Goal: Answer question/provide support: Share knowledge or assist other users

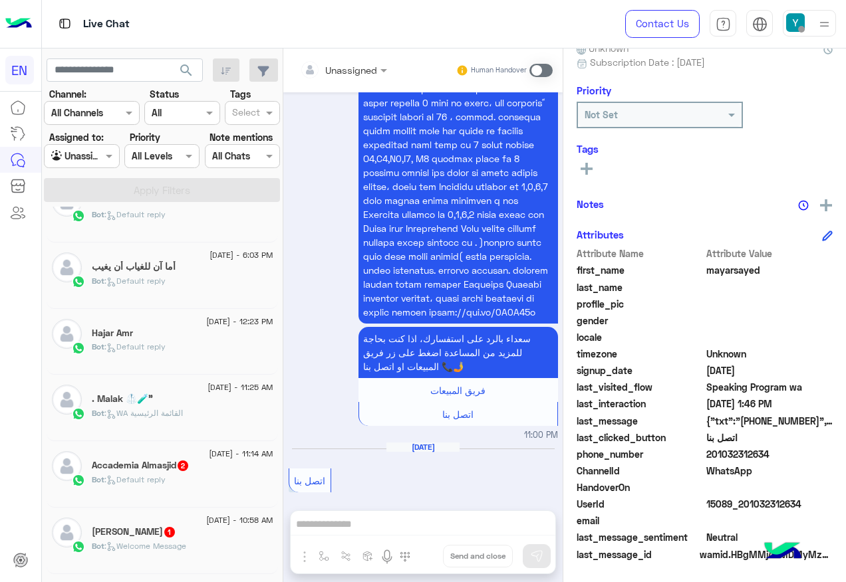
scroll to position [225, 0]
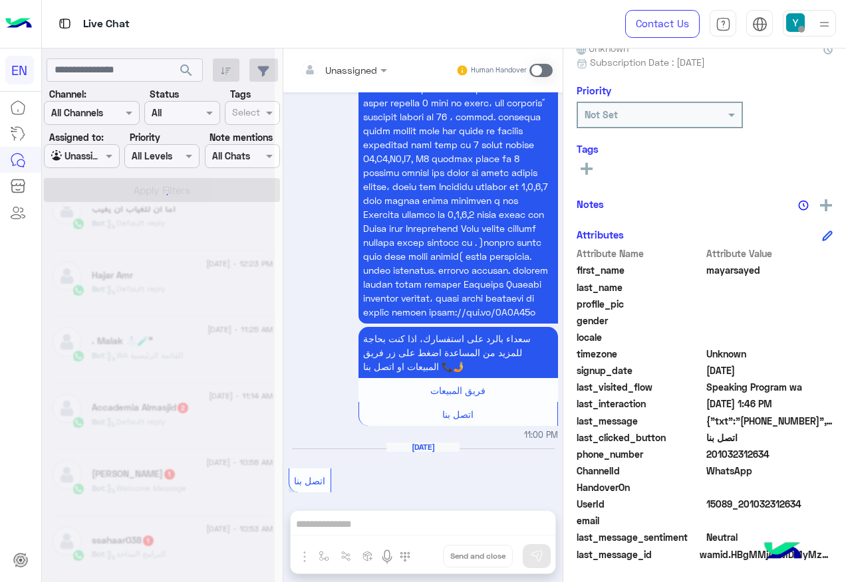
click at [211, 401] on div at bounding box center [158, 296] width 233 height 582
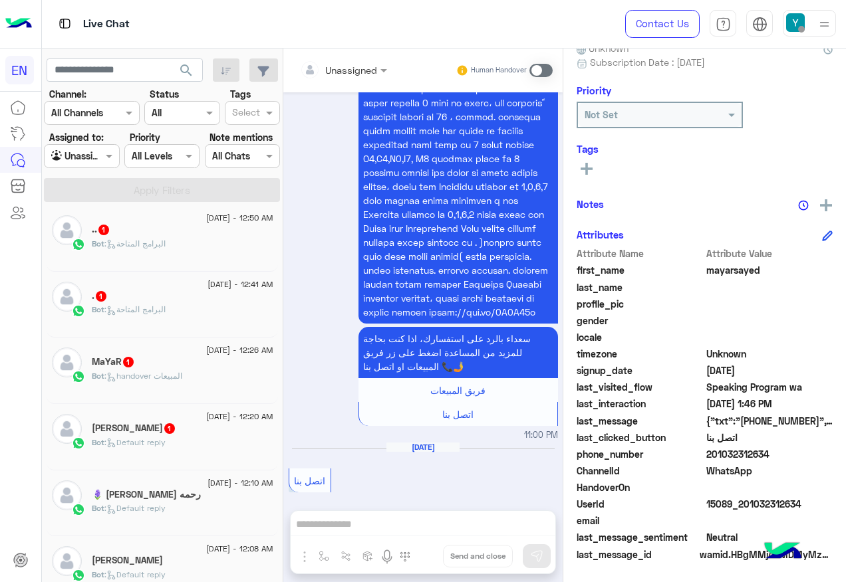
click at [241, 442] on div "Bot : Default reply" at bounding box center [183, 448] width 182 height 23
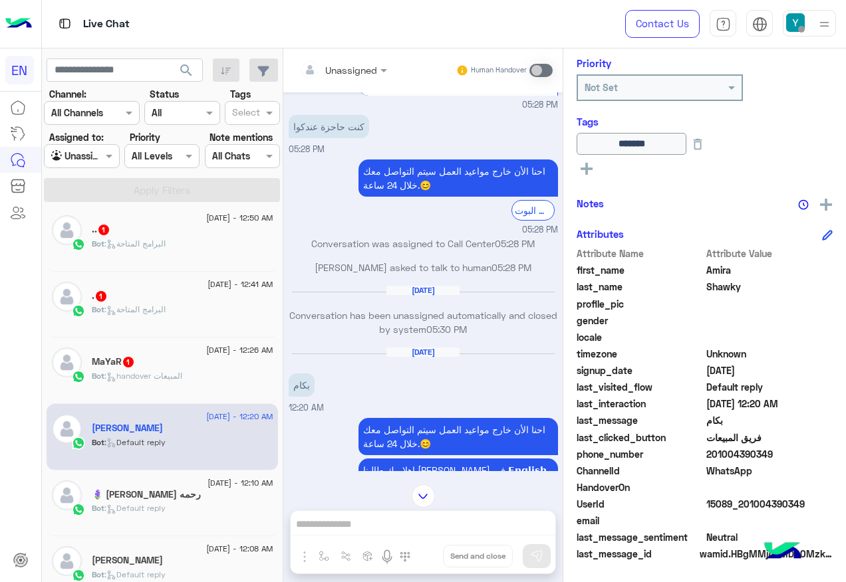
scroll to position [720, 0]
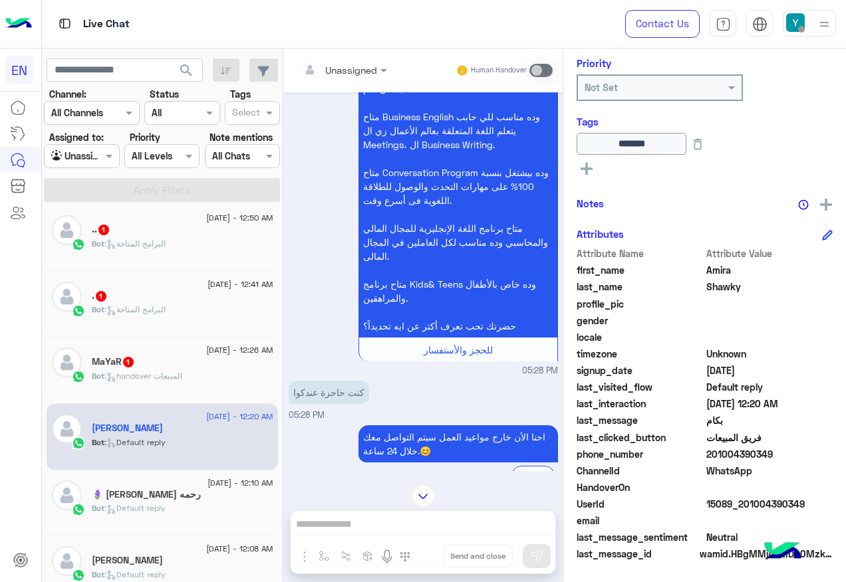
click at [360, 66] on div at bounding box center [343, 69] width 100 height 15
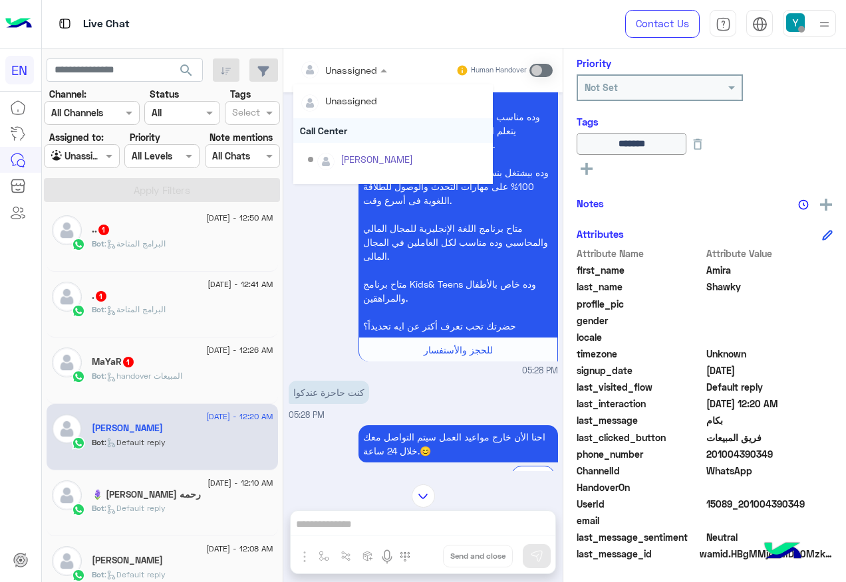
scroll to position [221, 0]
click at [344, 140] on div "Sales Team" at bounding box center [392, 138] width 199 height 25
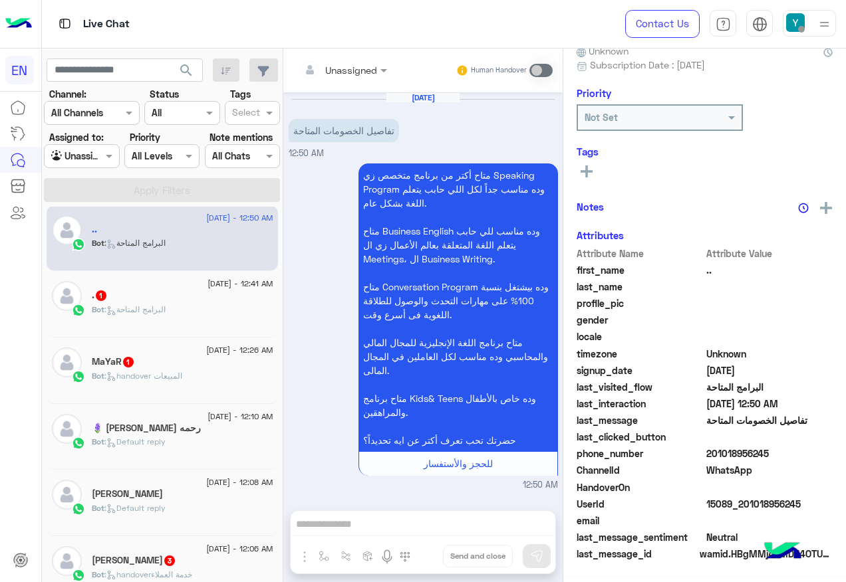
click at [154, 316] on p "Bot : البرامج المتاحة" at bounding box center [129, 310] width 74 height 12
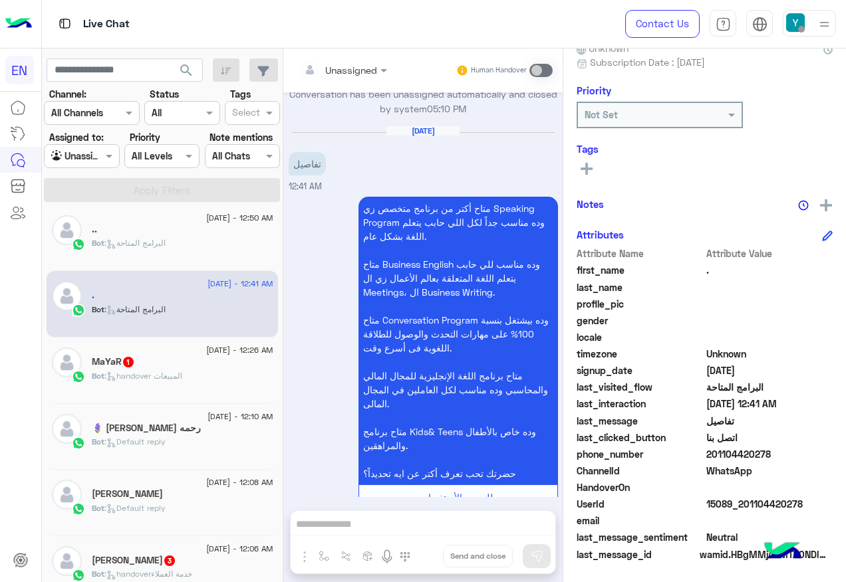
scroll to position [1845, 0]
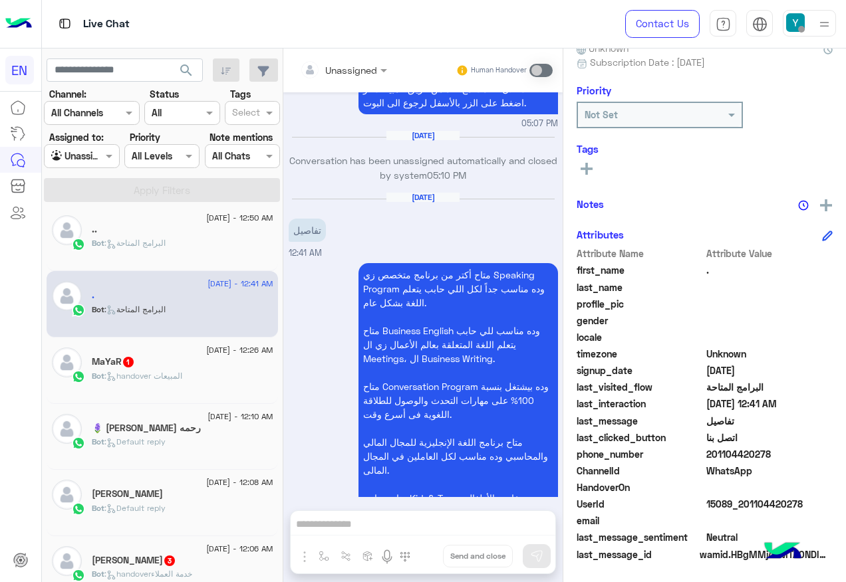
click at [358, 63] on div at bounding box center [343, 69] width 100 height 15
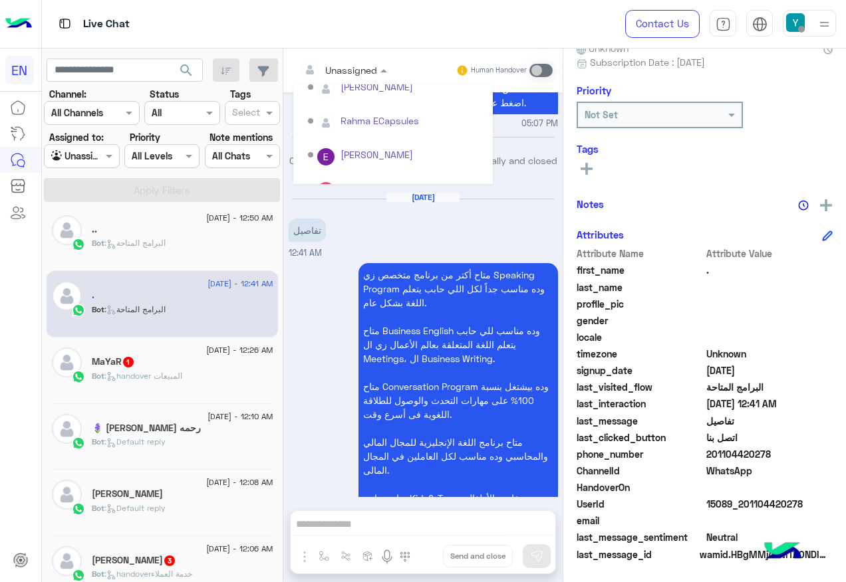
scroll to position [199, 0]
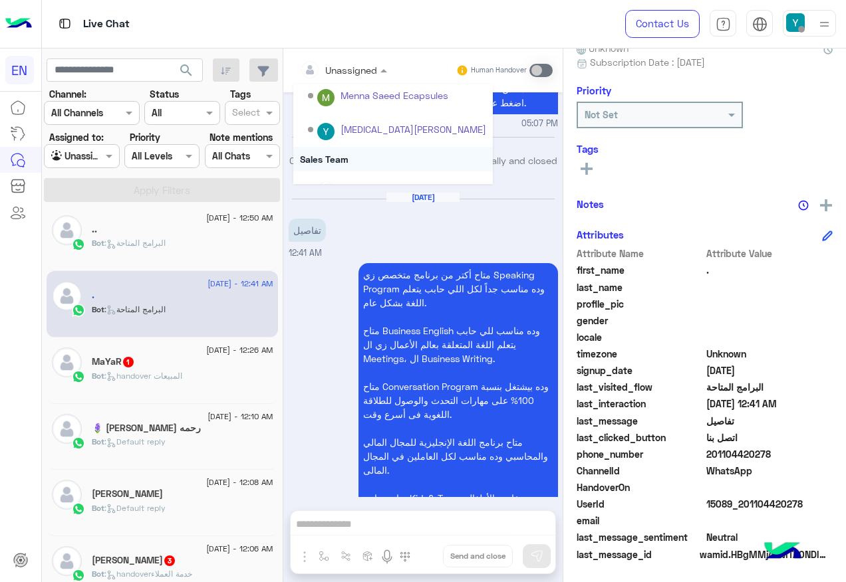
click at [354, 149] on div "Sales Team" at bounding box center [392, 159] width 199 height 25
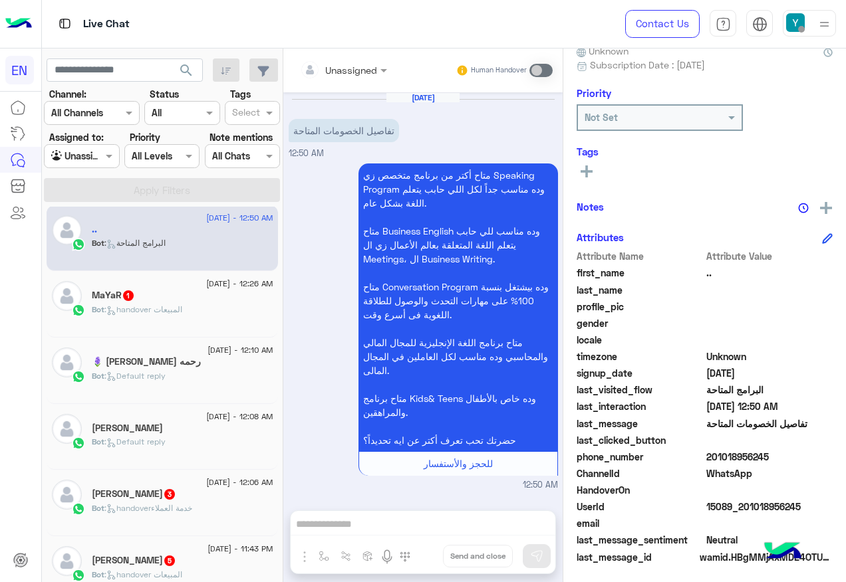
scroll to position [134, 0]
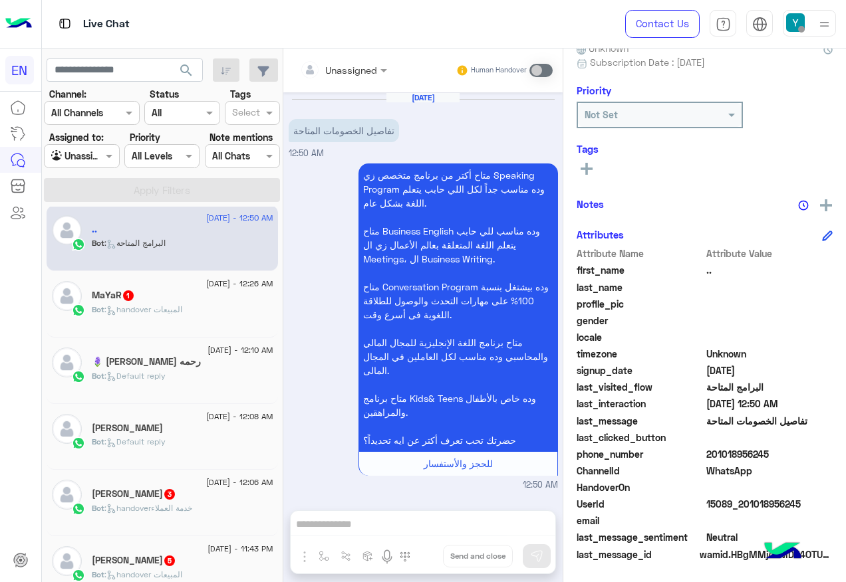
click at [207, 322] on div "Bot : handover المبيعات" at bounding box center [183, 315] width 182 height 23
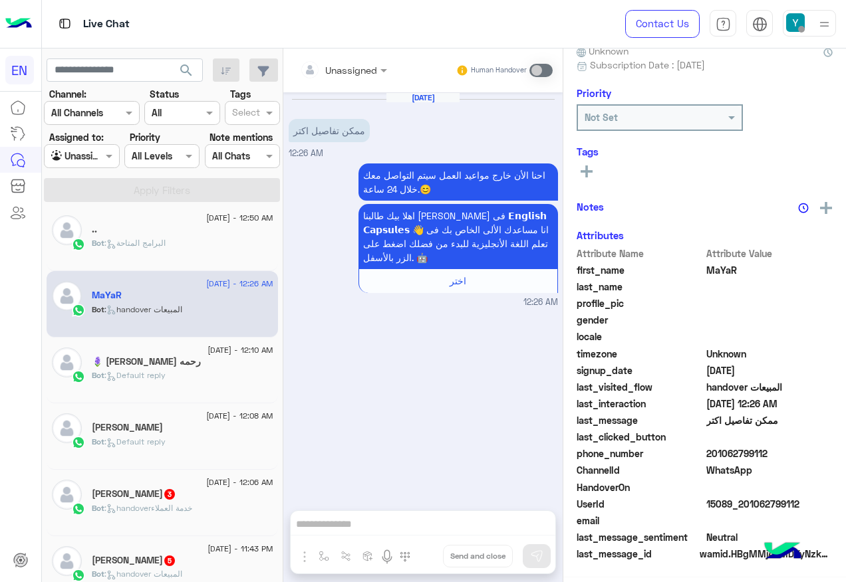
scroll to position [134, 0]
click at [377, 68] on span at bounding box center [385, 70] width 17 height 14
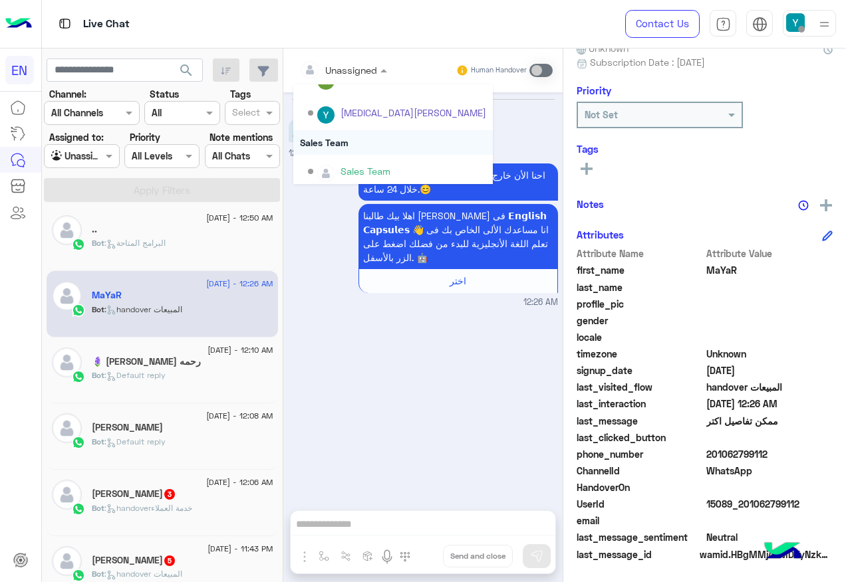
scroll to position [221, 0]
click at [374, 152] on div "Sales Team" at bounding box center [392, 167] width 199 height 34
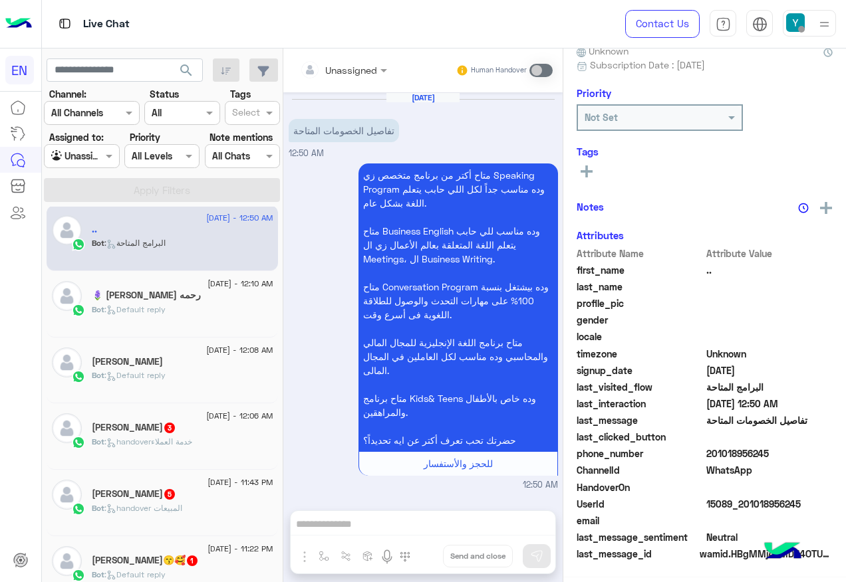
click at [156, 437] on span ": handoverخدمة العملاء" at bounding box center [148, 442] width 88 height 10
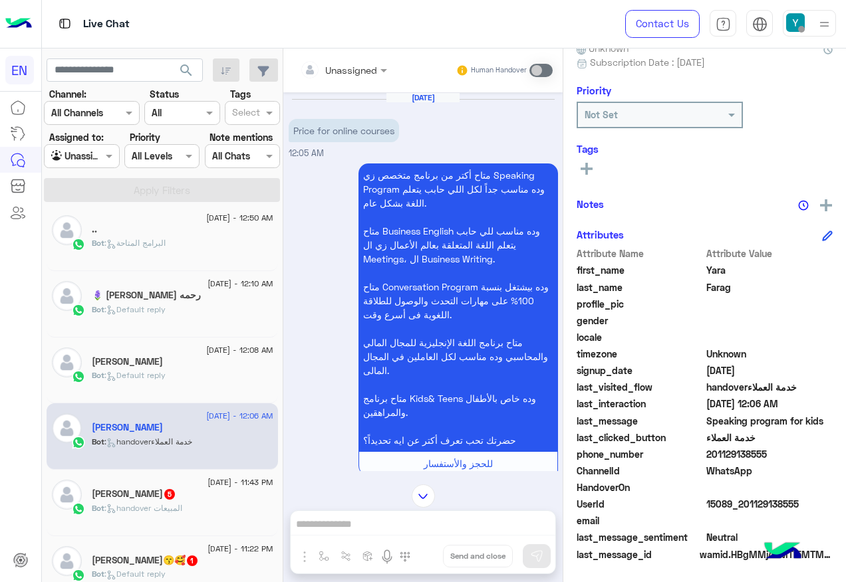
click at [378, 86] on div "Unassigned Human Handover" at bounding box center [422, 71] width 279 height 44
click at [348, 70] on input "text" at bounding box center [327, 70] width 54 height 14
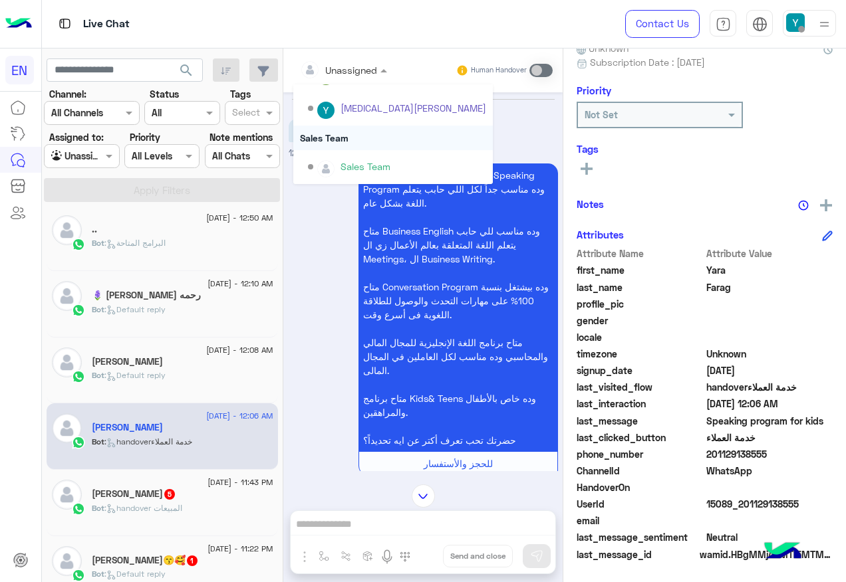
click at [354, 133] on div "Sales Team" at bounding box center [392, 138] width 199 height 25
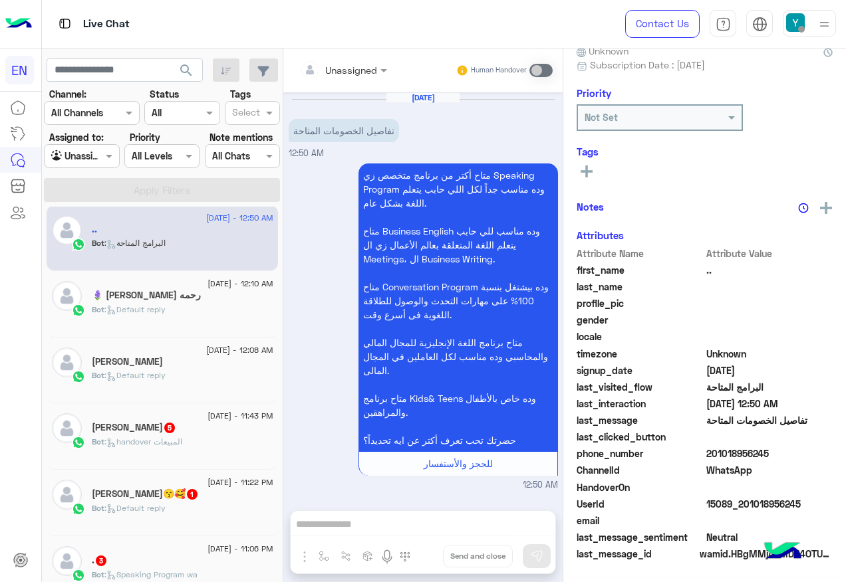
click at [182, 416] on div "21 August - 11:43 PM" at bounding box center [183, 418] width 182 height 9
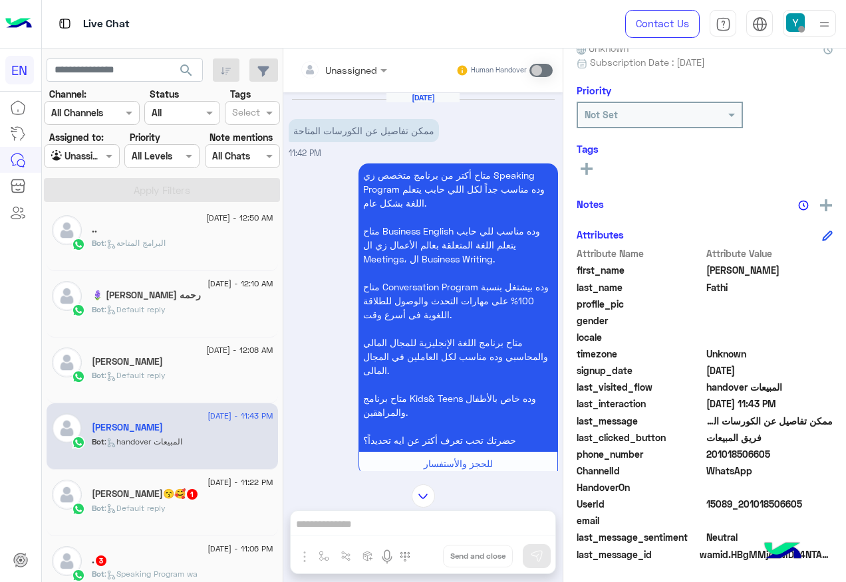
click at [331, 59] on div "Unassigned" at bounding box center [338, 70] width 77 height 27
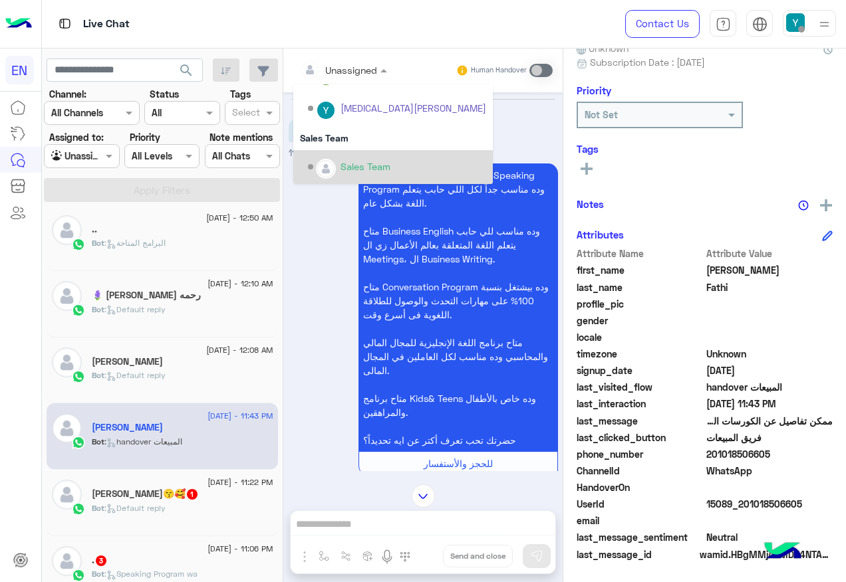
click at [379, 156] on div "Sales Team" at bounding box center [397, 167] width 178 height 23
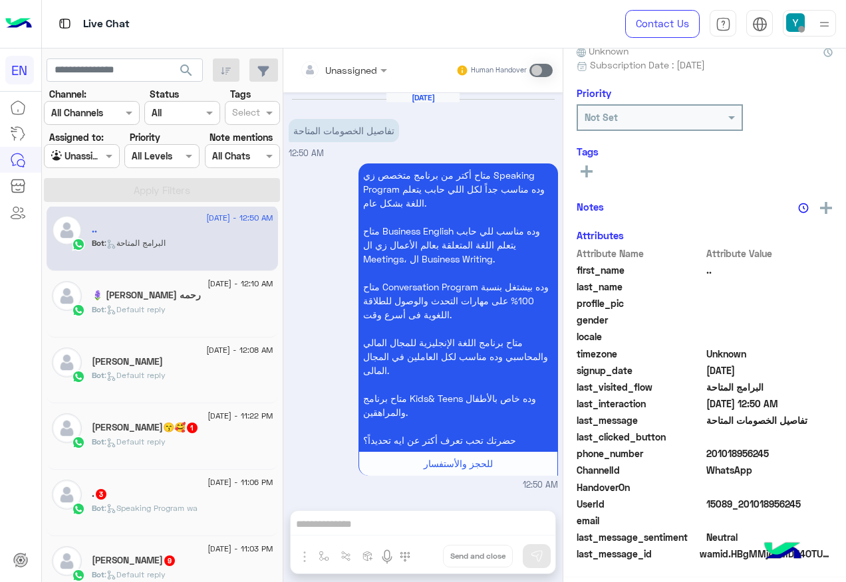
click at [181, 428] on h5 "مالك عيسي😙🥰 1" at bounding box center [145, 427] width 107 height 11
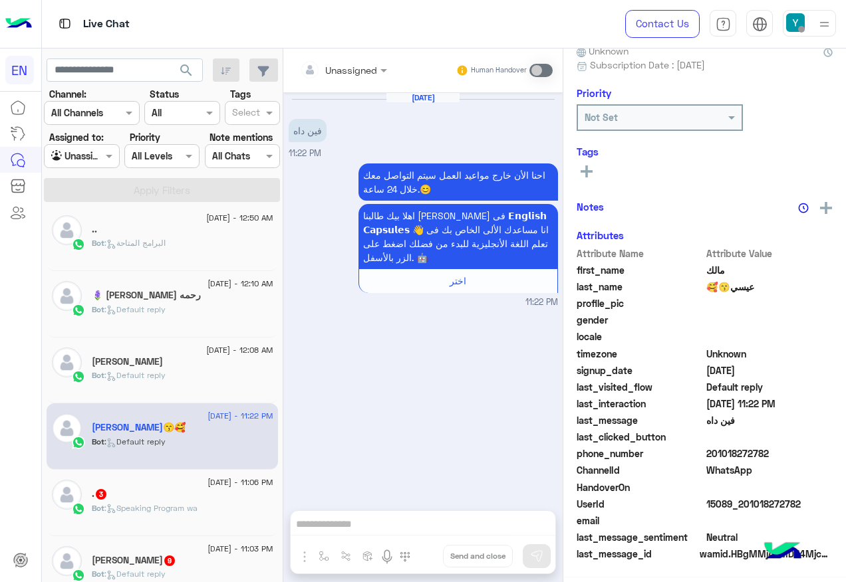
click at [348, 72] on input "text" at bounding box center [327, 70] width 54 height 14
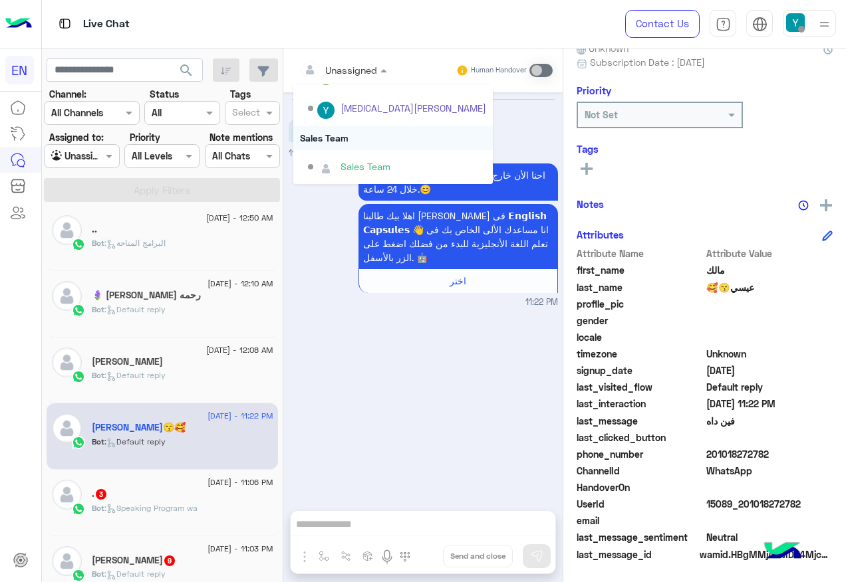
click at [357, 158] on div "Sales Team" at bounding box center [397, 167] width 178 height 23
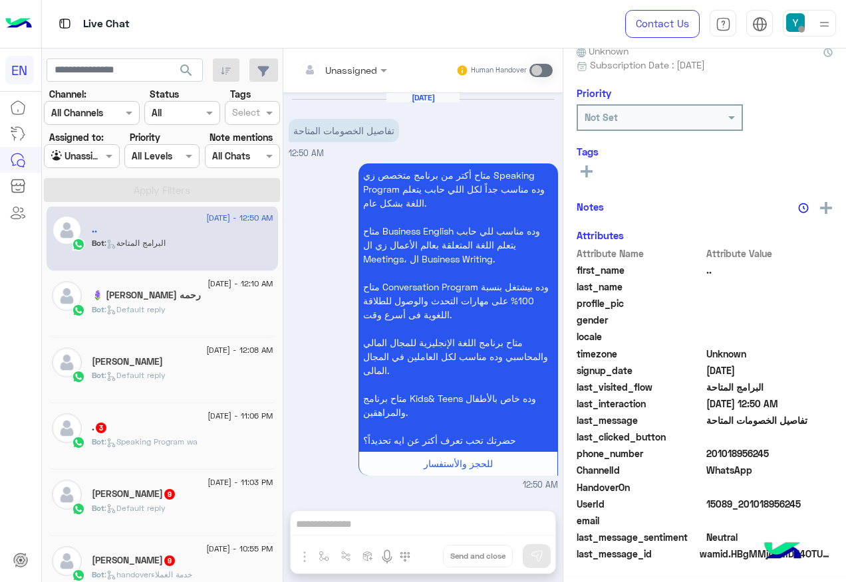
click at [127, 432] on div ". 3" at bounding box center [183, 429] width 182 height 14
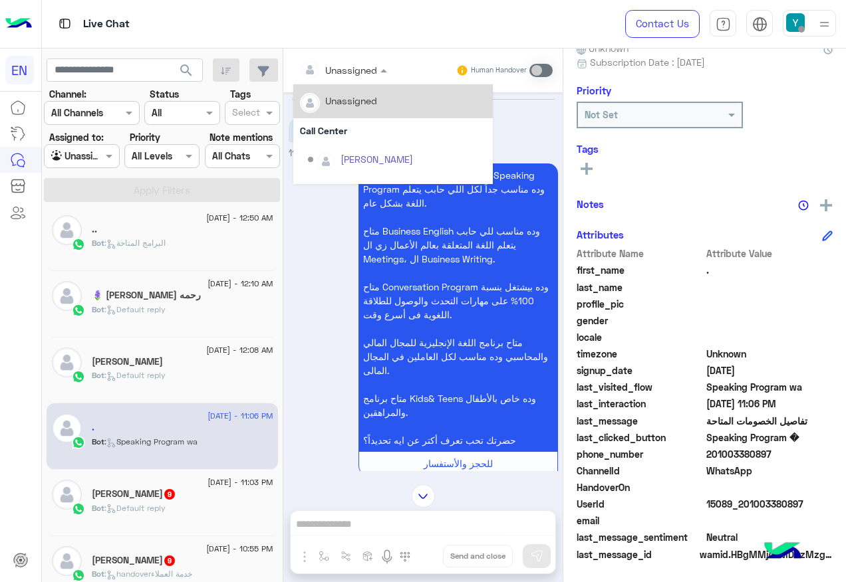
click at [336, 80] on div "Unassigned" at bounding box center [338, 70] width 77 height 27
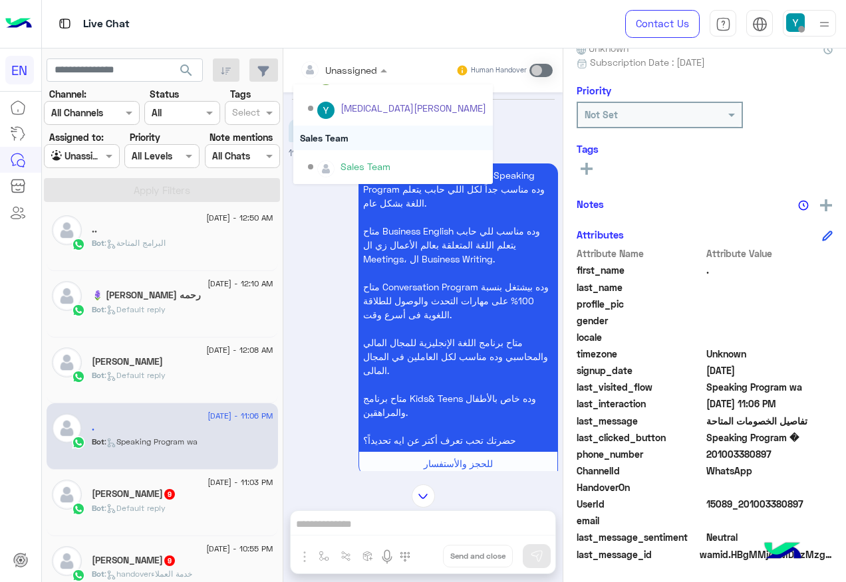
click at [354, 144] on div "Sales Team" at bounding box center [392, 138] width 199 height 25
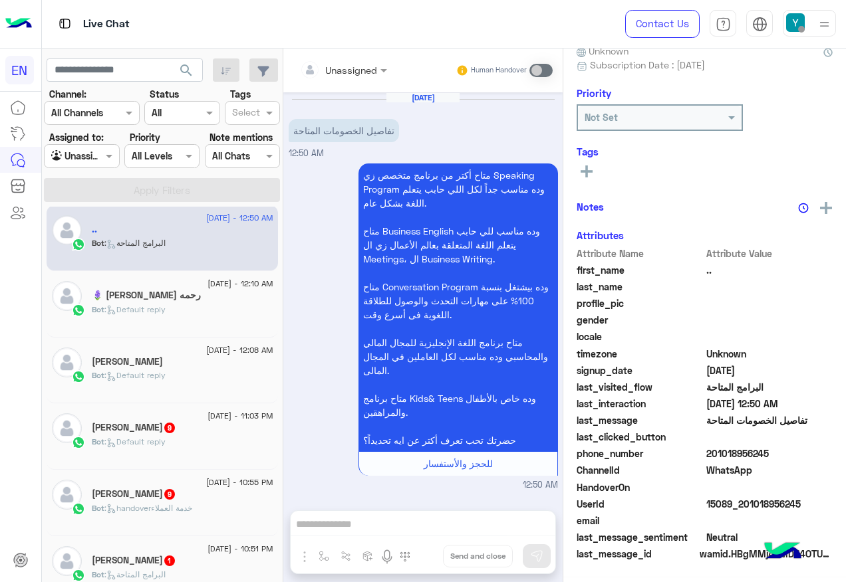
click at [155, 442] on span ": Default reply" at bounding box center [134, 442] width 61 height 10
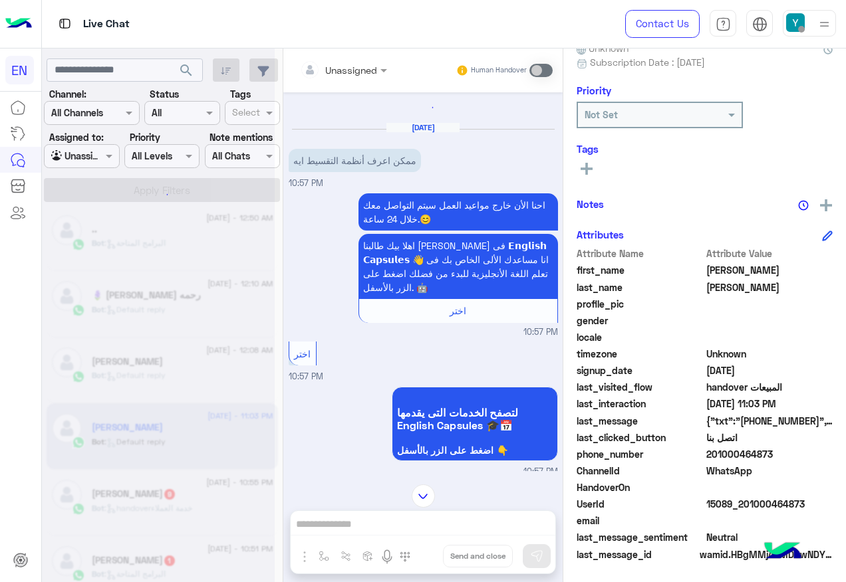
click at [364, 74] on div at bounding box center [343, 69] width 100 height 15
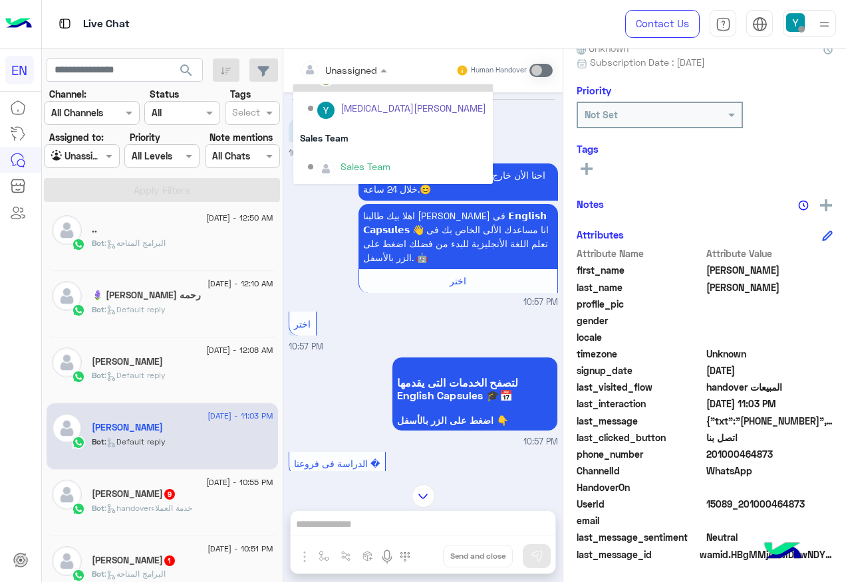
click at [380, 162] on div "Sales Team" at bounding box center [365, 167] width 50 height 14
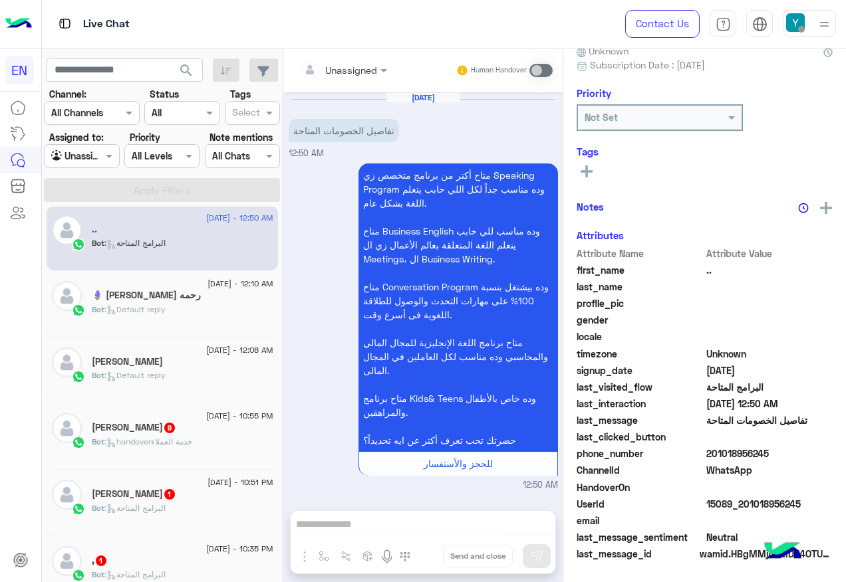
click at [204, 440] on div "Bot : handoverخدمة العملاء" at bounding box center [183, 447] width 182 height 23
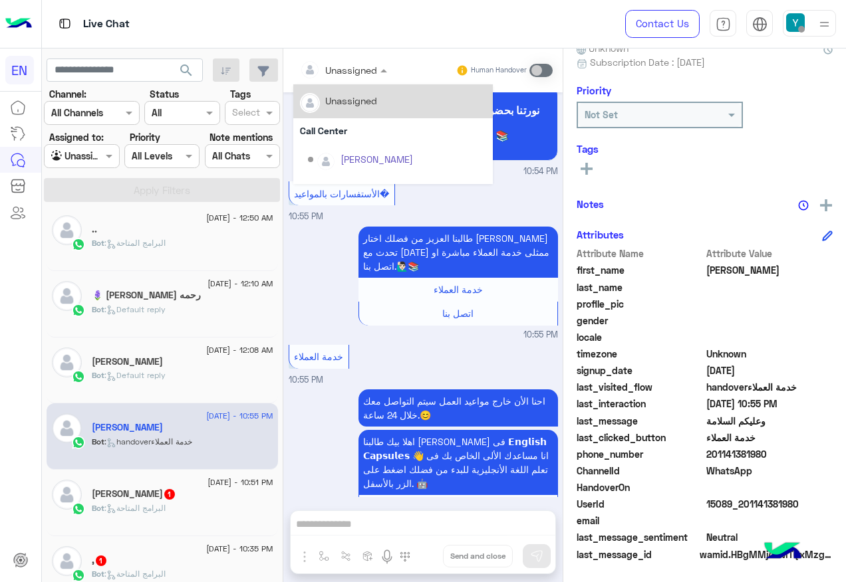
click at [357, 78] on div "Unassigned" at bounding box center [338, 70] width 77 height 27
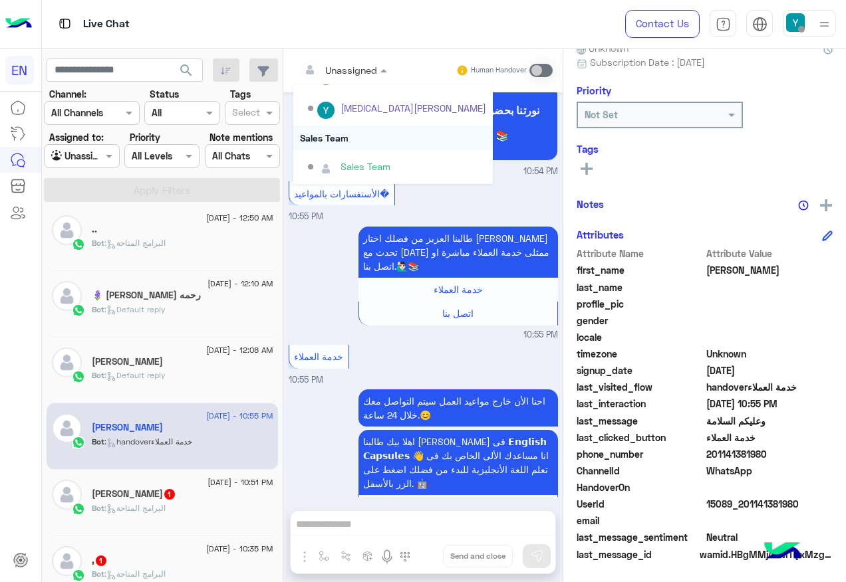
click at [378, 142] on div "Sales Team" at bounding box center [392, 138] width 199 height 25
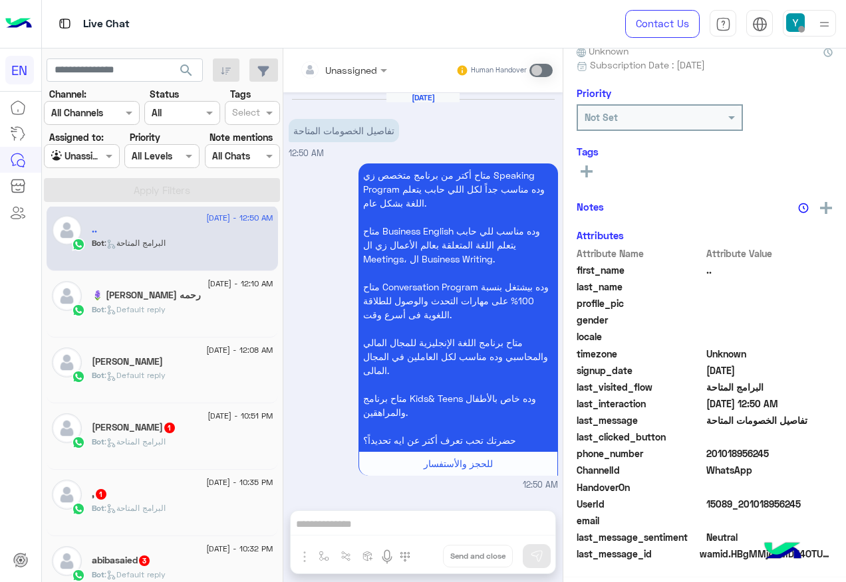
click at [199, 447] on div "Bot : البرامج المتاحة" at bounding box center [183, 447] width 182 height 23
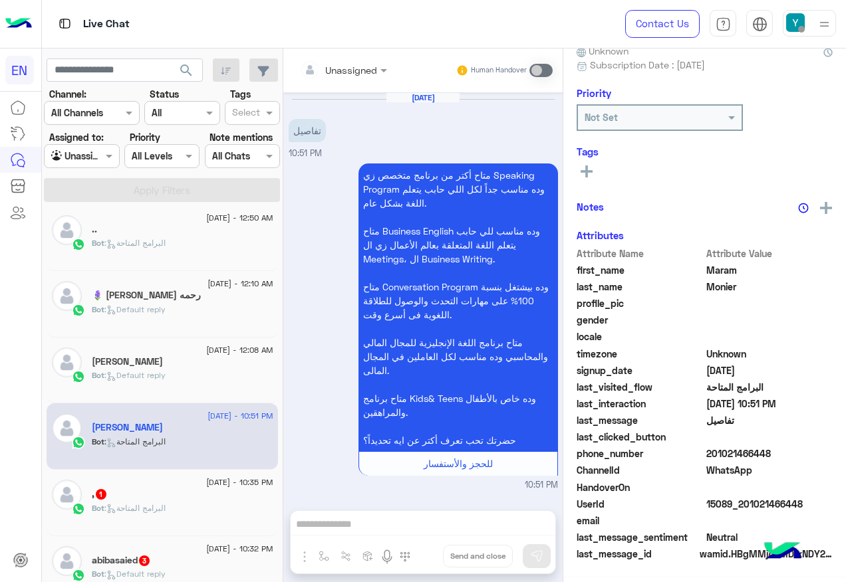
click at [348, 78] on div "Unassigned" at bounding box center [338, 70] width 77 height 27
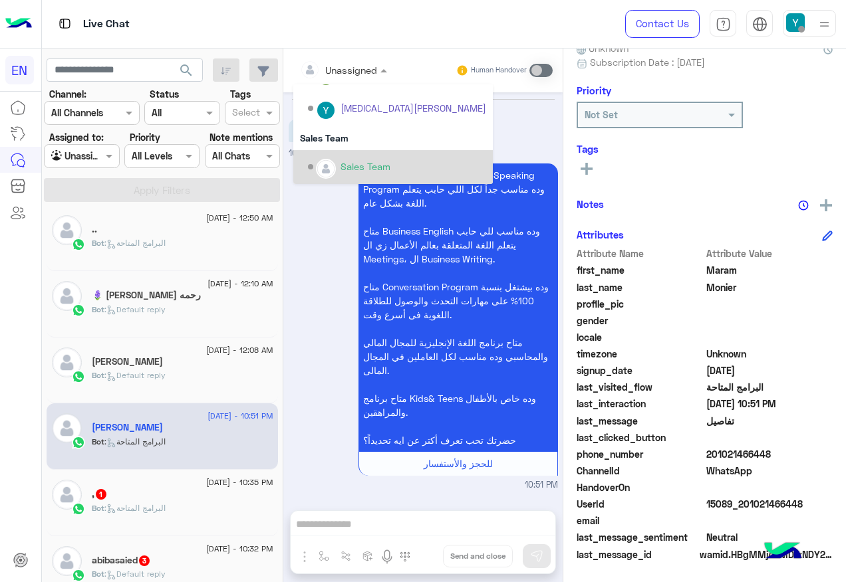
click at [355, 156] on div "Sales Team" at bounding box center [397, 167] width 178 height 23
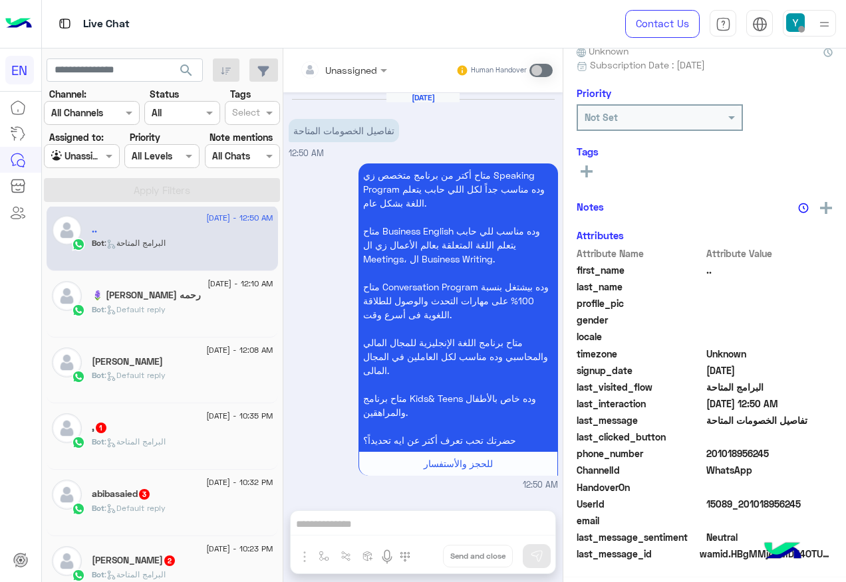
click at [197, 469] on div "21 August - 10:35 PM , 1 Bot : البرامج المتاحة" at bounding box center [162, 437] width 231 height 66
click at [219, 440] on div "Bot : البرامج المتاحة" at bounding box center [183, 447] width 182 height 23
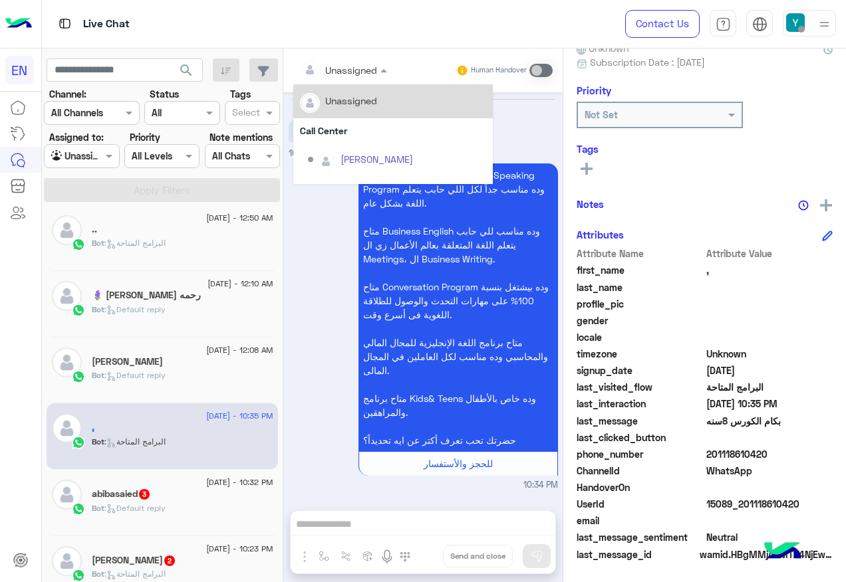
click at [326, 68] on input "text" at bounding box center [327, 70] width 54 height 14
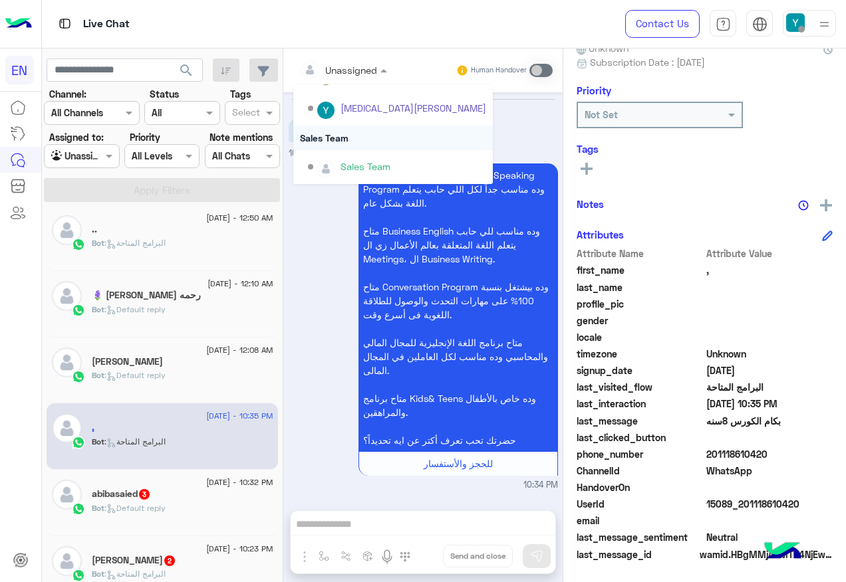
click at [364, 148] on div "Sales Team" at bounding box center [392, 138] width 199 height 25
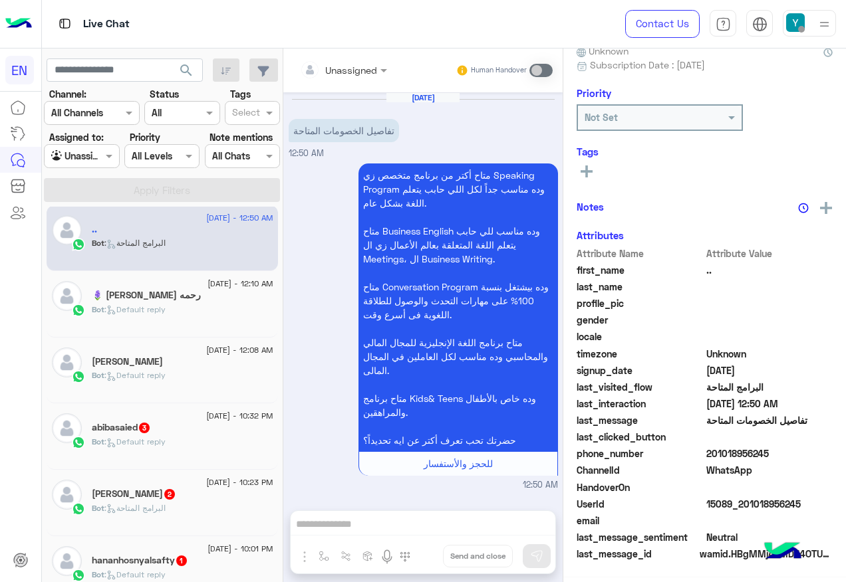
click at [222, 436] on div "abibasaied 3" at bounding box center [183, 429] width 182 height 14
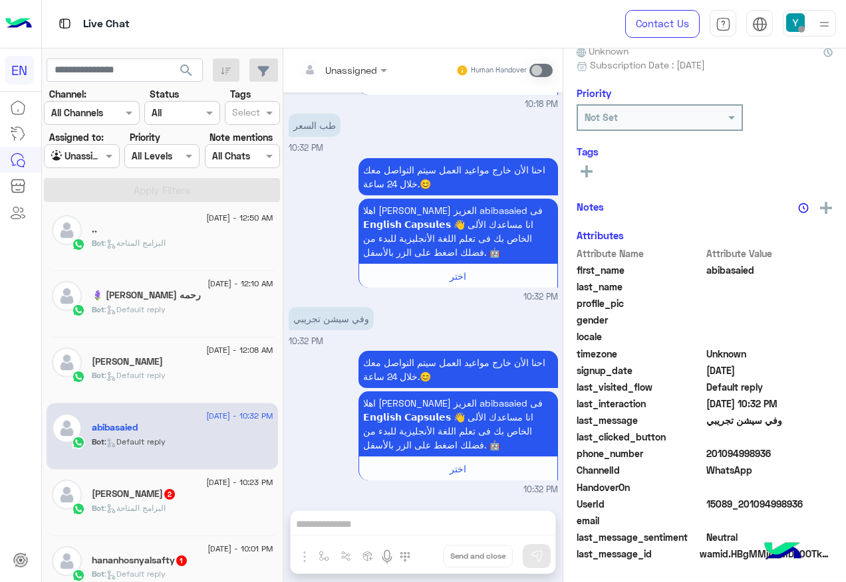
click at [342, 74] on input "text" at bounding box center [327, 70] width 54 height 14
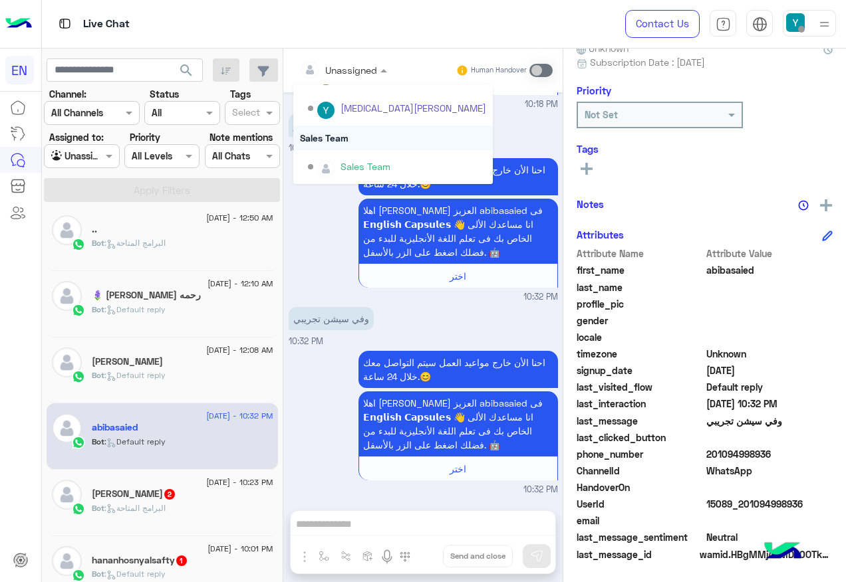
click at [359, 132] on div "Sales Team" at bounding box center [392, 138] width 199 height 25
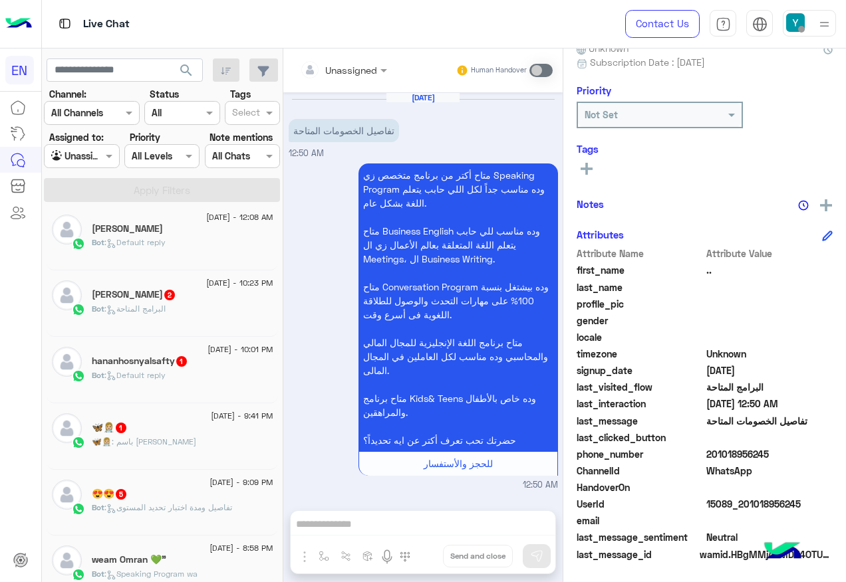
click at [224, 296] on div "Amaal Arafa 2" at bounding box center [183, 296] width 182 height 14
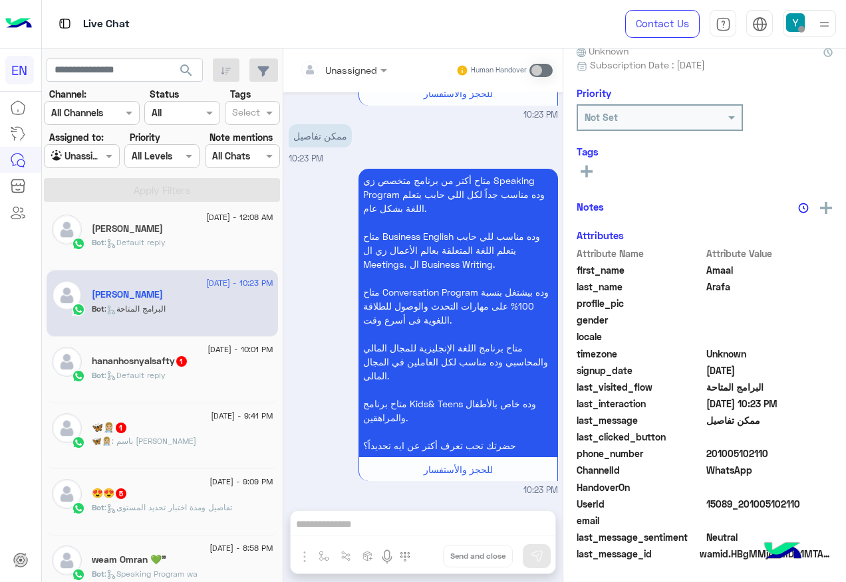
click at [336, 71] on input "text" at bounding box center [327, 70] width 54 height 14
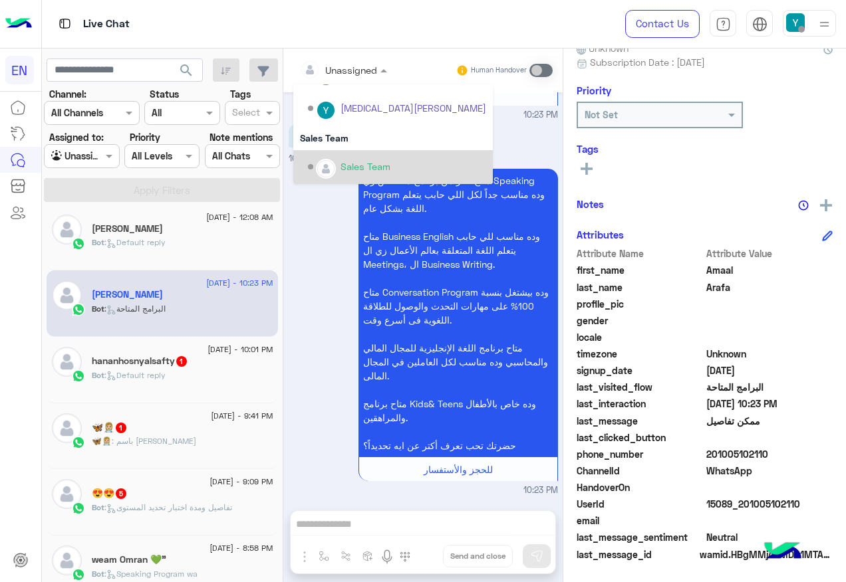
click at [351, 160] on div "Sales Team" at bounding box center [365, 167] width 50 height 14
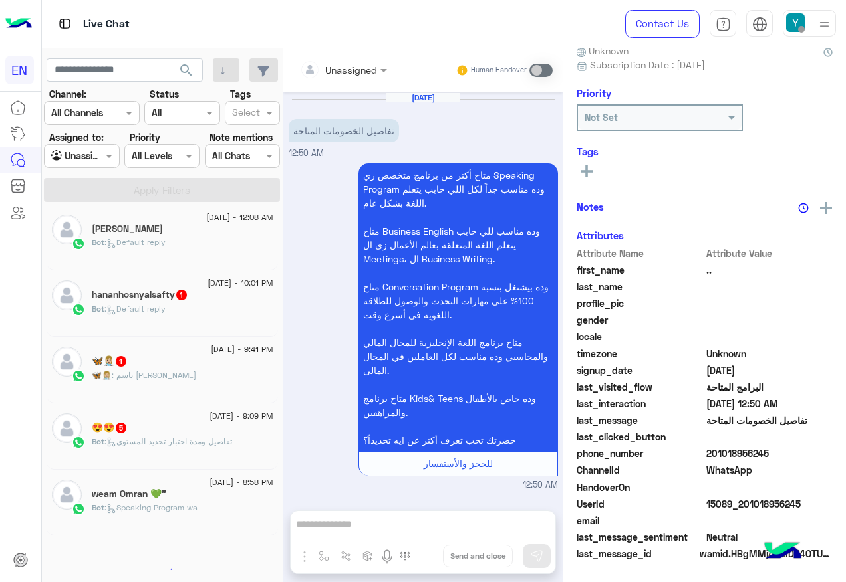
click at [170, 297] on h5 "hananhosnyalsafty 1" at bounding box center [140, 294] width 96 height 11
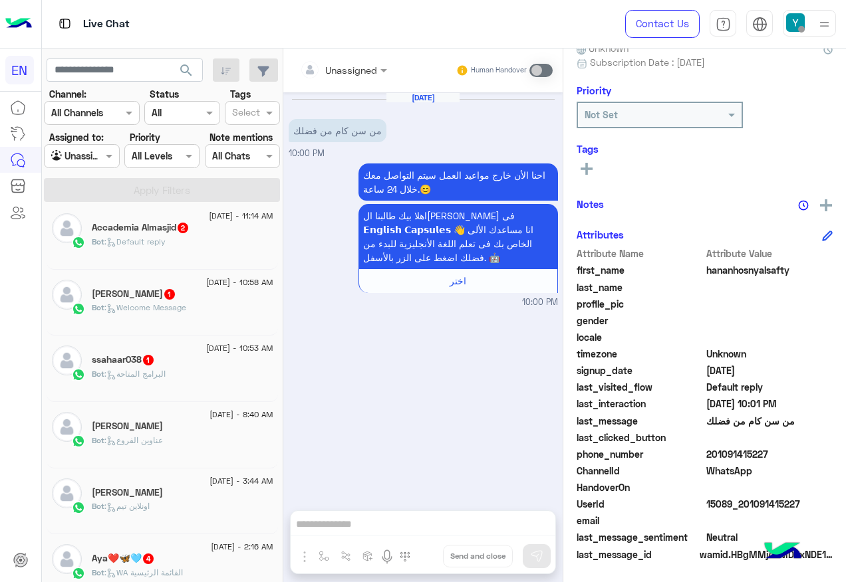
click at [217, 243] on div "Bot : Default reply" at bounding box center [183, 247] width 182 height 23
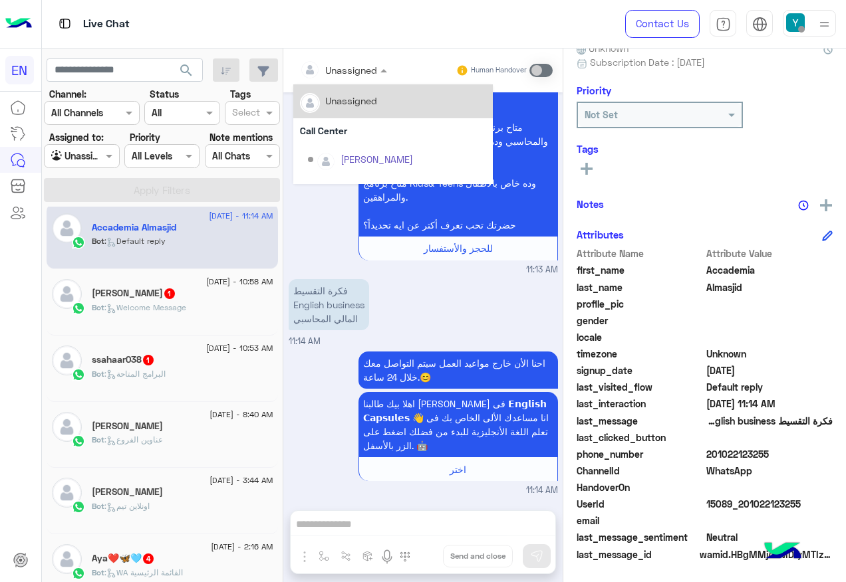
click at [348, 66] on input "text" at bounding box center [327, 70] width 54 height 14
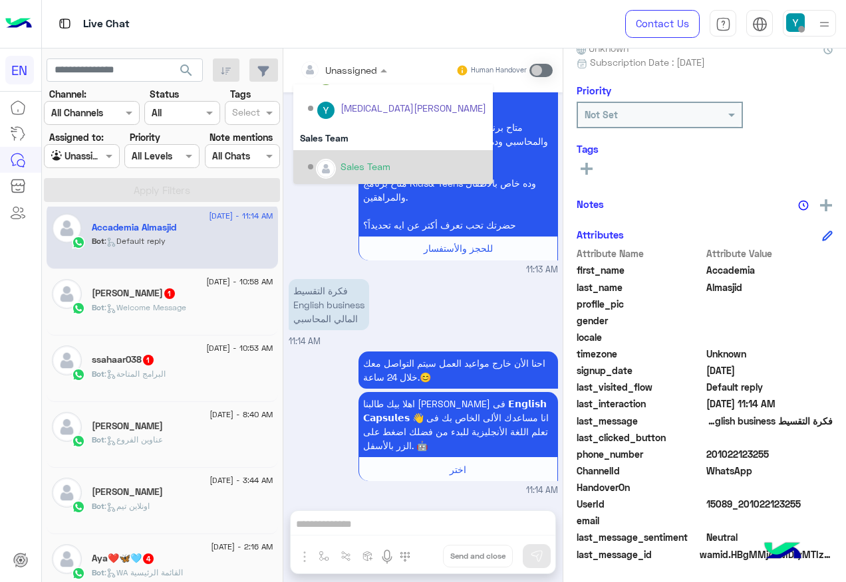
click at [358, 154] on div "Sales Team" at bounding box center [392, 167] width 199 height 34
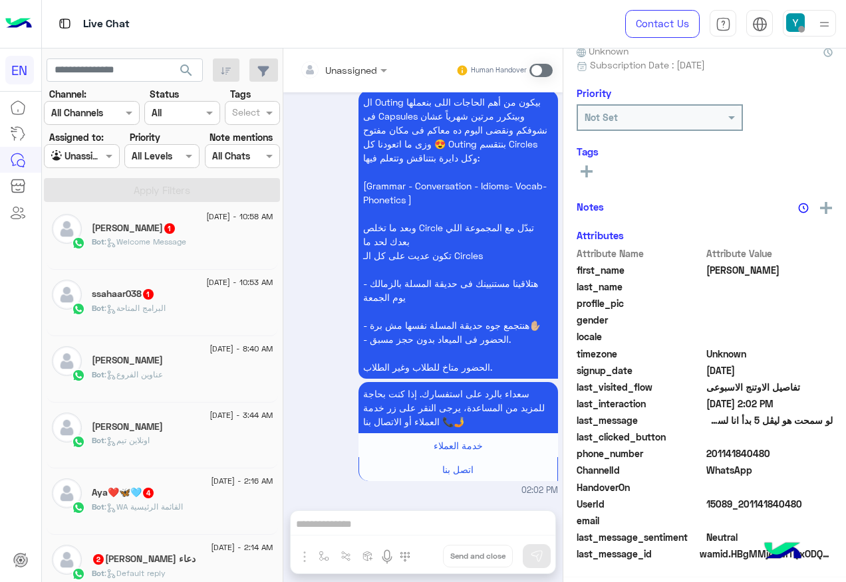
click at [180, 245] on span ": Welcome Message" at bounding box center [145, 242] width 82 height 10
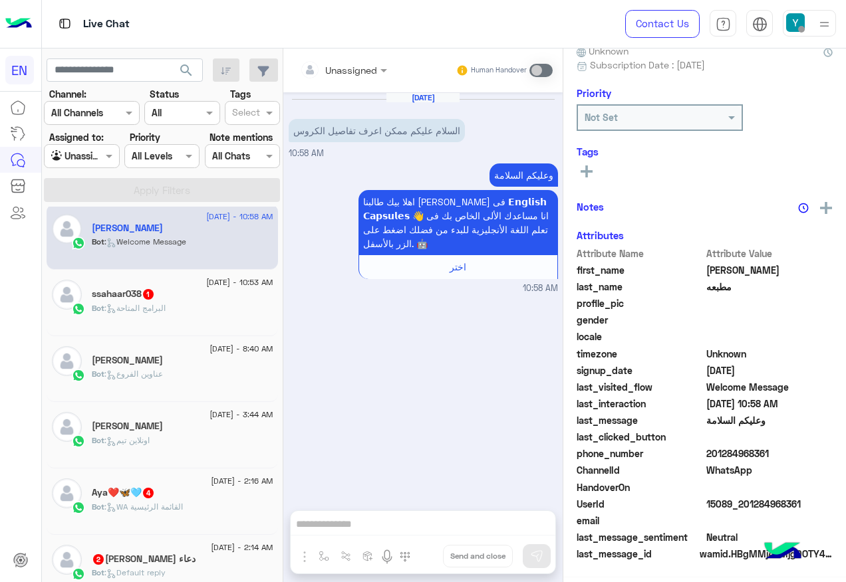
click at [362, 64] on div at bounding box center [343, 69] width 100 height 15
drag, startPoint x: 324, startPoint y: 306, endPoint x: 330, endPoint y: 274, distance: 32.5
click at [322, 305] on div "Aug 22, 2025 السلام عليكم ممكن اعرف تفاصيل الكروس 10:58 AM وعليكم السلامة اهلا …" at bounding box center [422, 294] width 279 height 405
click at [354, 67] on div at bounding box center [343, 69] width 100 height 15
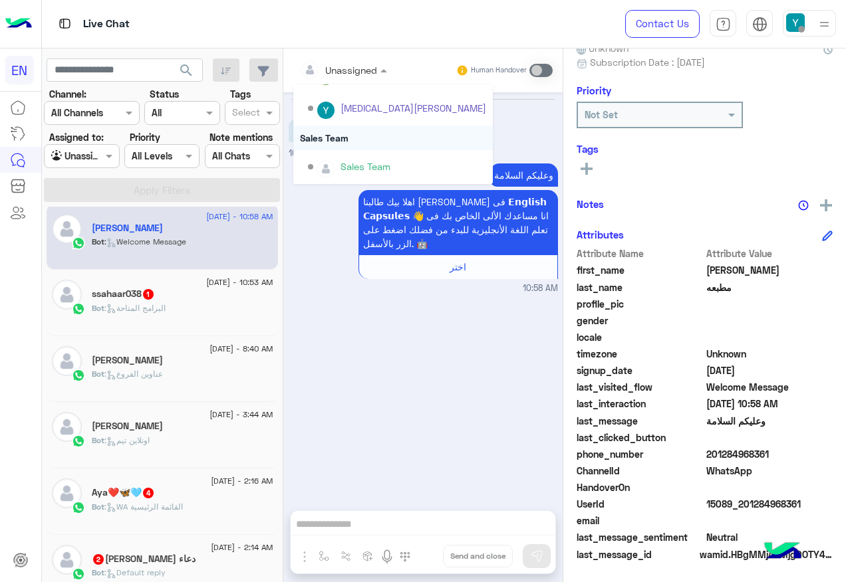
click at [404, 204] on p "اهلا بيك طالبنا العزيز ابراهيم فى 𝗘𝗻𝗴𝗹𝗶𝘀𝗵 𝗖𝗮𝗽𝘀𝘂𝗹𝗲𝘀 👋 انا مساعدك الألى الخاص بك …" at bounding box center [457, 222] width 199 height 65
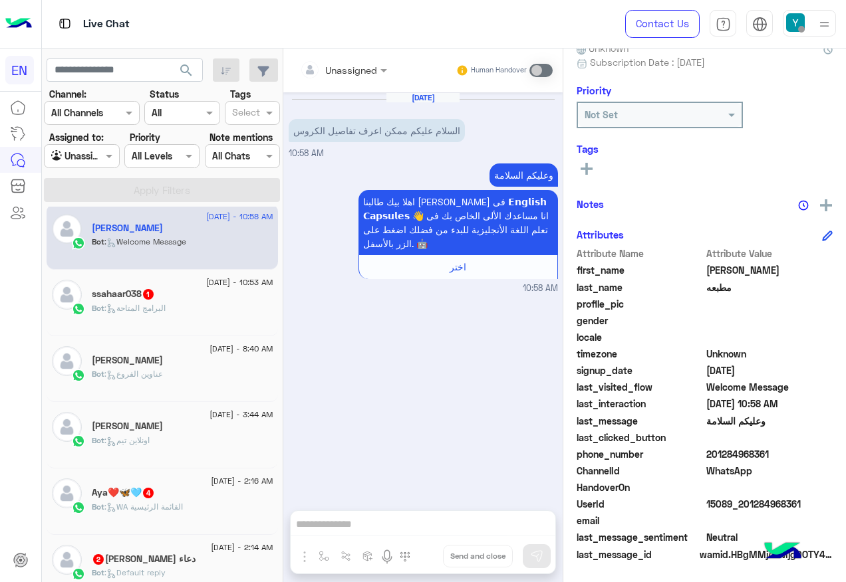
click at [363, 94] on div "Aug 22, 2025 السلام عليكم ممكن اعرف تفاصيل الكروس 10:58 AM" at bounding box center [423, 126] width 269 height 68
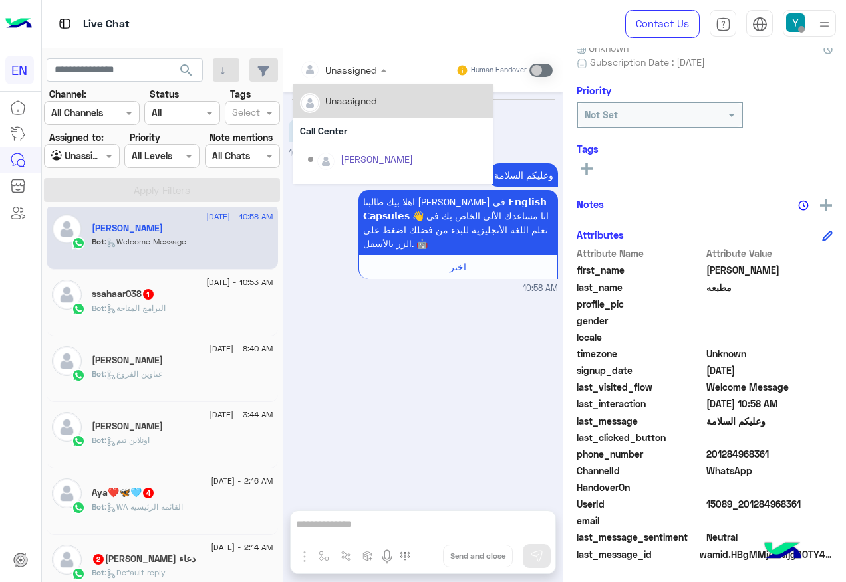
click at [342, 64] on input "text" at bounding box center [327, 70] width 54 height 14
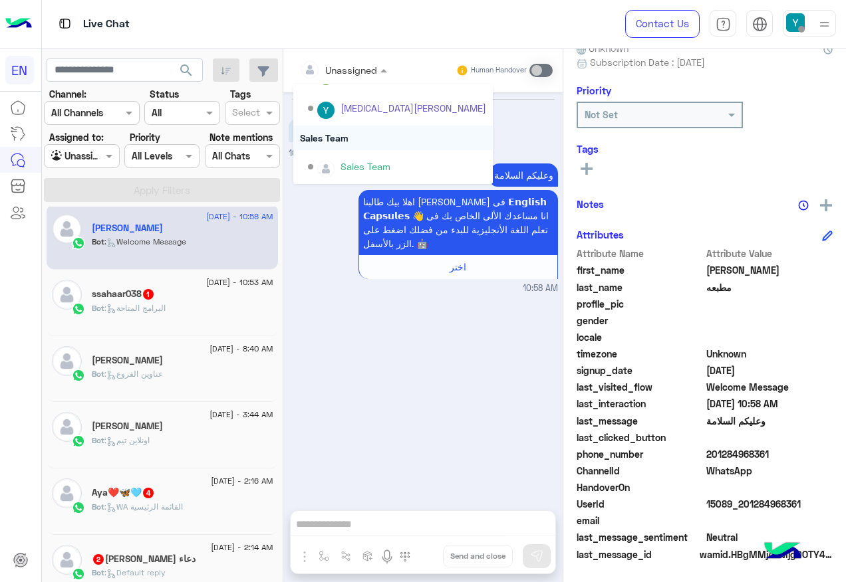
click at [350, 131] on div "Sales Team" at bounding box center [392, 138] width 199 height 25
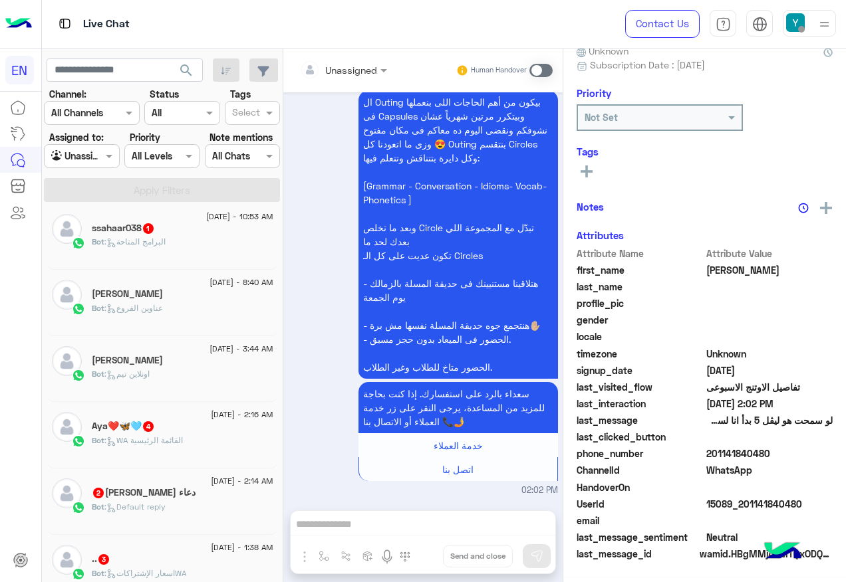
click at [167, 253] on div "Bot : البرامج المتاحة" at bounding box center [183, 247] width 182 height 23
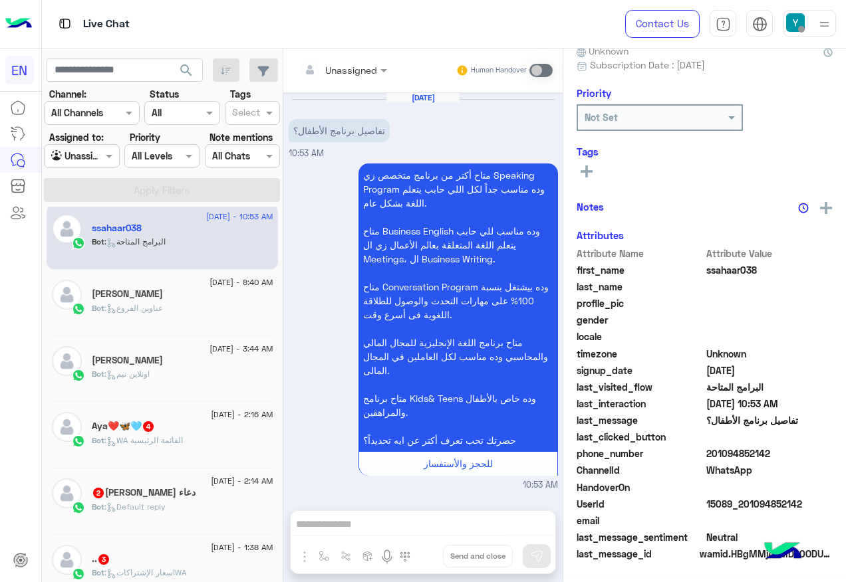
click at [340, 92] on div "Aug 22, 2025 تفاصيل برنامج الأطفال؟ 10:53 AM" at bounding box center [423, 126] width 269 height 68
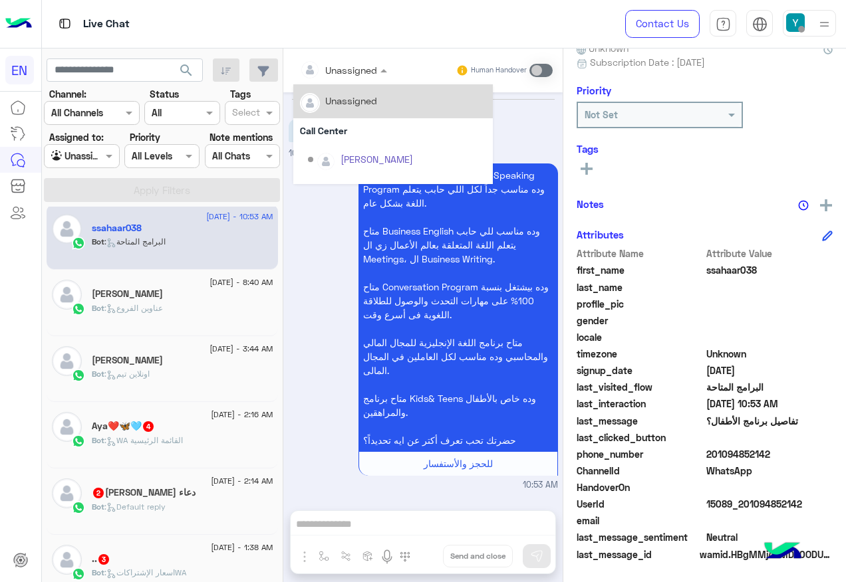
click at [339, 72] on input "text" at bounding box center [327, 70] width 54 height 14
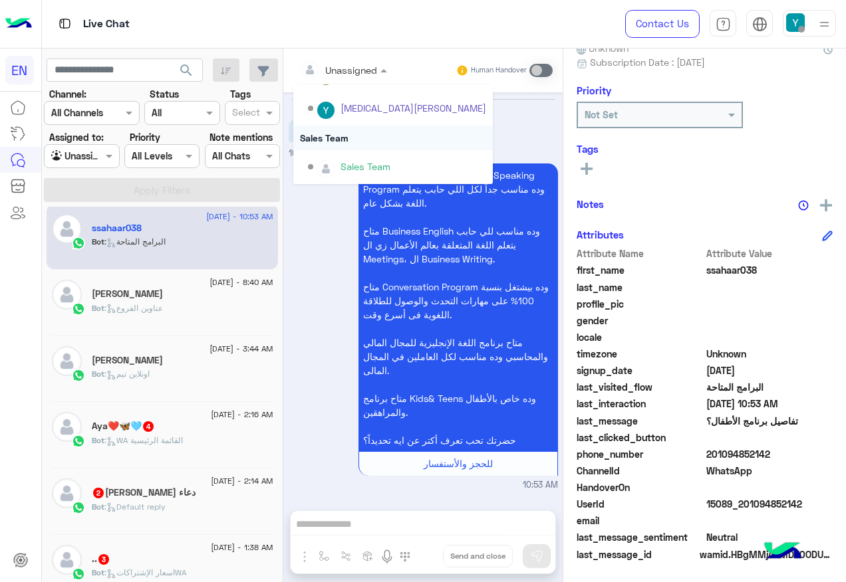
click at [341, 128] on div "Sales Team" at bounding box center [392, 138] width 199 height 25
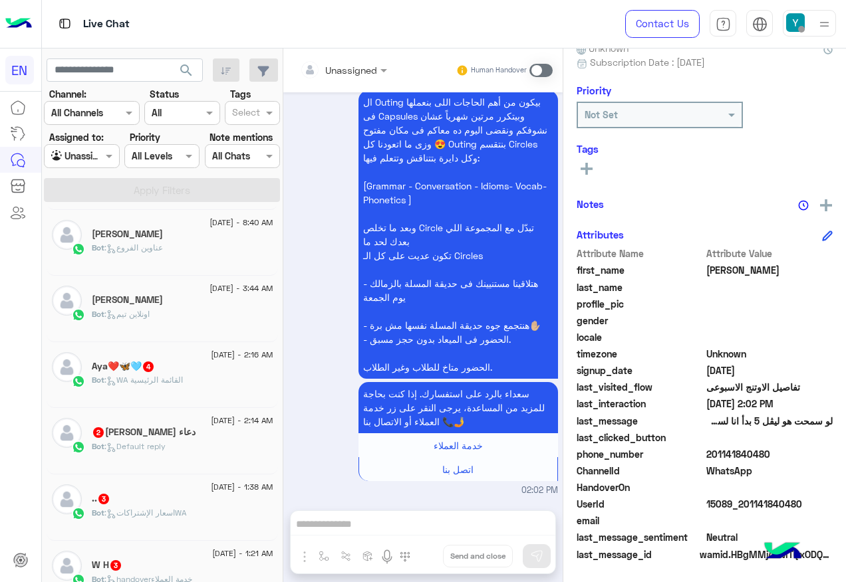
click at [178, 364] on div "Aya❤️🦋🩵 4" at bounding box center [183, 368] width 182 height 14
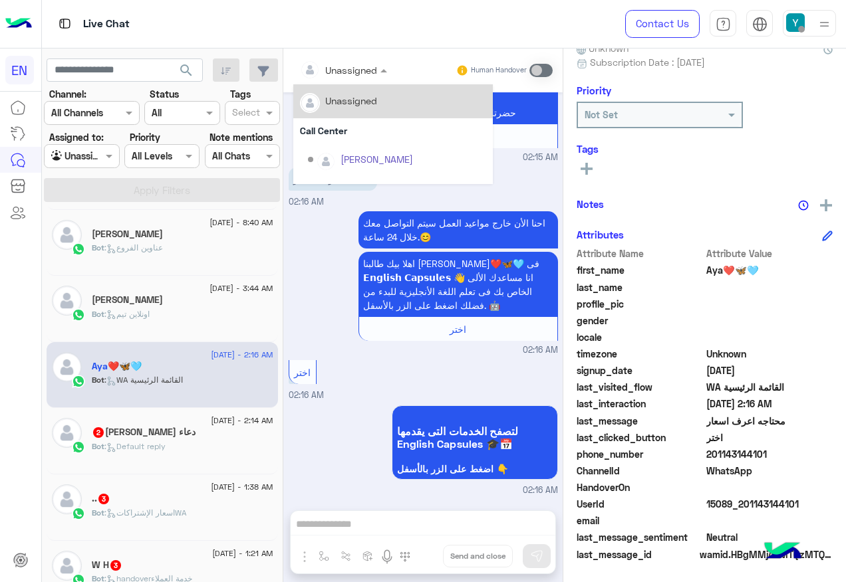
click at [309, 63] on input "text" at bounding box center [327, 70] width 54 height 14
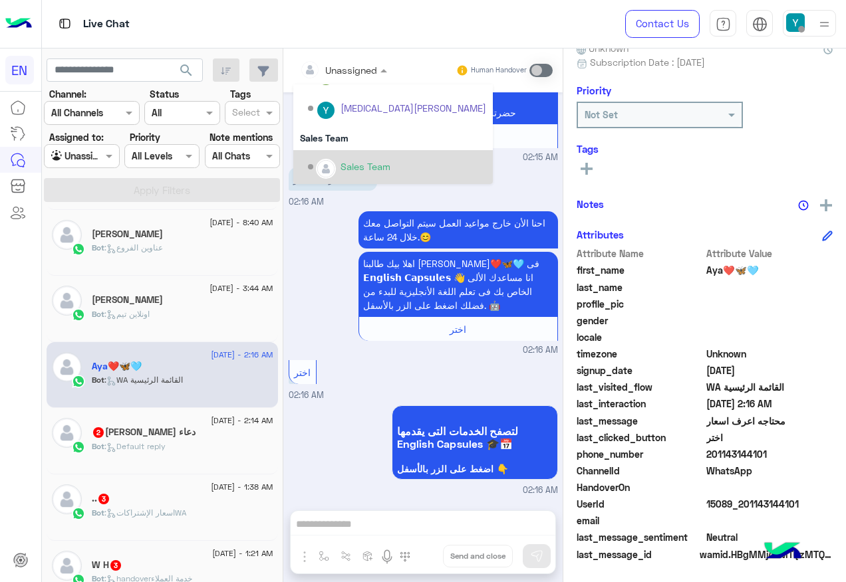
click at [361, 153] on div "Sales Team" at bounding box center [392, 167] width 199 height 34
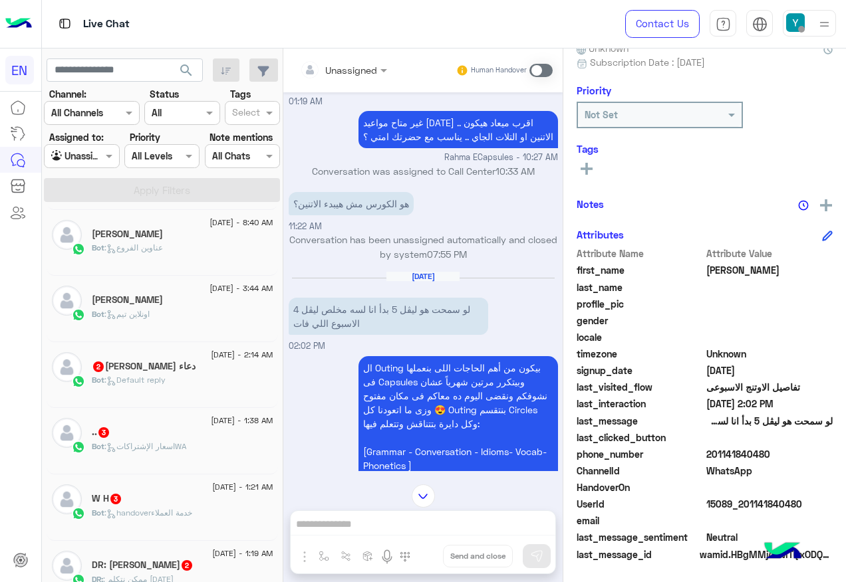
drag, startPoint x: 709, startPoint y: 452, endPoint x: 794, endPoint y: 453, distance: 85.1
click at [794, 453] on span "201141840480" at bounding box center [769, 454] width 127 height 14
drag, startPoint x: 794, startPoint y: 453, endPoint x: 759, endPoint y: 453, distance: 35.2
copy span "01141840480"
click at [137, 356] on div "22 August - 2:14 AM" at bounding box center [183, 356] width 182 height 9
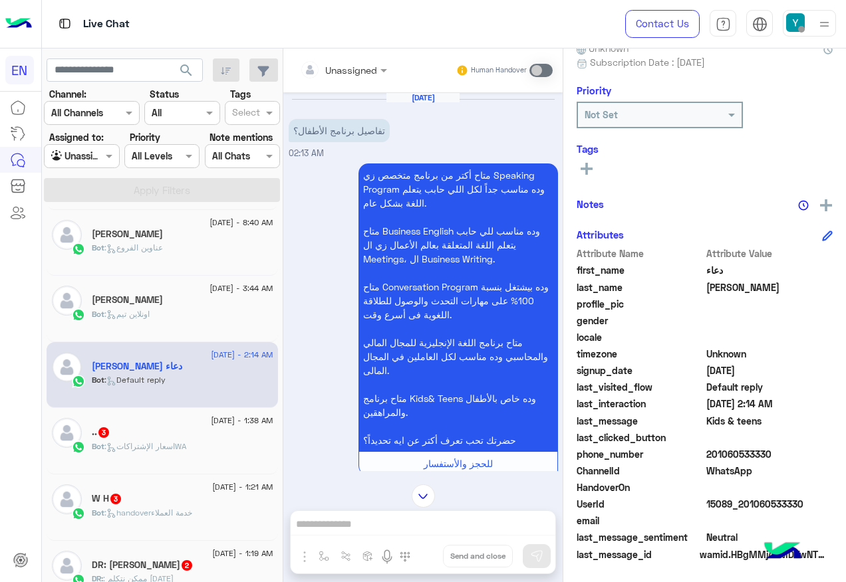
click at [346, 75] on input "text" at bounding box center [327, 70] width 54 height 14
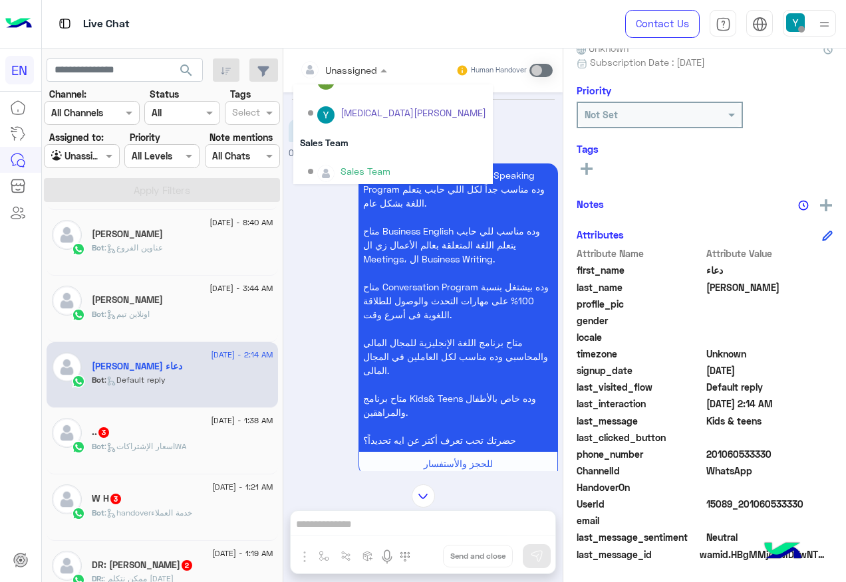
scroll to position [221, 0]
click at [378, 164] on div "Sales Team" at bounding box center [365, 167] width 50 height 14
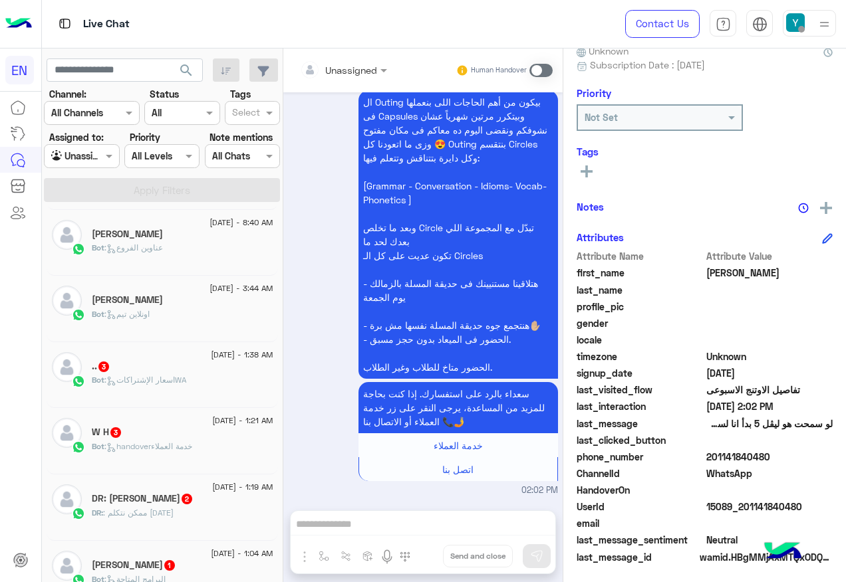
scroll to position [134, 0]
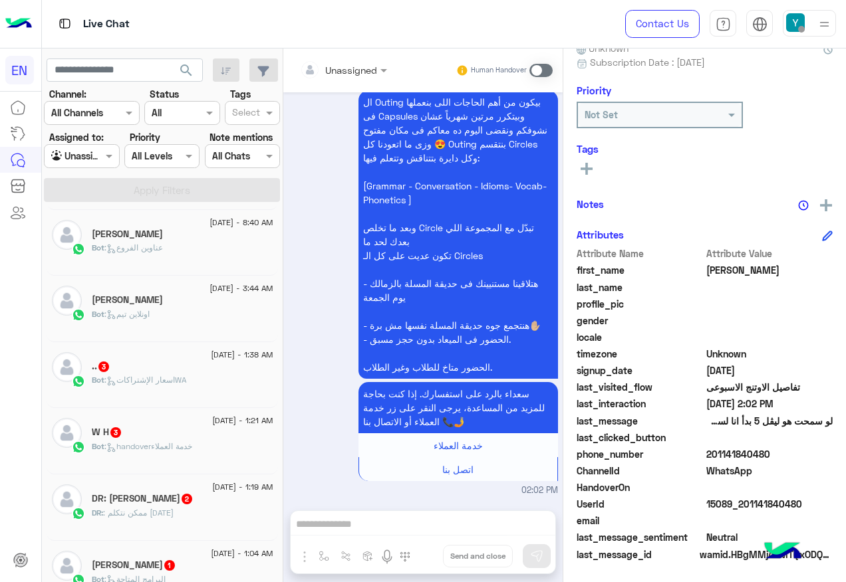
click at [156, 378] on span ": اسعار الإشتراكاتWA" at bounding box center [145, 380] width 82 height 10
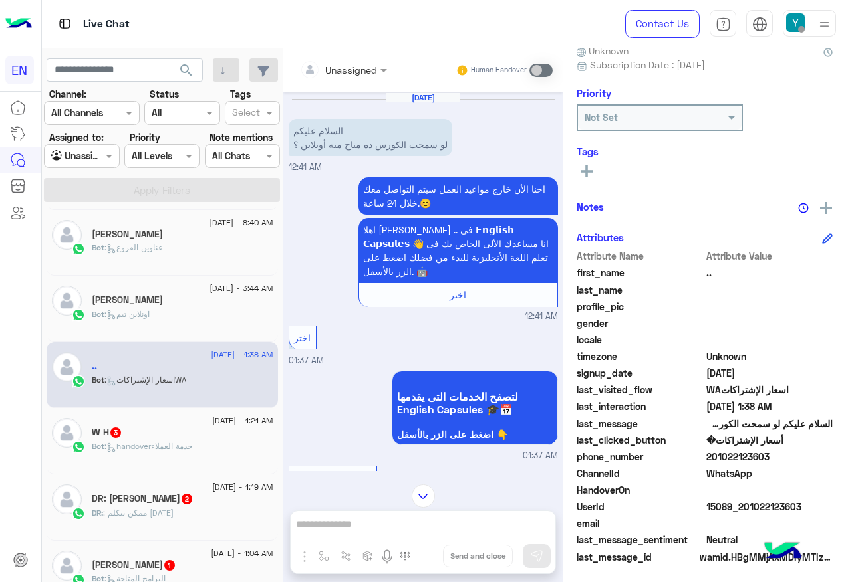
scroll to position [134, 0]
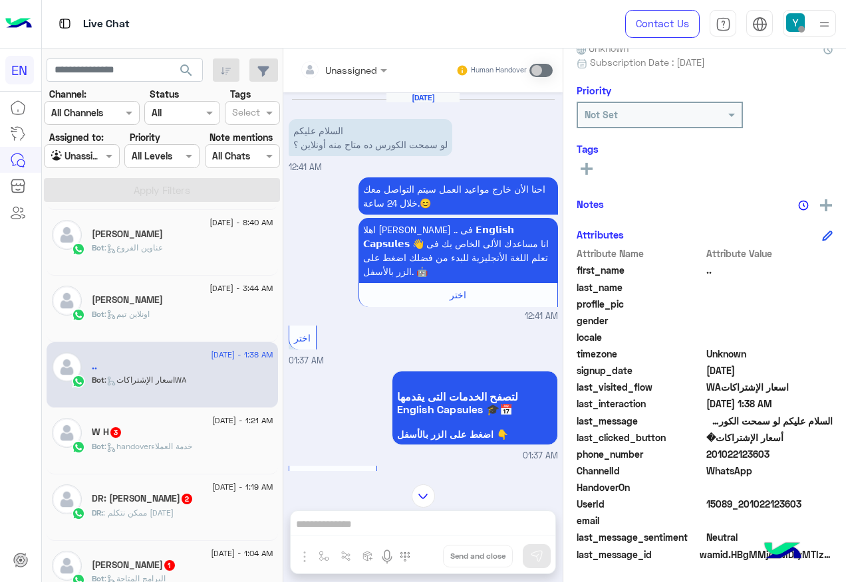
click at [180, 434] on div "W H 3" at bounding box center [183, 434] width 182 height 14
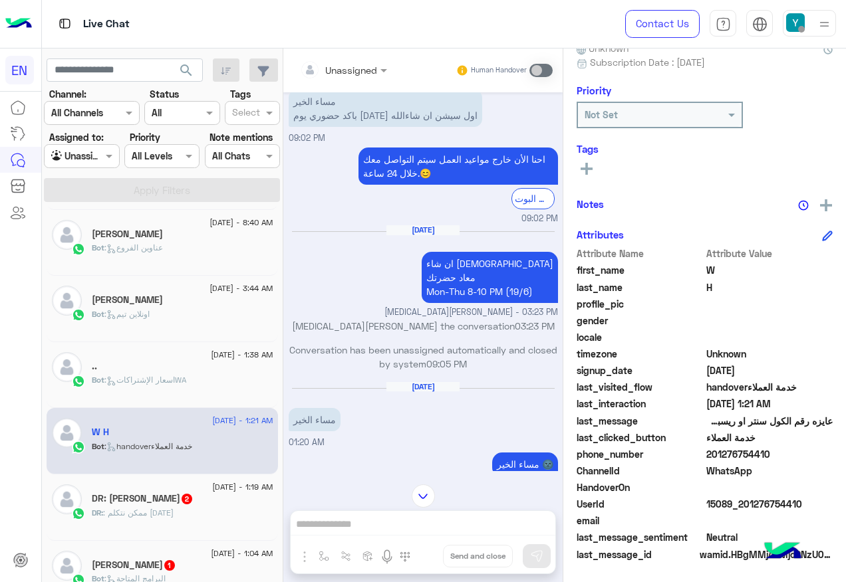
scroll to position [2248, 0]
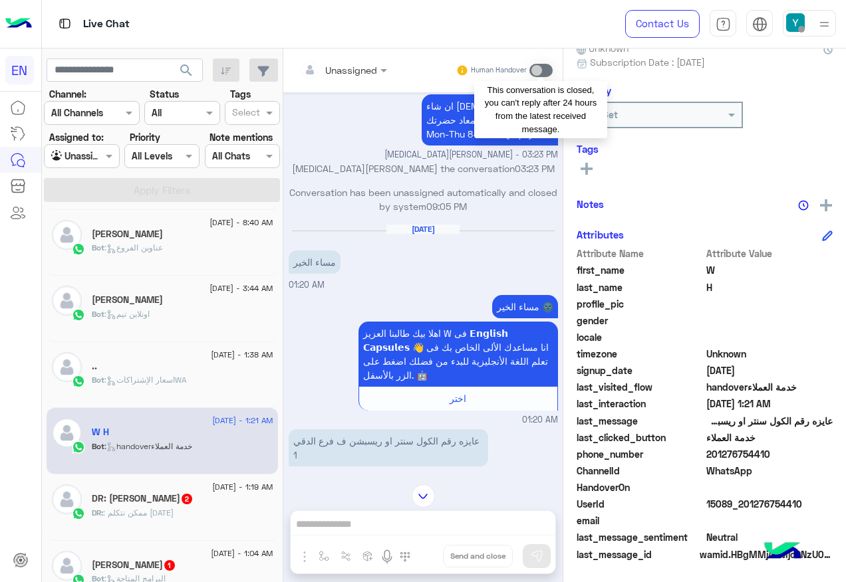
click at [536, 72] on span at bounding box center [540, 70] width 23 height 13
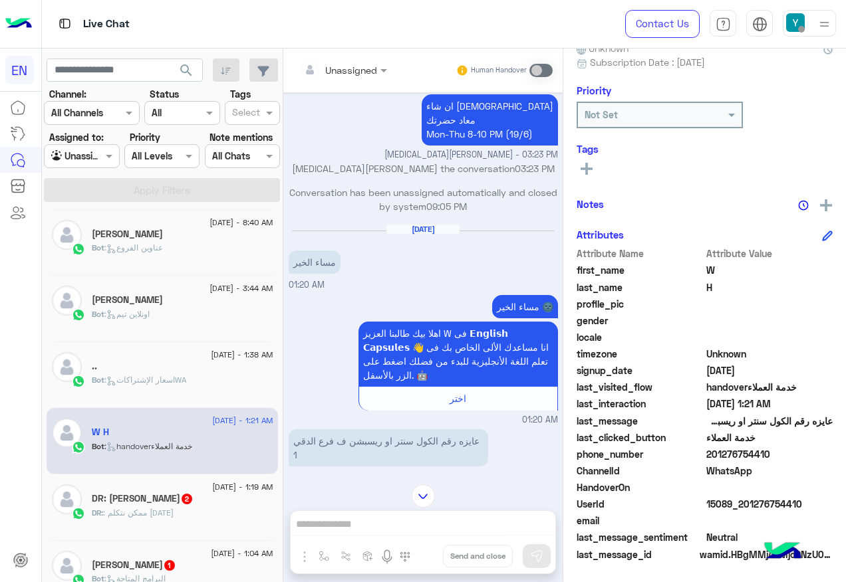
click at [168, 497] on h5 "DR: Ahmed Ashour 2" at bounding box center [143, 498] width 102 height 11
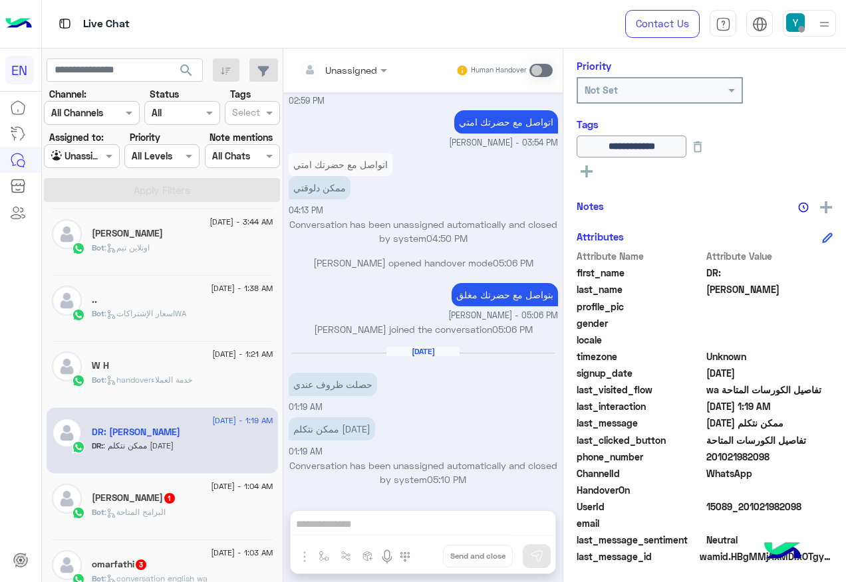
scroll to position [161, 0]
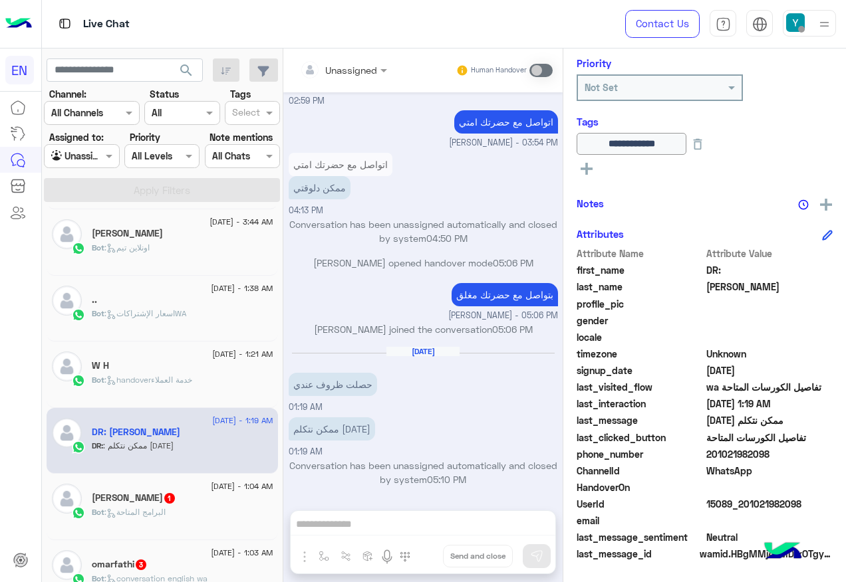
click at [160, 509] on span ": البرامج المتاحة" at bounding box center [134, 512] width 61 height 10
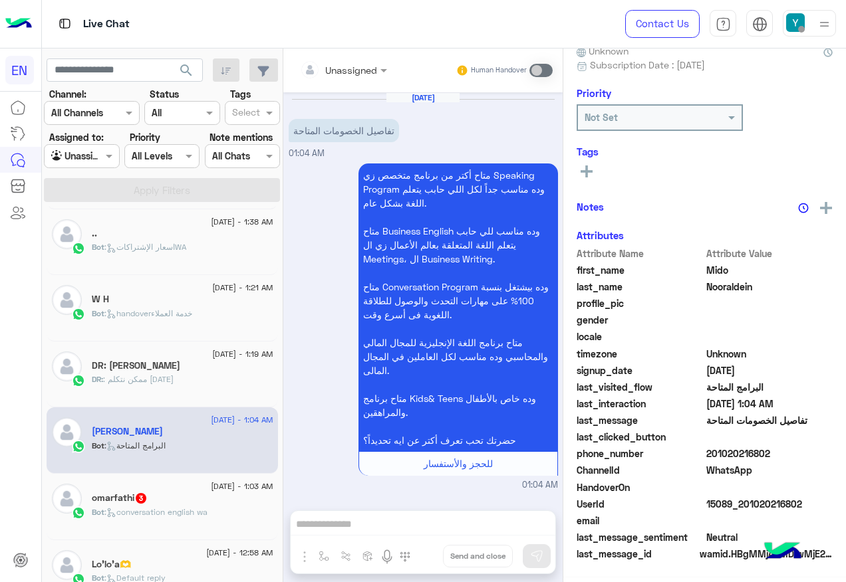
scroll to position [134, 0]
click at [348, 75] on input "text" at bounding box center [327, 70] width 54 height 14
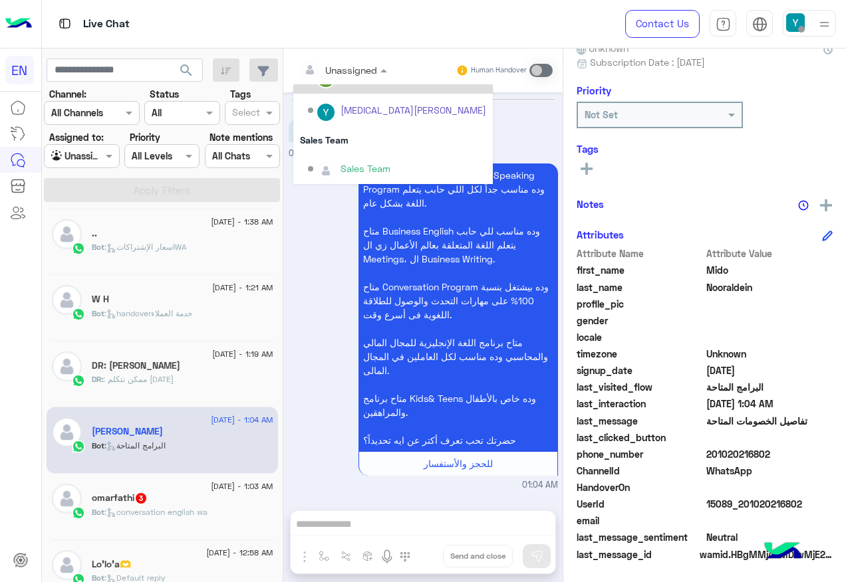
scroll to position [221, 0]
click at [361, 170] on div "Sales Team" at bounding box center [365, 167] width 50 height 14
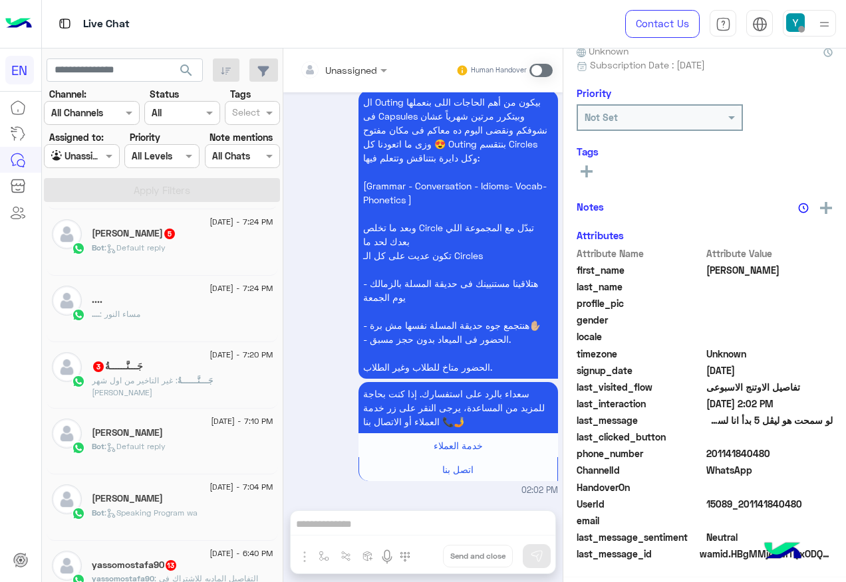
scroll to position [7, 0]
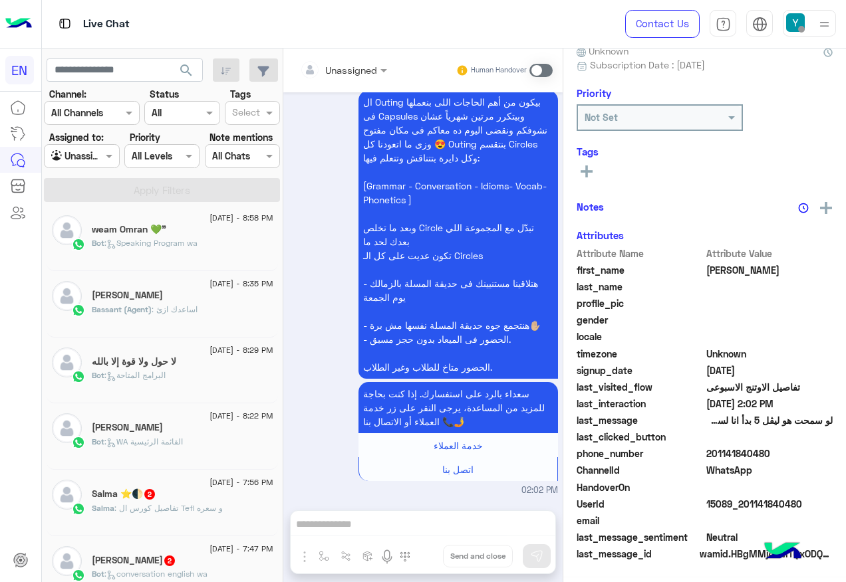
click at [173, 504] on span ": تفاصيل كورس ال Tefl و سعره" at bounding box center [168, 508] width 108 height 10
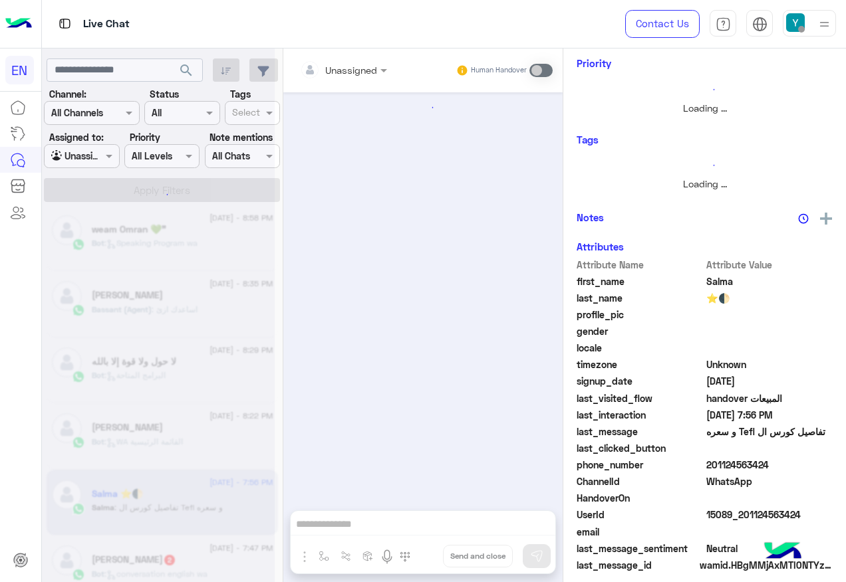
scroll to position [134, 0]
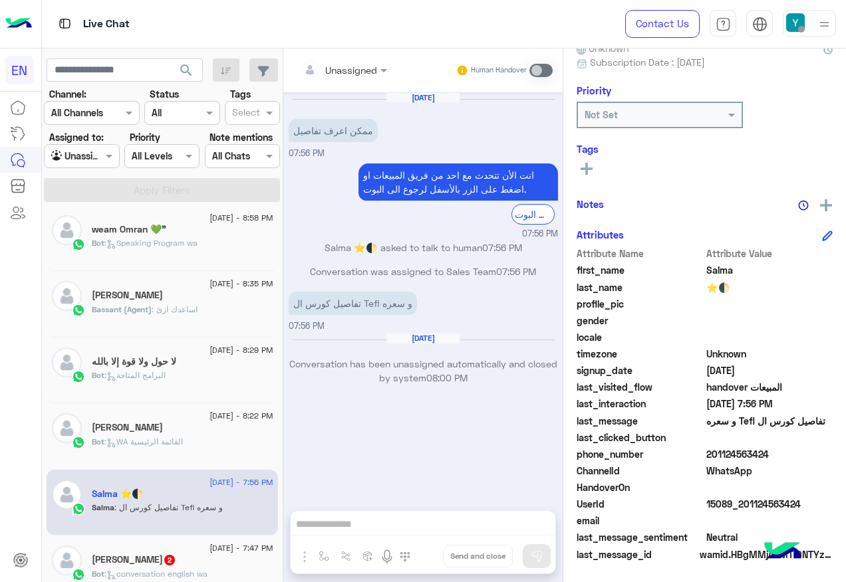
click at [343, 74] on input "text" at bounding box center [327, 70] width 54 height 14
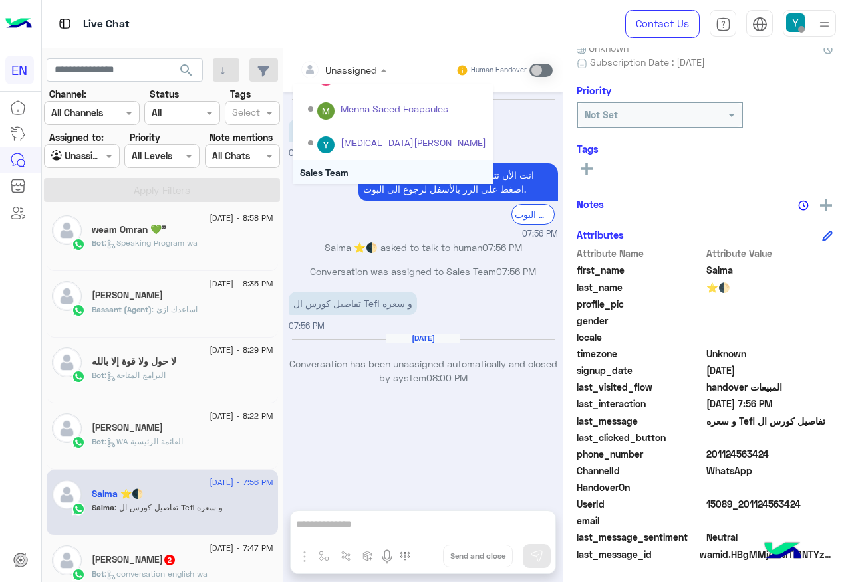
scroll to position [221, 0]
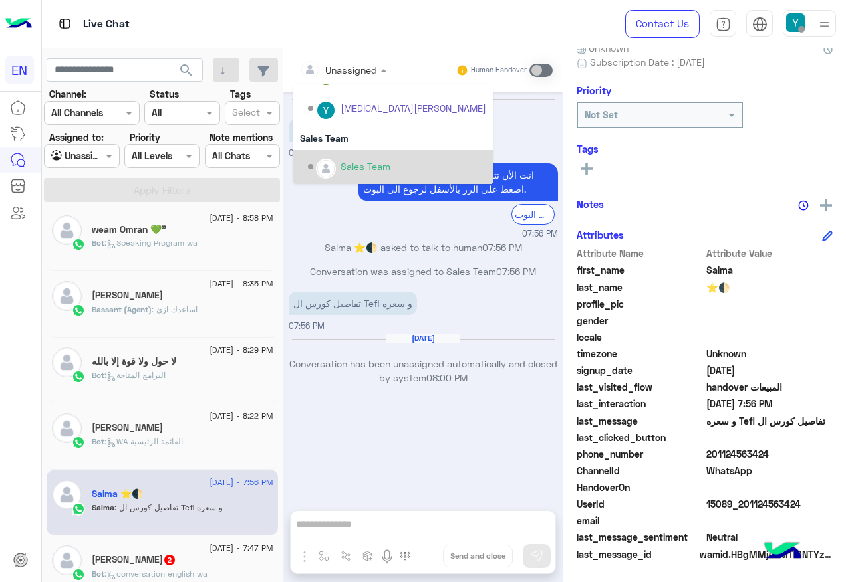
click at [368, 156] on div "Sales Team" at bounding box center [397, 167] width 178 height 23
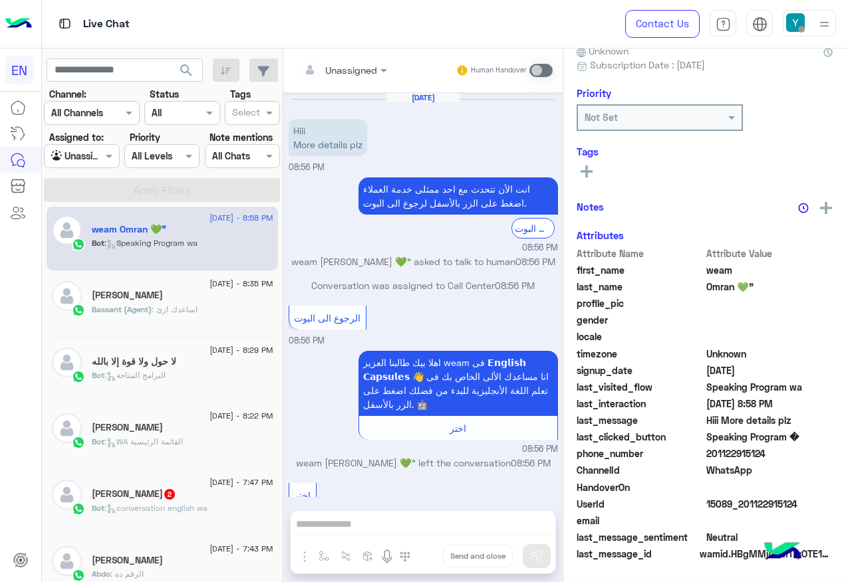
scroll to position [1168, 0]
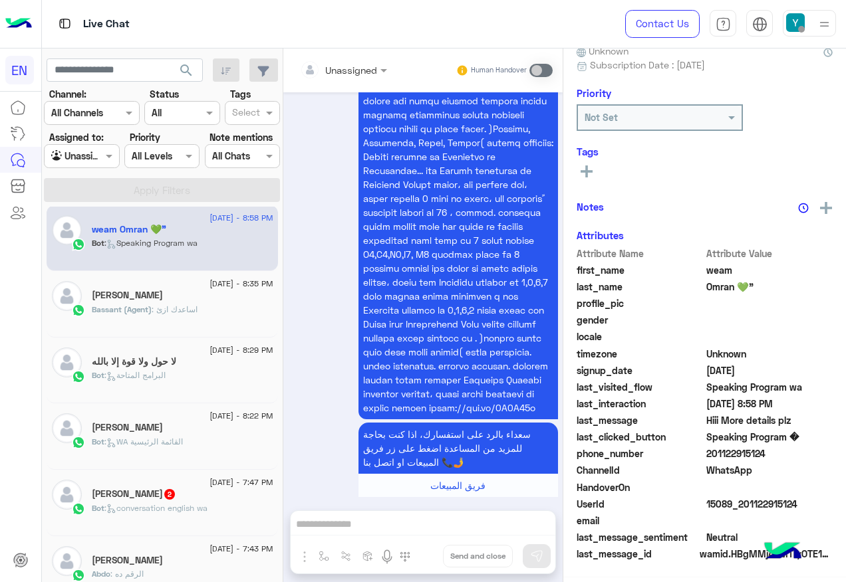
click at [172, 481] on div "21 August - 7:47 PM" at bounding box center [183, 484] width 182 height 9
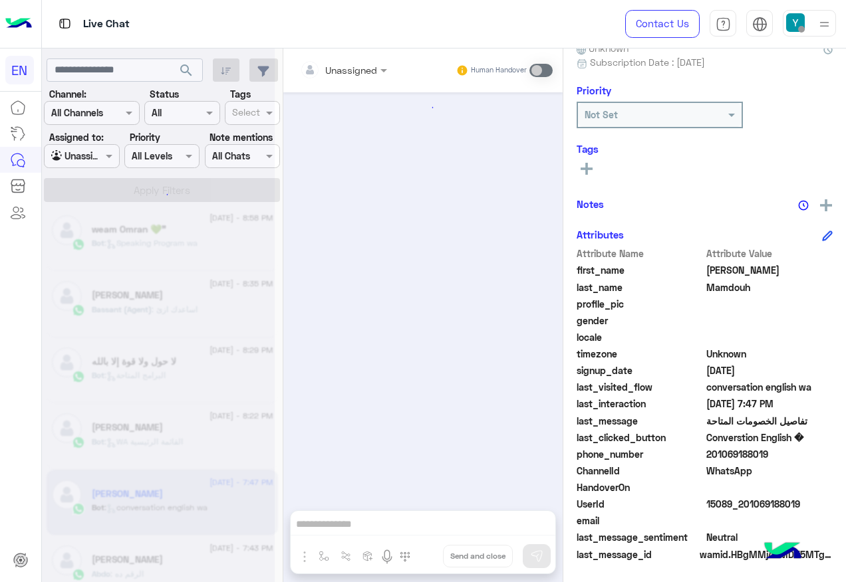
scroll to position [134, 0]
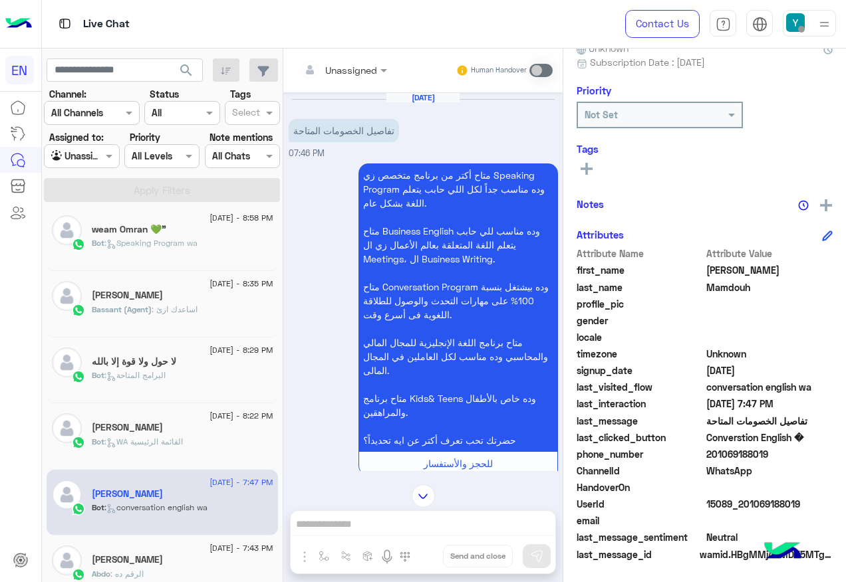
click at [325, 66] on input "text" at bounding box center [327, 70] width 54 height 14
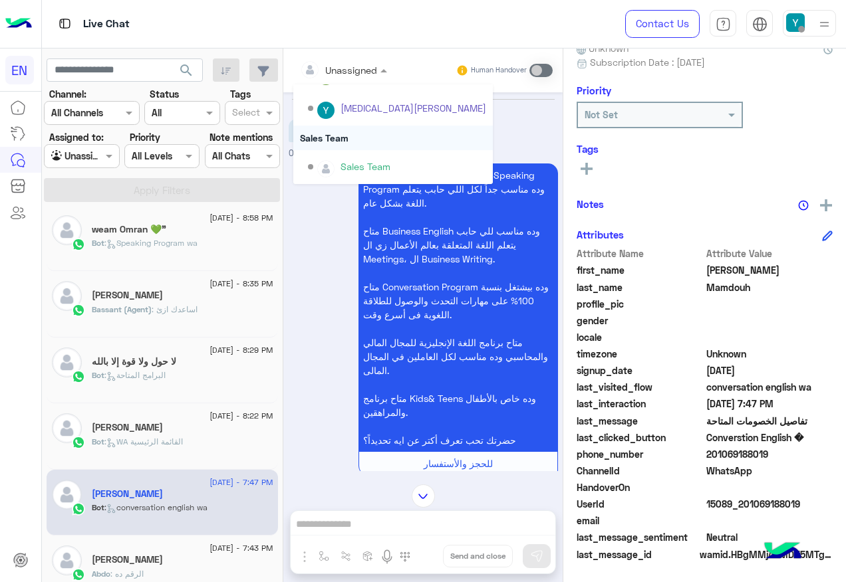
click at [371, 138] on div "Sales Team" at bounding box center [392, 138] width 199 height 25
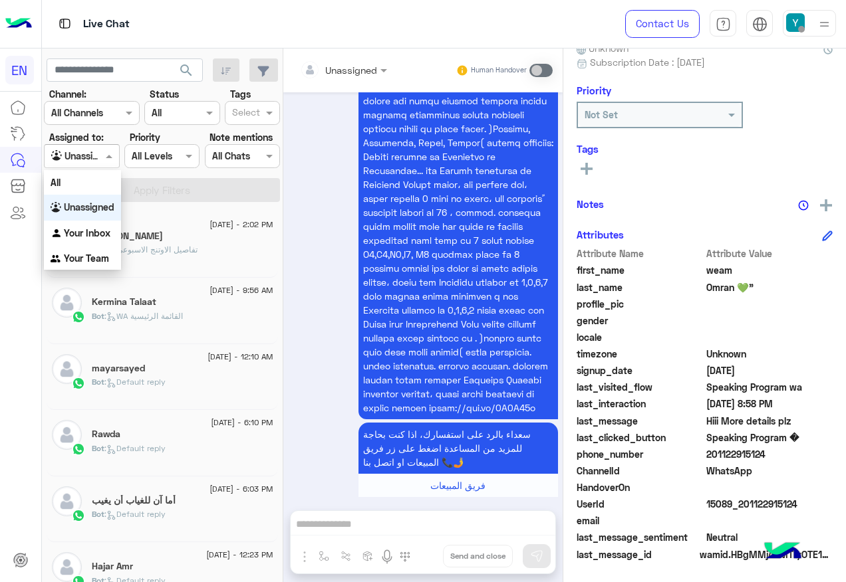
click at [90, 158] on div at bounding box center [82, 155] width 74 height 15
click at [109, 187] on div "All" at bounding box center [82, 182] width 77 height 25
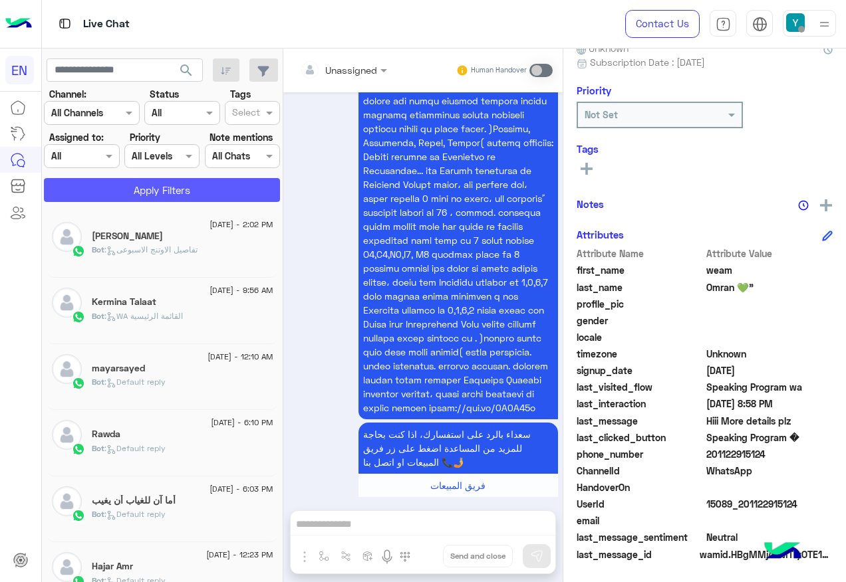
click at [117, 191] on button "Apply Filters" at bounding box center [162, 190] width 236 height 24
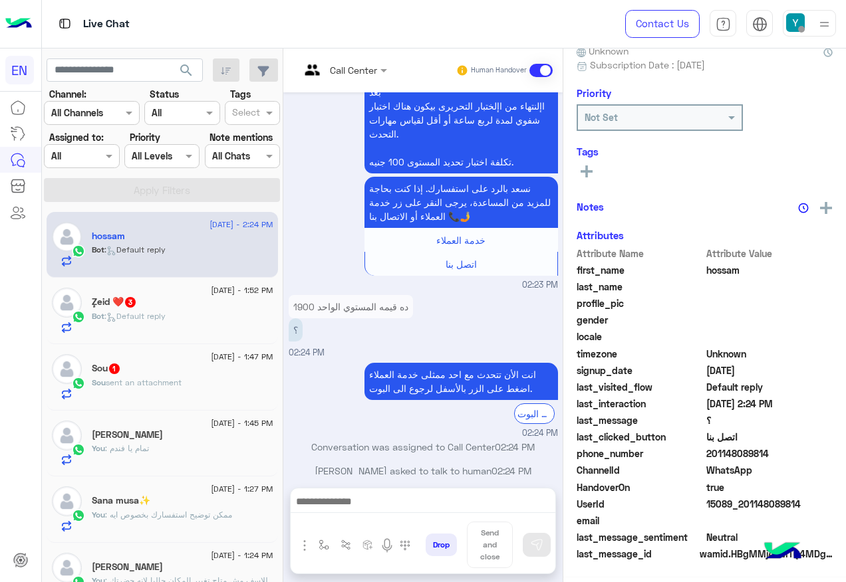
click at [171, 308] on div "ٕZeid ❤️ 3" at bounding box center [183, 304] width 182 height 14
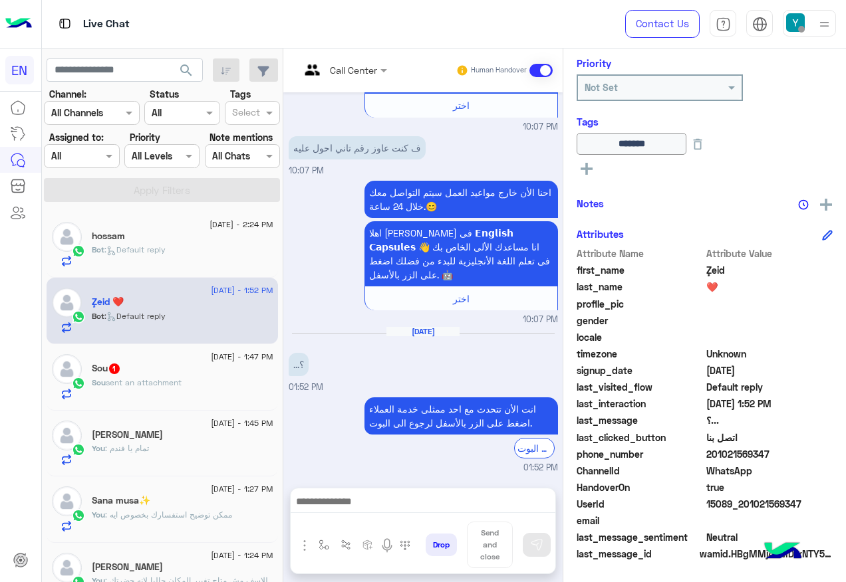
click at [213, 372] on div "Sou 1" at bounding box center [183, 370] width 182 height 14
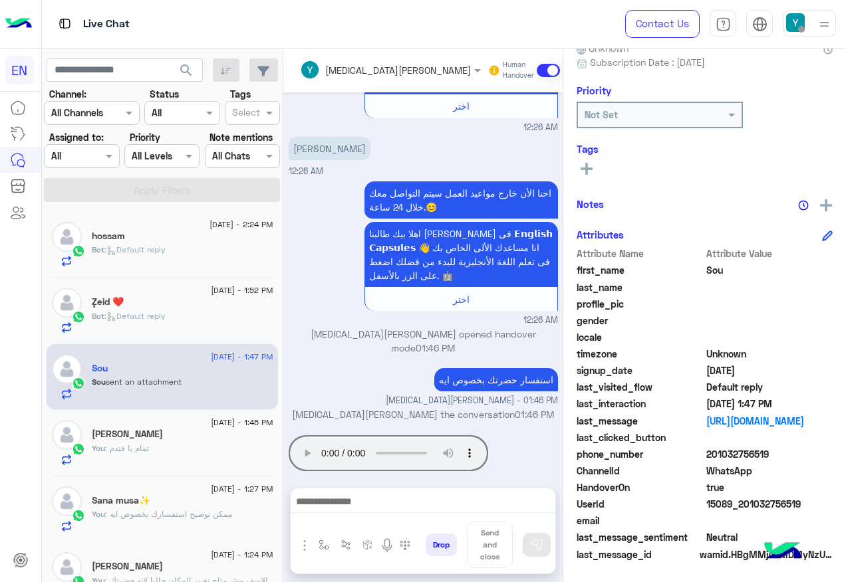
click at [386, 486] on div "Yasmin Saeed Human Handover Aug 23, 2025 01032756519 12:26 AM احنا الأن خارج مو…" at bounding box center [422, 318] width 279 height 539
click at [386, 491] on div at bounding box center [423, 505] width 265 height 33
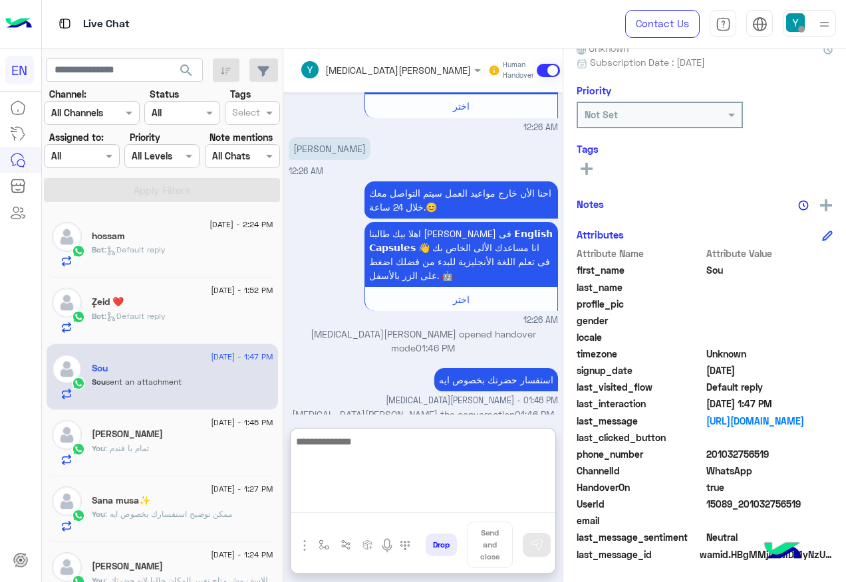
click at [382, 497] on textarea at bounding box center [423, 474] width 265 height 80
paste textarea "**********"
click at [458, 442] on textarea "**********" at bounding box center [423, 474] width 265 height 80
type textarea "**********"
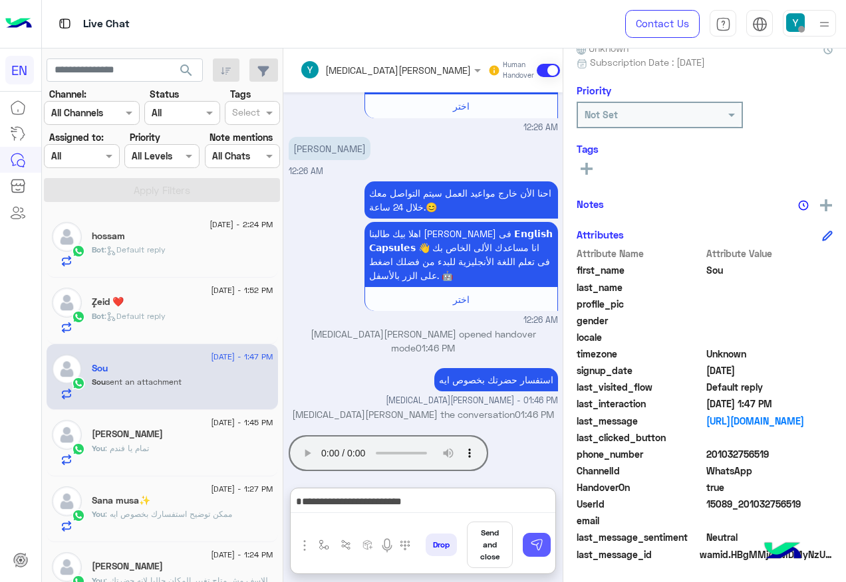
click at [542, 543] on img at bounding box center [536, 545] width 13 height 13
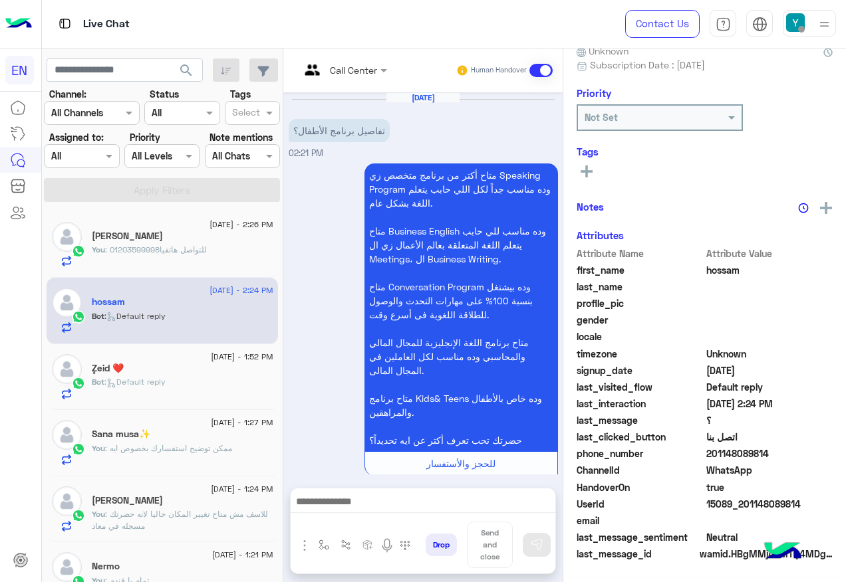
scroll to position [1298, 0]
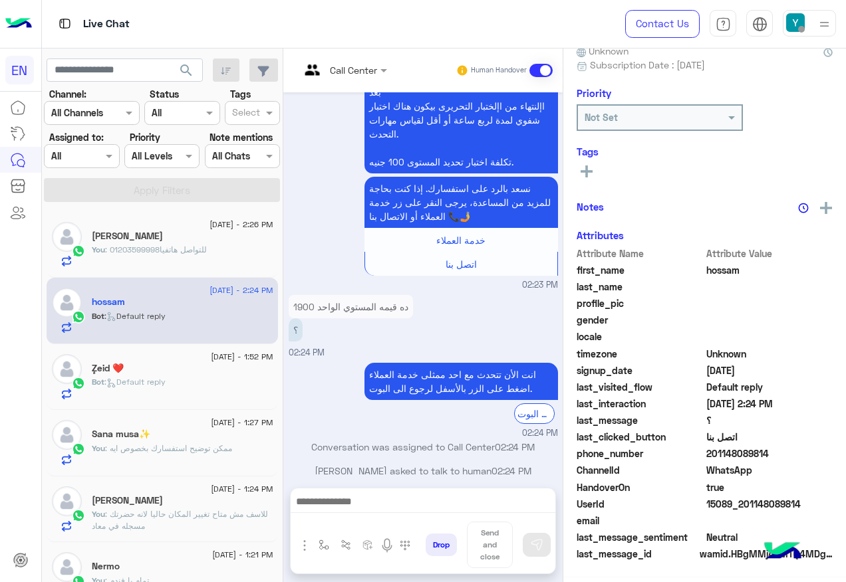
click at [202, 251] on span ": للتواصل هاتفيا01203599998" at bounding box center [156, 250] width 102 height 10
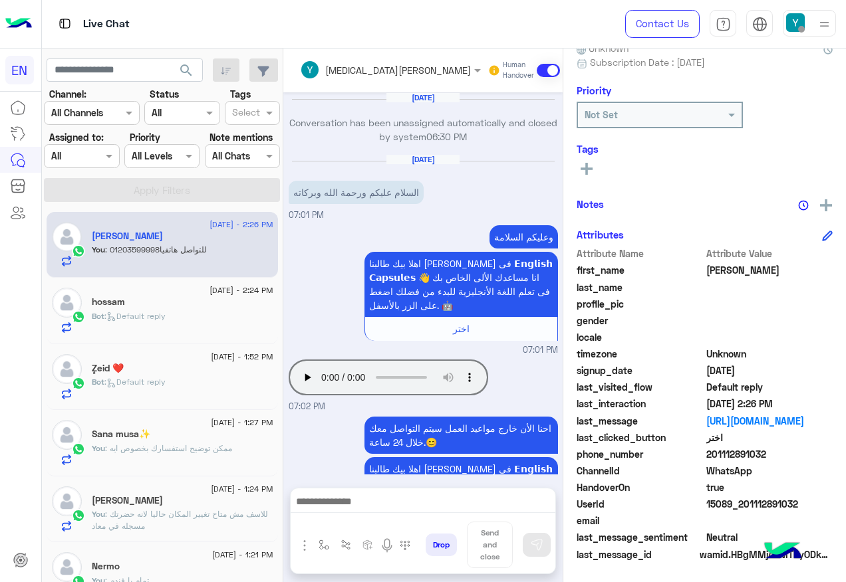
scroll to position [944, 0]
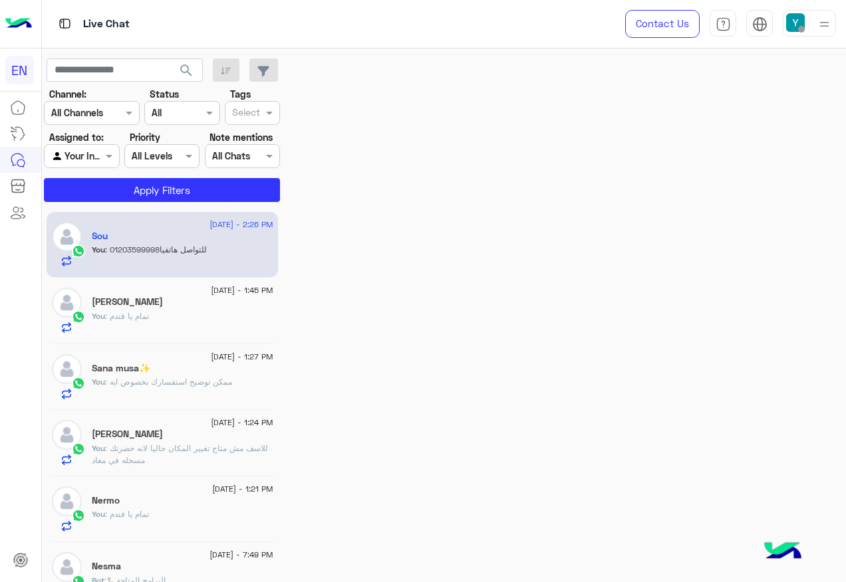
scroll to position [217, 0]
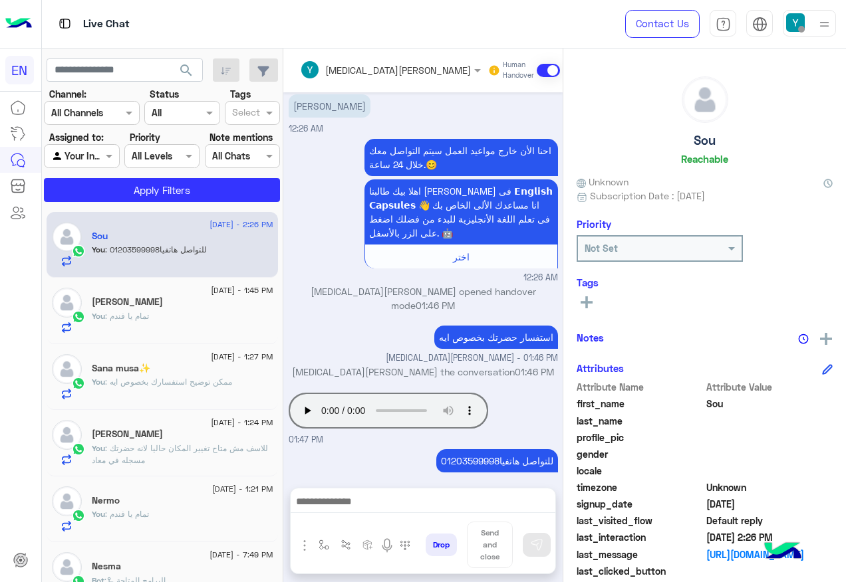
click at [235, 203] on app-inbox-users-filters "search Channel: Channel All Channels Status Channel All Tags Select Assigned to…" at bounding box center [162, 128] width 241 height 159
click at [147, 190] on button "Apply Filters" at bounding box center [162, 190] width 236 height 24
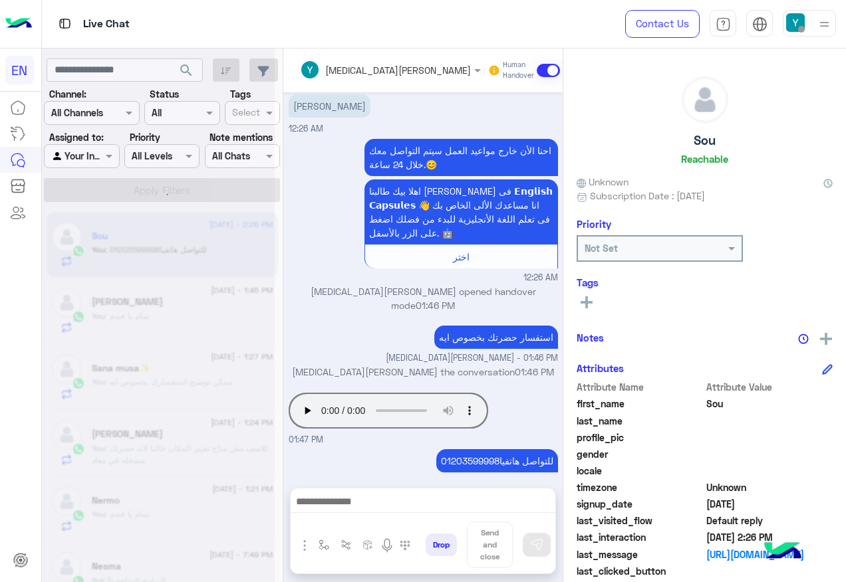
scroll to position [0, 0]
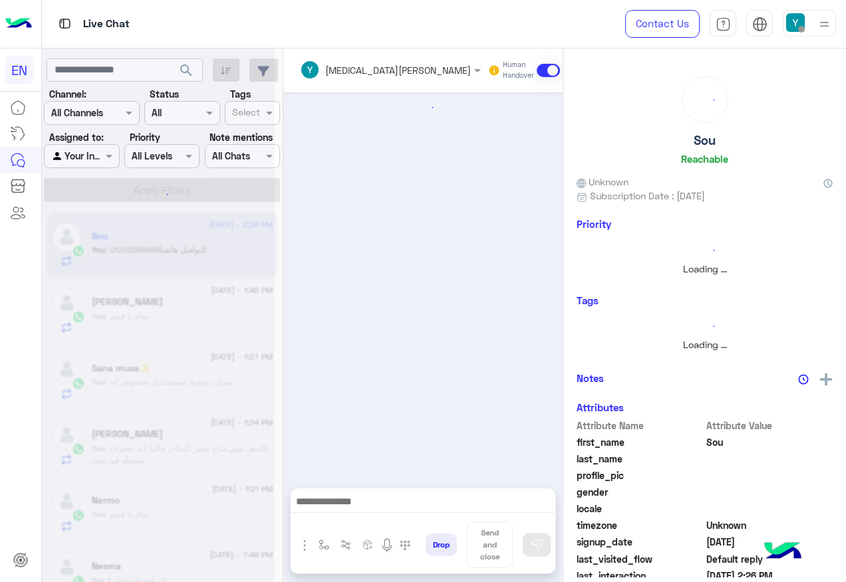
click at [92, 160] on div at bounding box center [82, 155] width 74 height 15
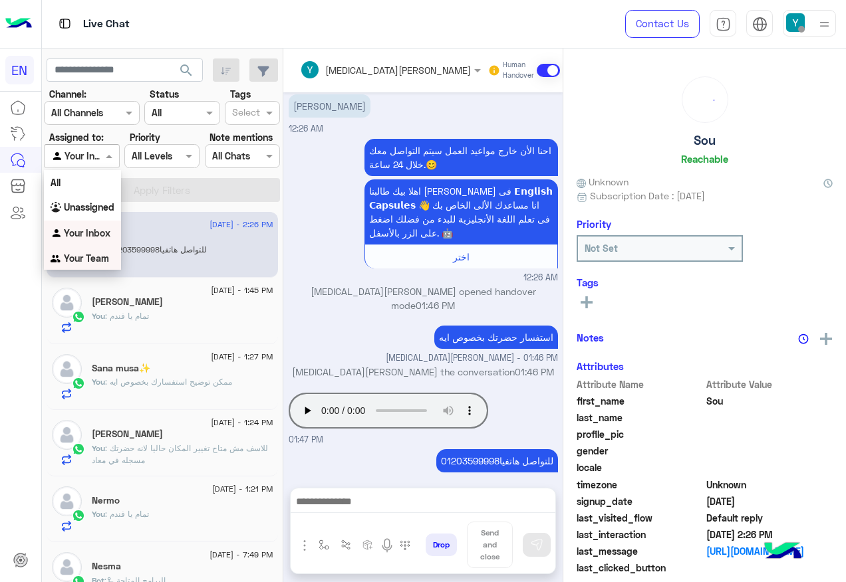
click at [82, 257] on b "Your Team" at bounding box center [86, 258] width 45 height 11
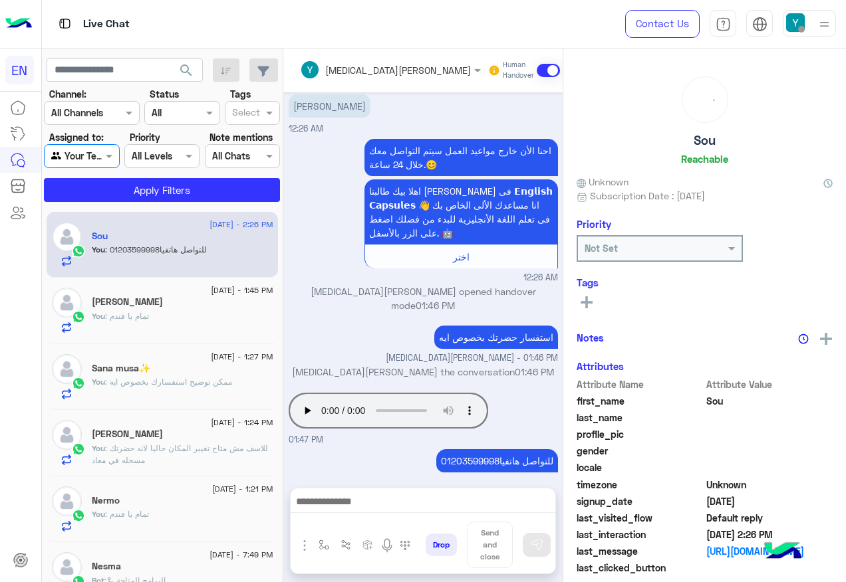
click at [101, 178] on section "Channel: Channel All Channels Status Channel All Tags Select Assigned to: Agent…" at bounding box center [162, 144] width 221 height 115
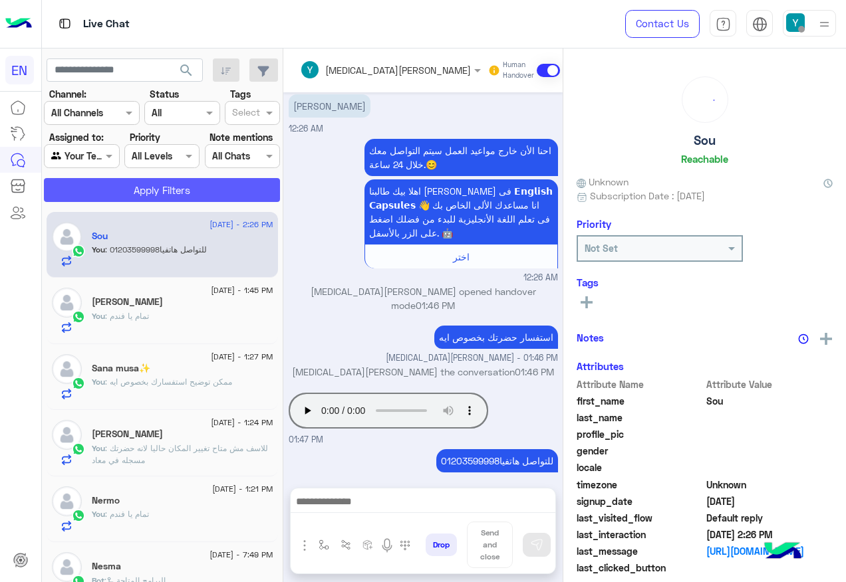
click at [101, 182] on button "Apply Filters" at bounding box center [162, 190] width 236 height 24
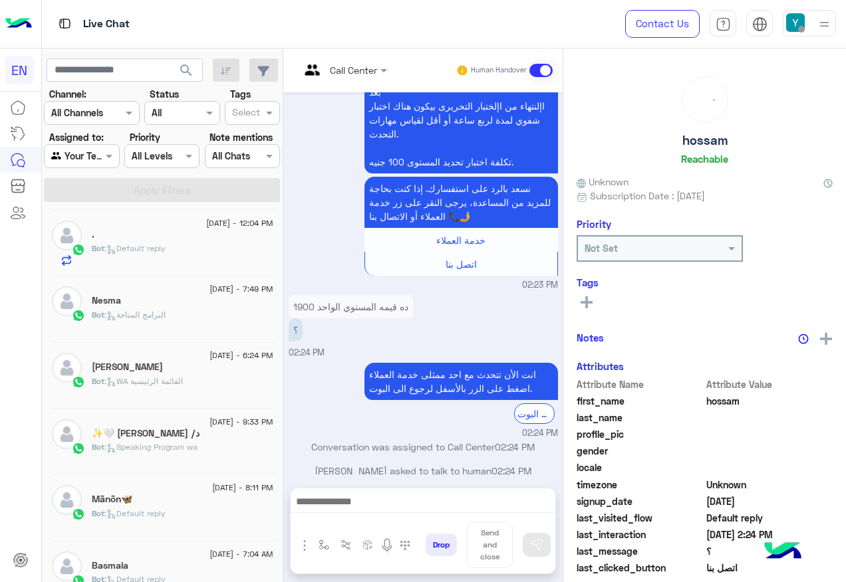
scroll to position [532, 0]
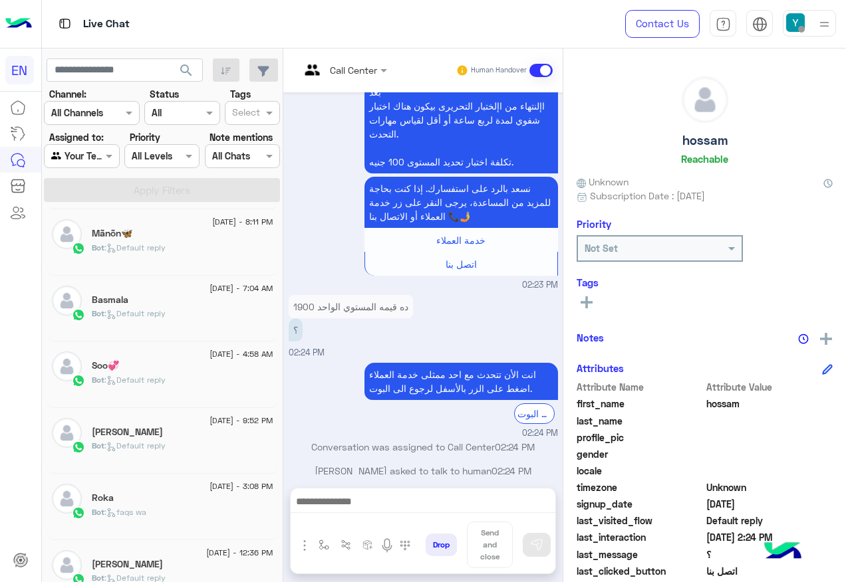
click at [134, 313] on span ": Default reply" at bounding box center [134, 314] width 61 height 10
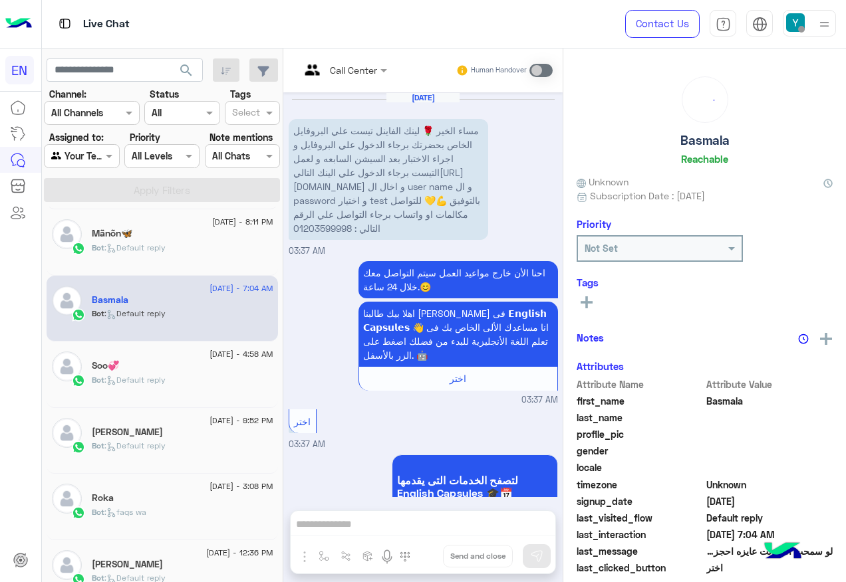
scroll to position [867, 0]
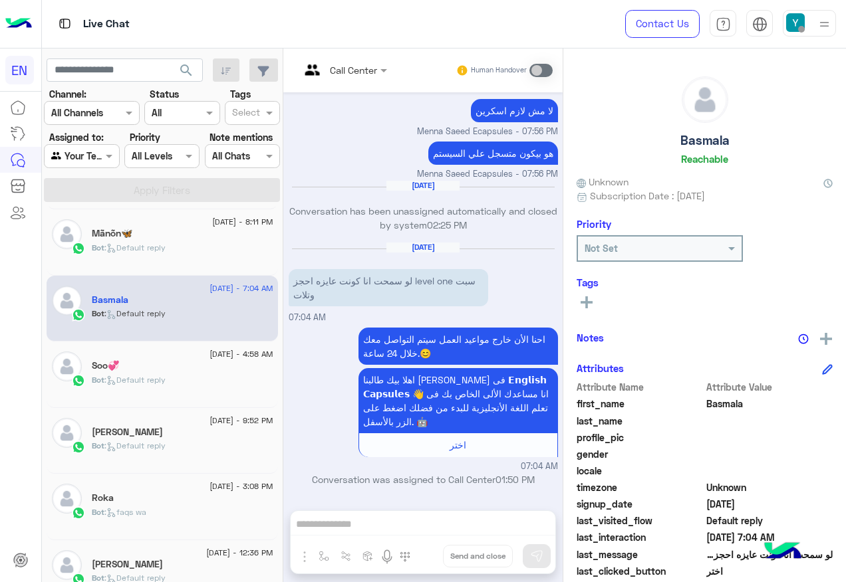
click at [92, 152] on div at bounding box center [82, 155] width 74 height 15
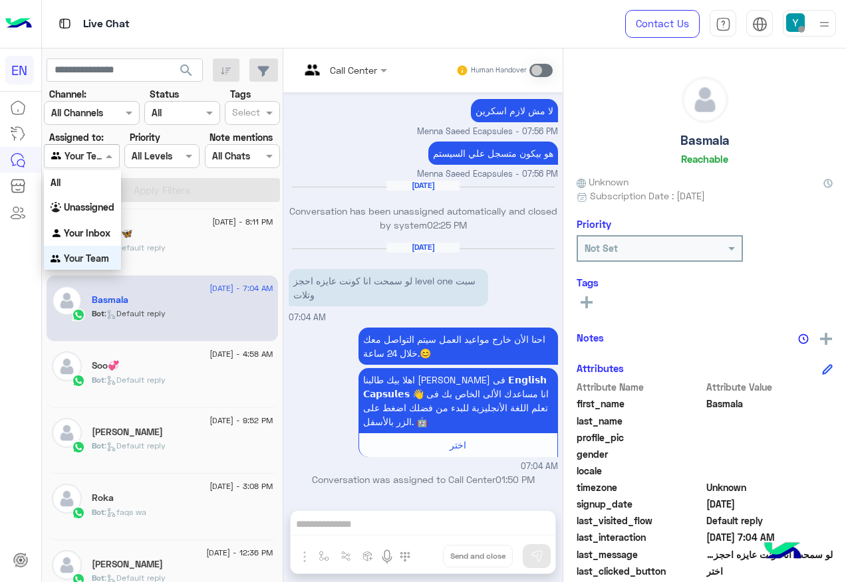
scroll to position [1, 0]
click at [102, 185] on div "All" at bounding box center [82, 182] width 77 height 25
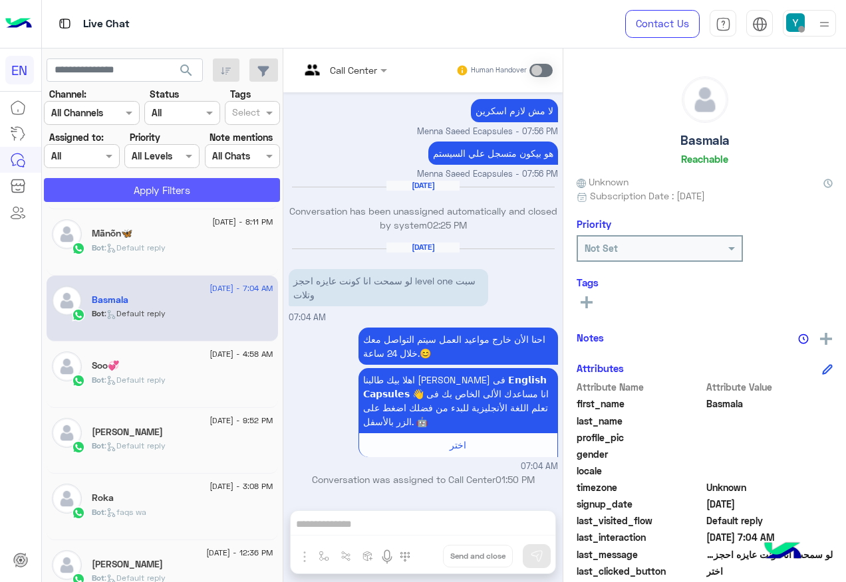
click at [108, 188] on button "Apply Filters" at bounding box center [162, 190] width 236 height 24
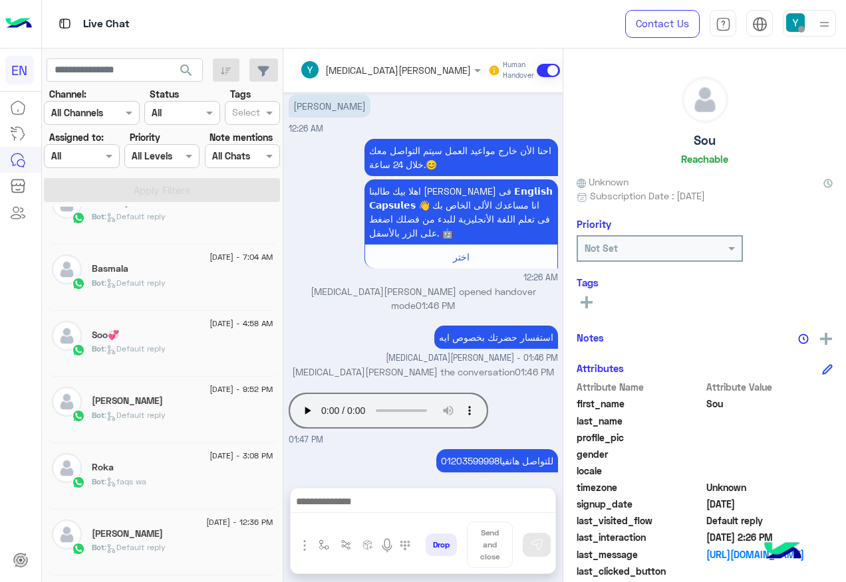
scroll to position [864, 0]
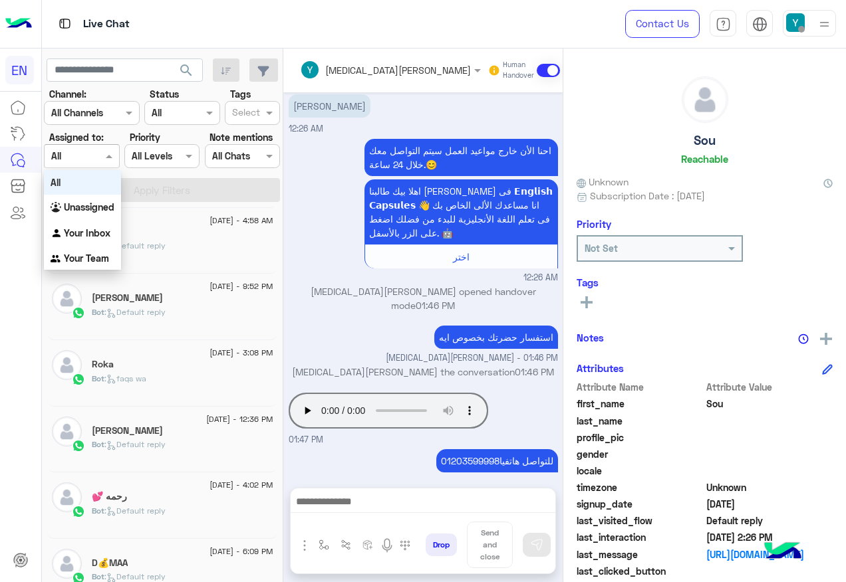
click at [71, 148] on div "Agent Filter All" at bounding box center [81, 156] width 75 height 24
click at [80, 203] on b "Unassigned" at bounding box center [89, 206] width 51 height 11
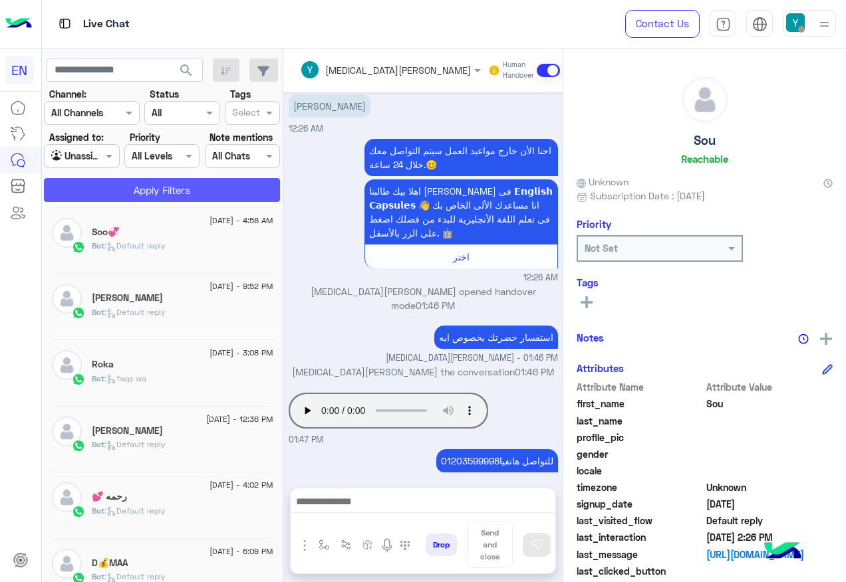
click at [98, 196] on button "Apply Filters" at bounding box center [162, 190] width 236 height 24
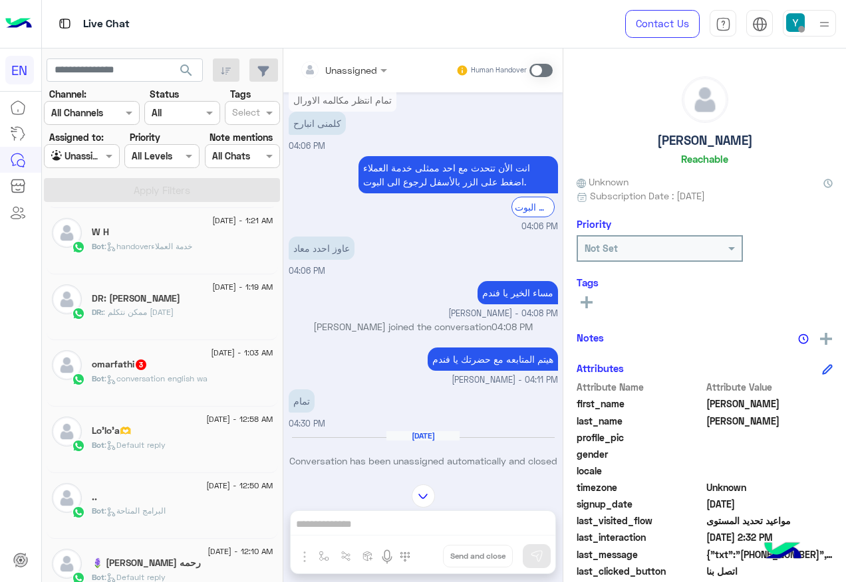
scroll to position [455, 0]
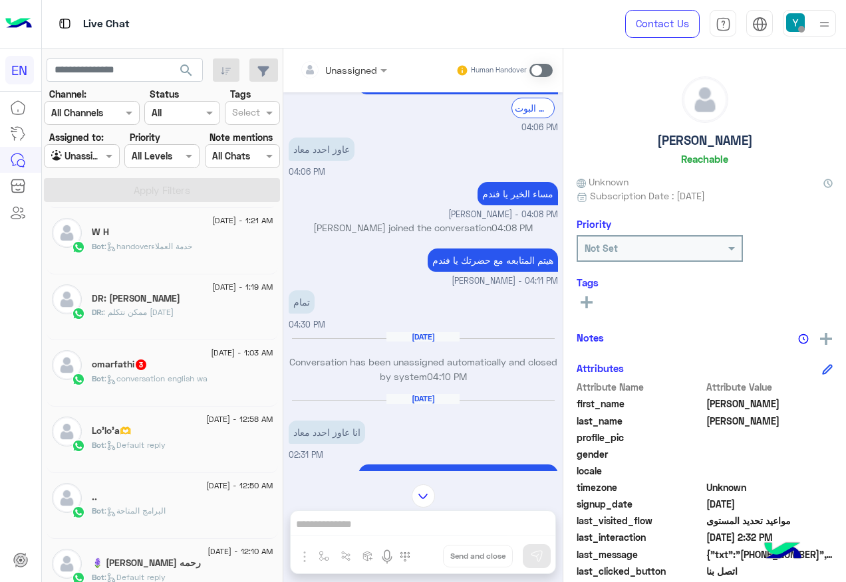
click at [110, 384] on icon at bounding box center [108, 382] width 3 height 3
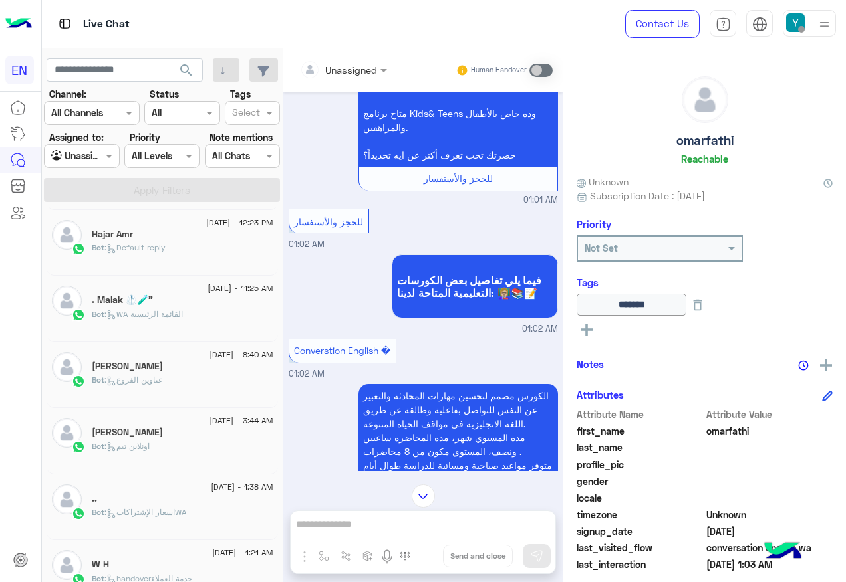
scroll to position [828, 0]
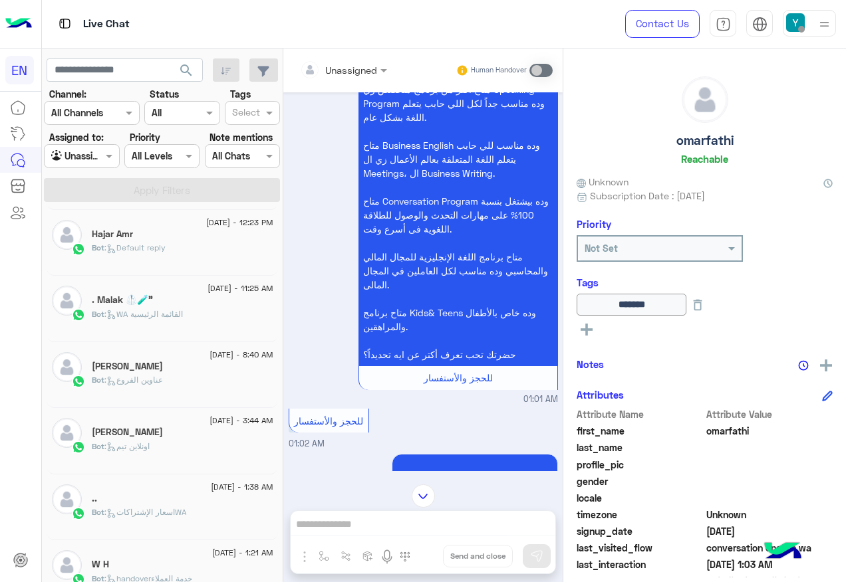
click at [352, 67] on input "text" at bounding box center [327, 70] width 54 height 14
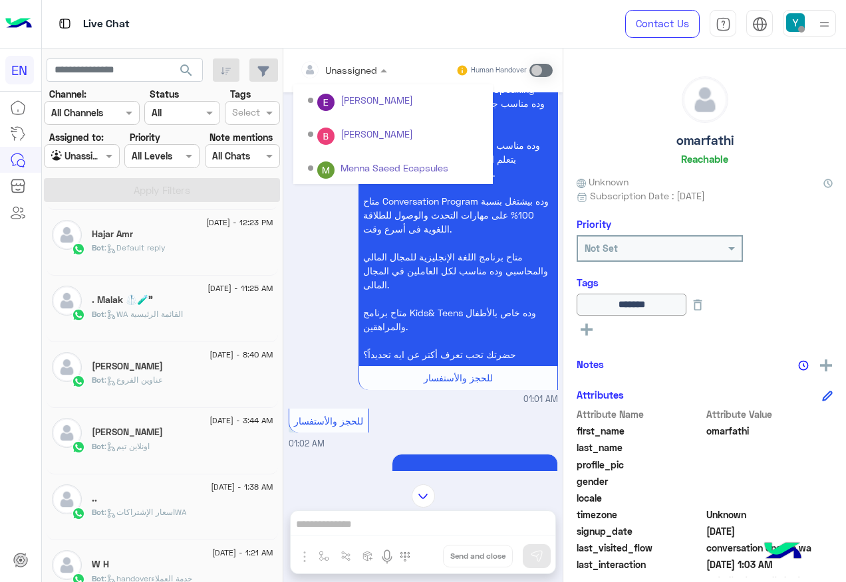
scroll to position [221, 0]
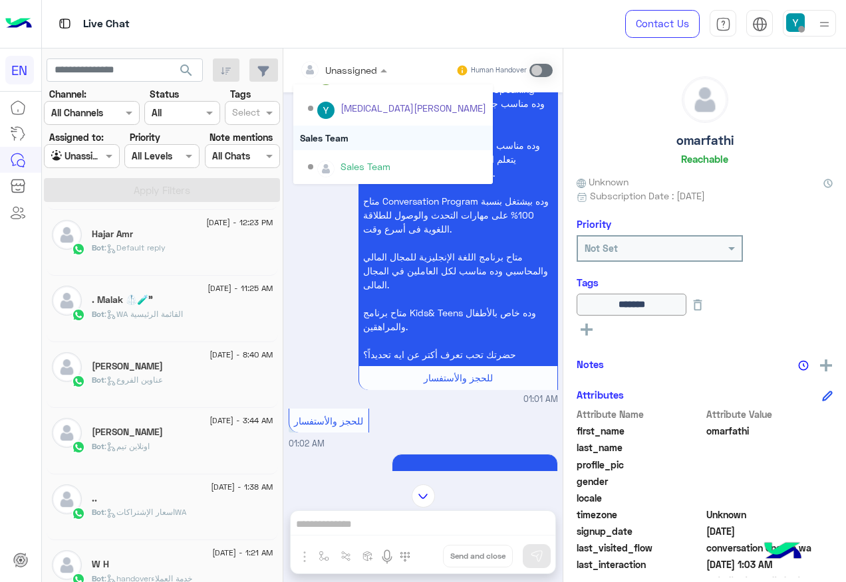
click at [341, 146] on div "Sales Team" at bounding box center [392, 138] width 199 height 25
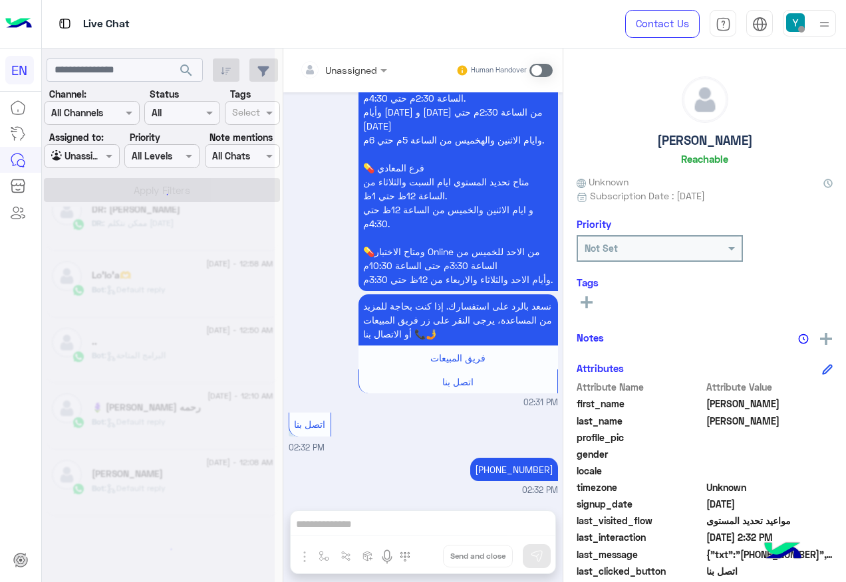
scroll to position [7, 0]
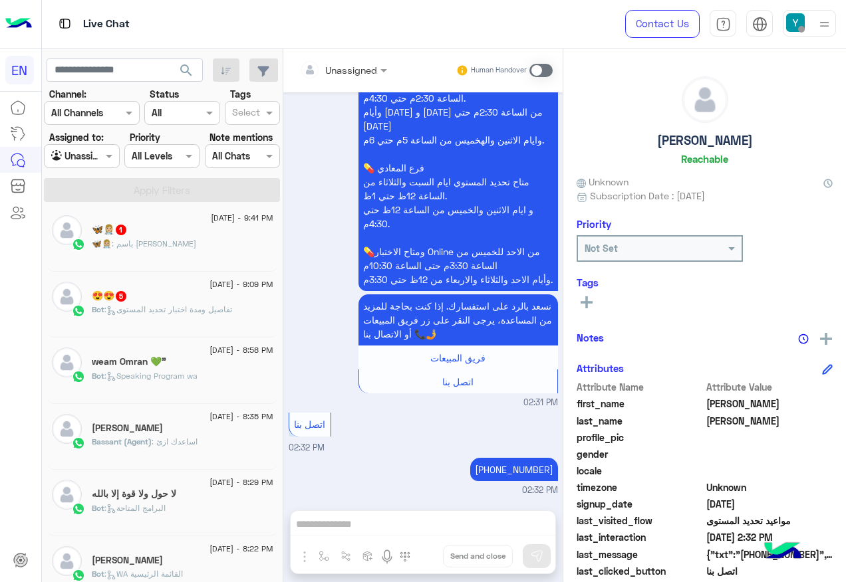
click at [101, 161] on div at bounding box center [82, 155] width 74 height 15
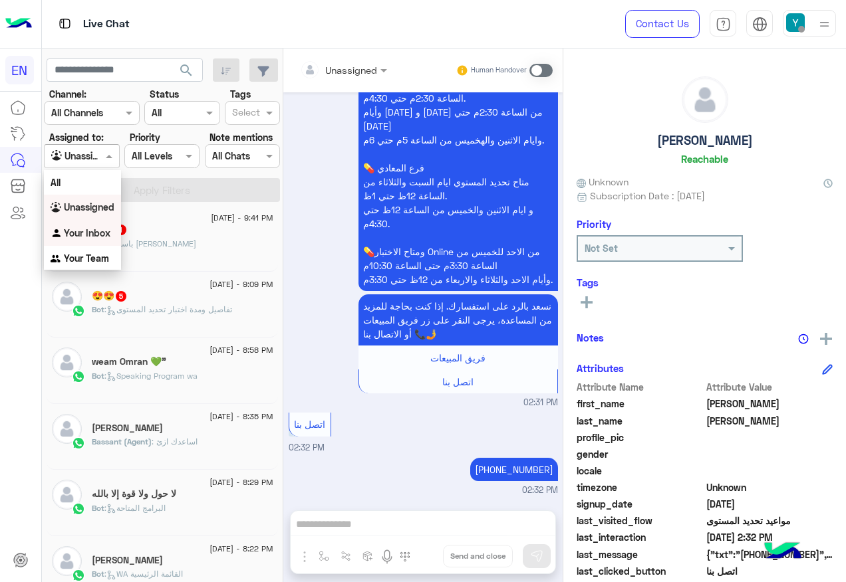
click at [101, 221] on div "Your Inbox" at bounding box center [82, 234] width 77 height 26
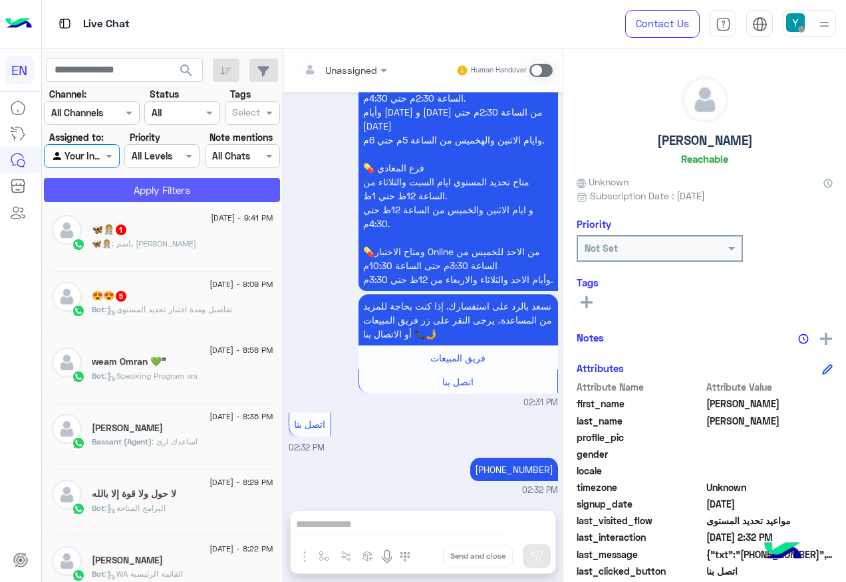
click at [98, 182] on button "Apply Filters" at bounding box center [162, 190] width 236 height 24
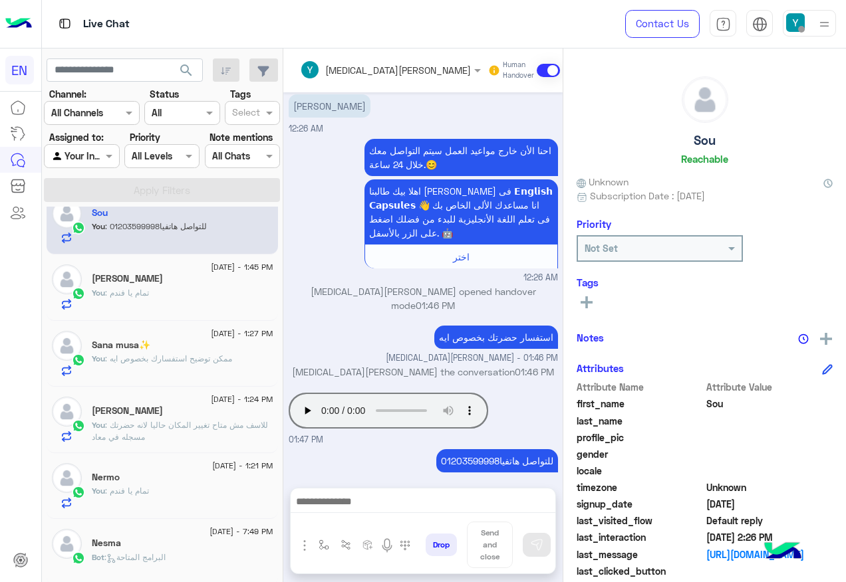
scroll to position [27, 0]
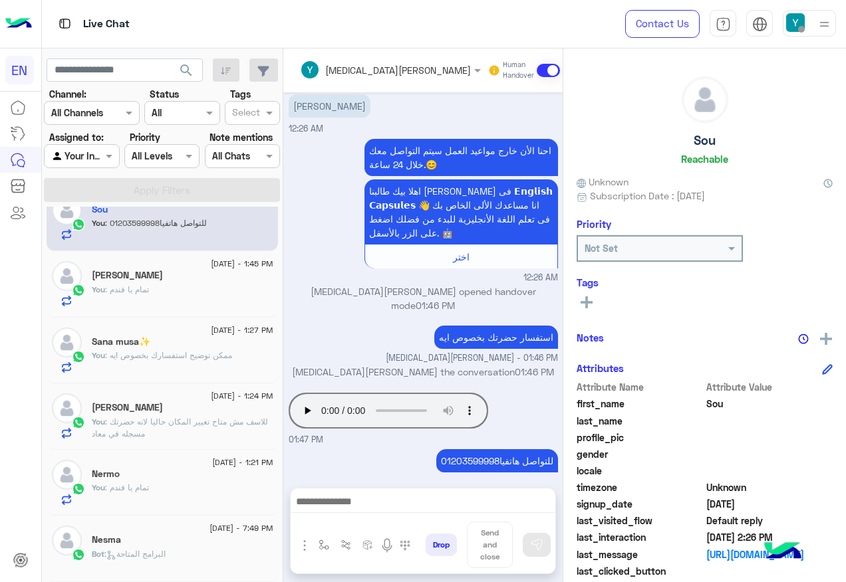
click at [80, 156] on input "text" at bounding box center [66, 157] width 31 height 14
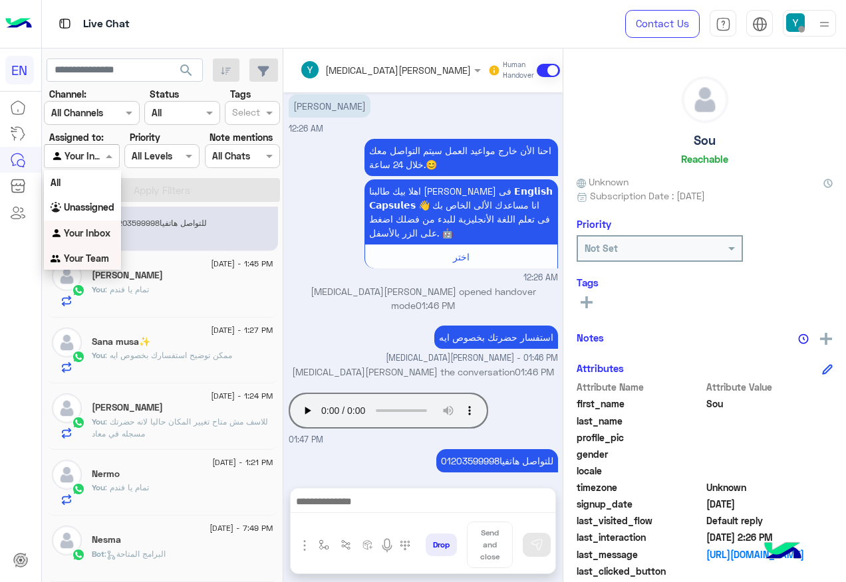
click at [86, 255] on b "Your Team" at bounding box center [86, 258] width 45 height 11
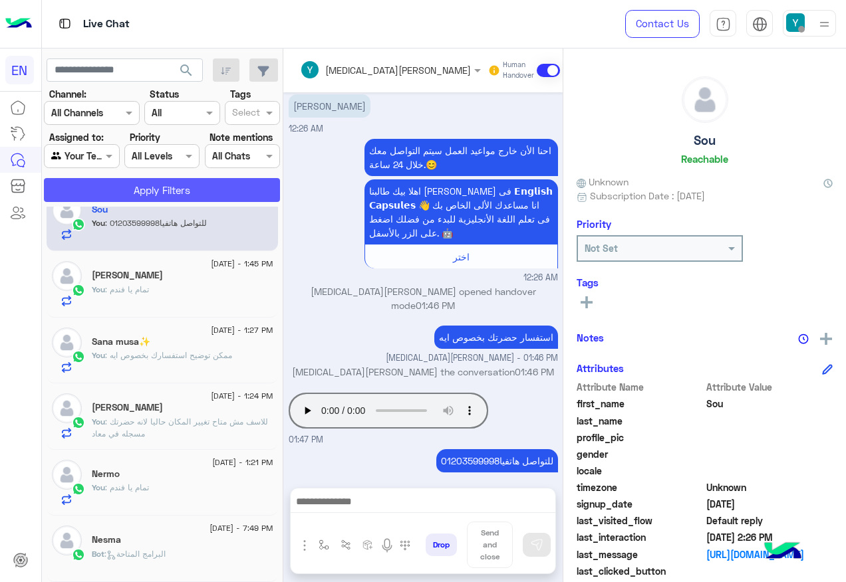
click at [138, 189] on button "Apply Filters" at bounding box center [162, 190] width 236 height 24
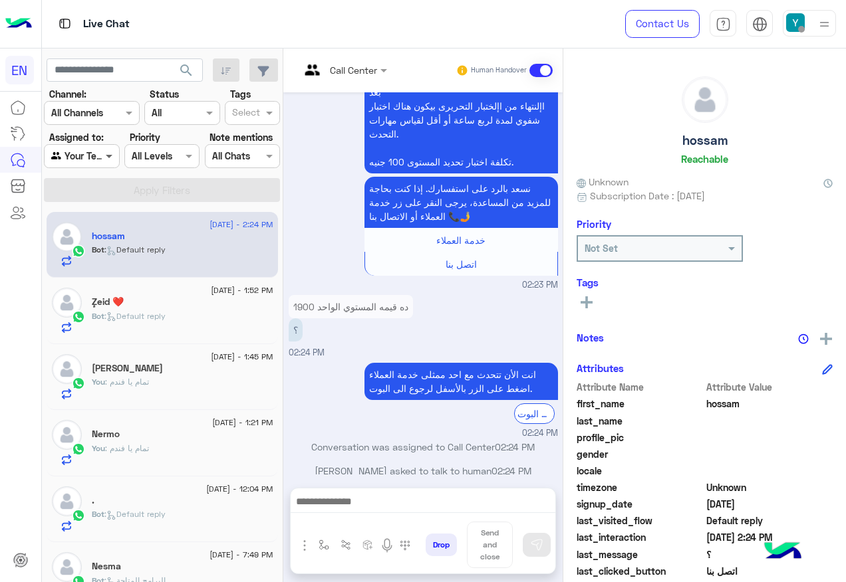
click at [103, 158] on span at bounding box center [110, 156] width 17 height 14
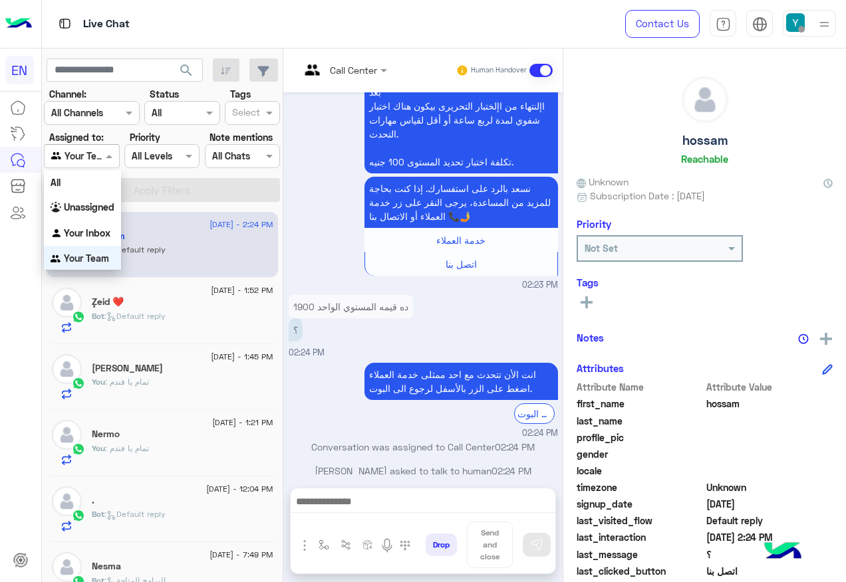
scroll to position [1, 0]
click at [96, 255] on b "Your Team" at bounding box center [86, 257] width 45 height 11
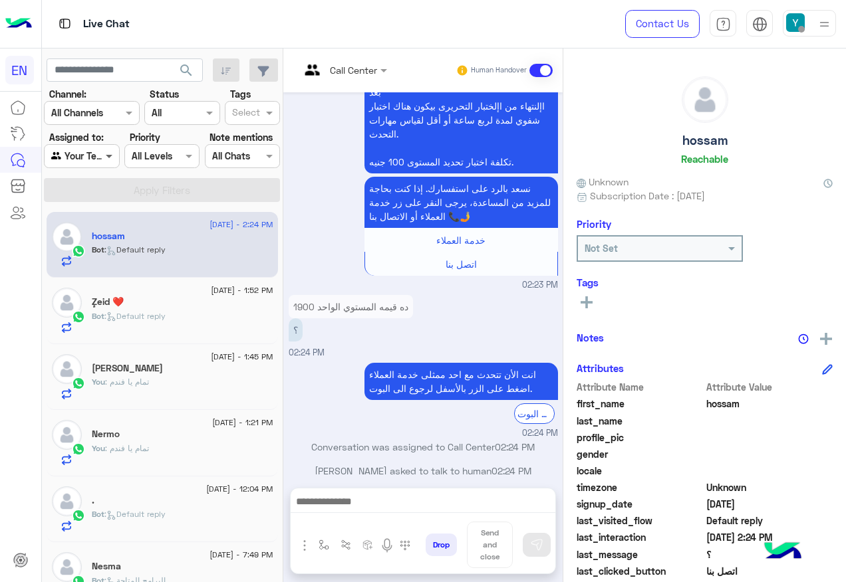
click at [102, 159] on span at bounding box center [110, 156] width 17 height 14
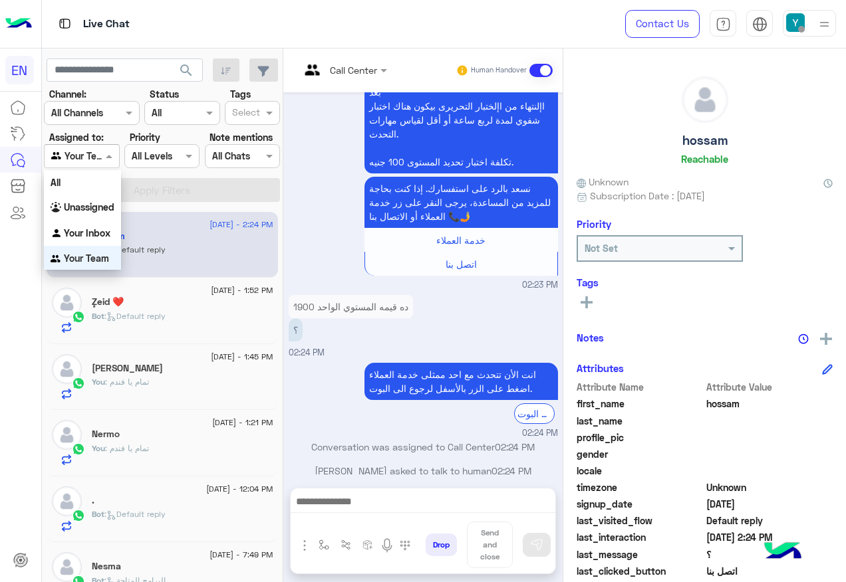
scroll to position [2, 0]
click at [95, 229] on b "Your Inbox" at bounding box center [87, 230] width 47 height 11
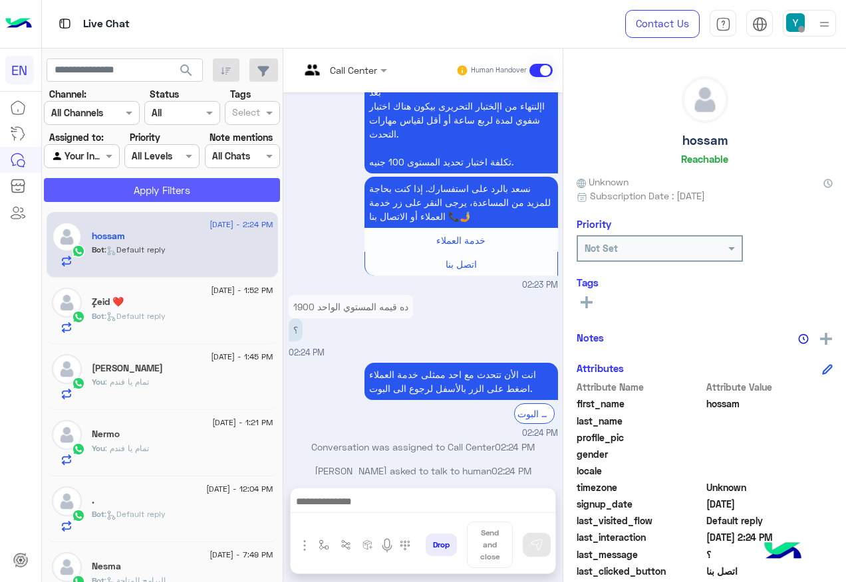
click at [100, 194] on button "Apply Filters" at bounding box center [162, 190] width 236 height 24
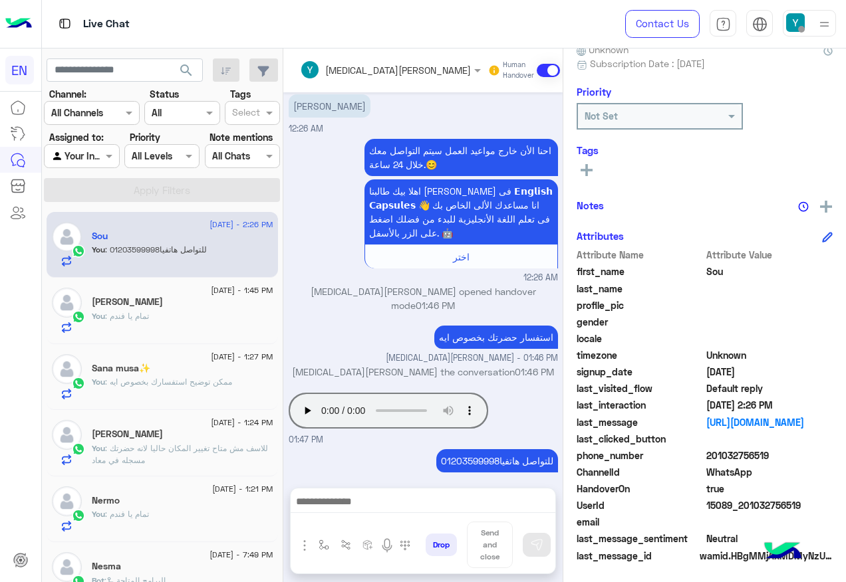
scroll to position [133, 0]
click at [83, 164] on div "Your Inbox" at bounding box center [76, 156] width 51 height 15
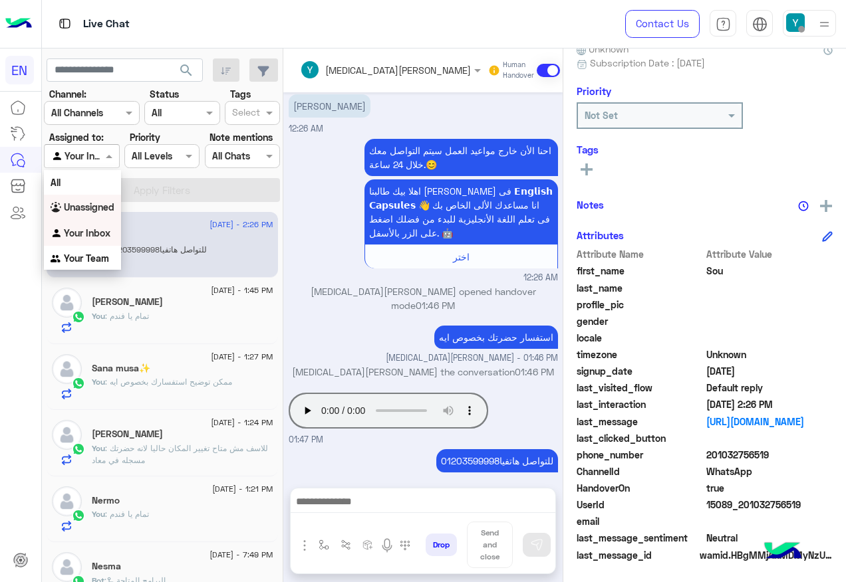
click at [82, 211] on b "Unassigned" at bounding box center [89, 206] width 51 height 11
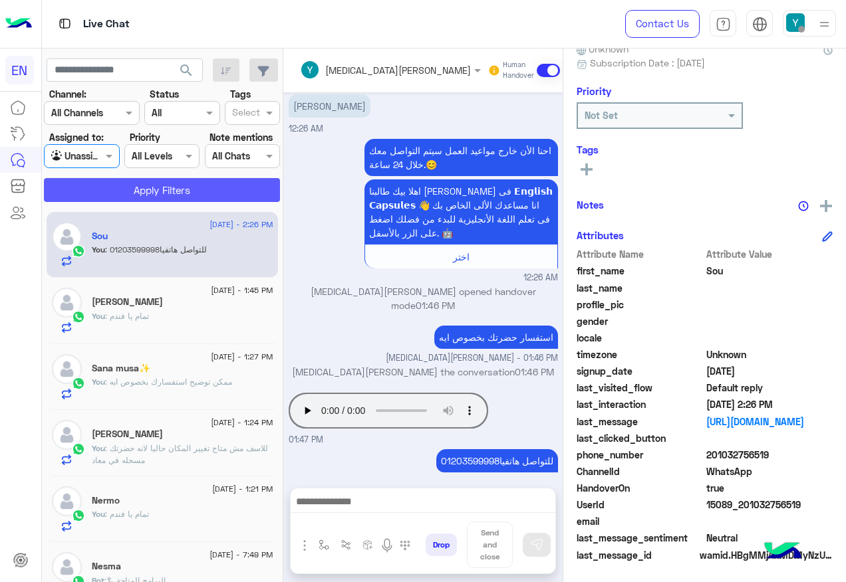
click at [92, 184] on button "Apply Filters" at bounding box center [162, 190] width 236 height 24
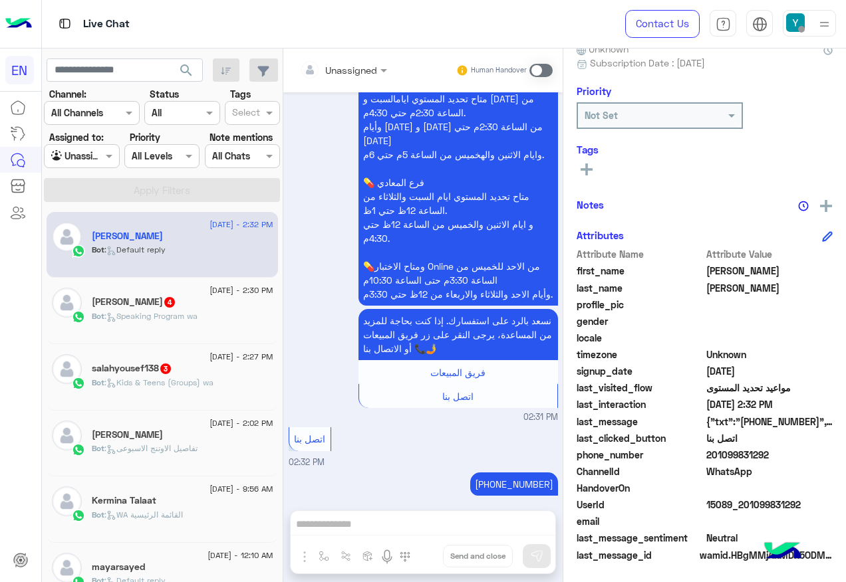
scroll to position [987, 0]
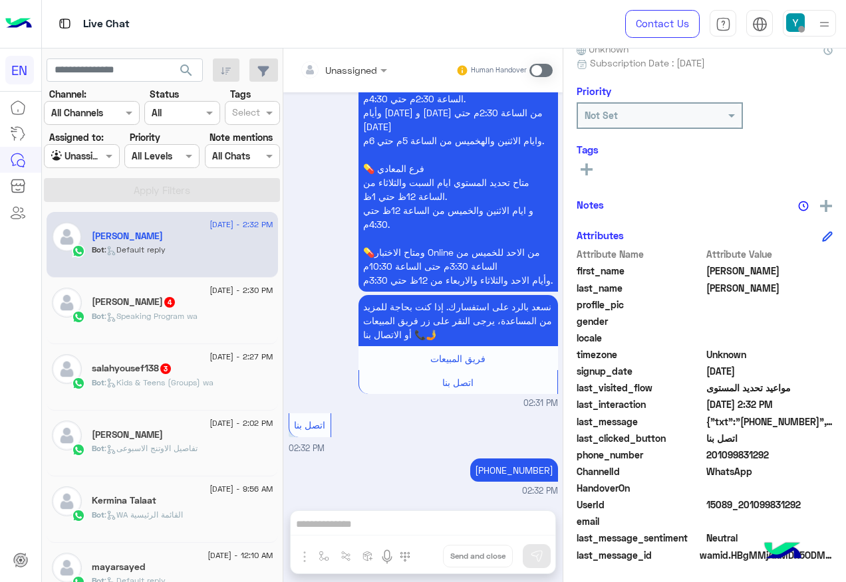
drag, startPoint x: 708, startPoint y: 453, endPoint x: 770, endPoint y: 459, distance: 62.1
click at [770, 459] on span "201099831292" at bounding box center [769, 455] width 127 height 14
copy span "01099831292"
click at [216, 306] on div "[PERSON_NAME] 4" at bounding box center [183, 304] width 182 height 14
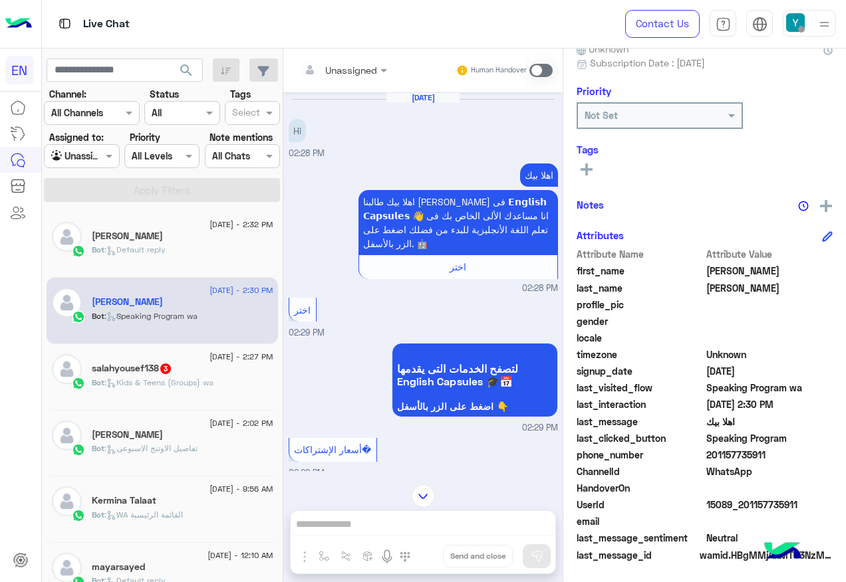
click at [369, 57] on div "Unassigned Human Handover" at bounding box center [422, 71] width 279 height 44
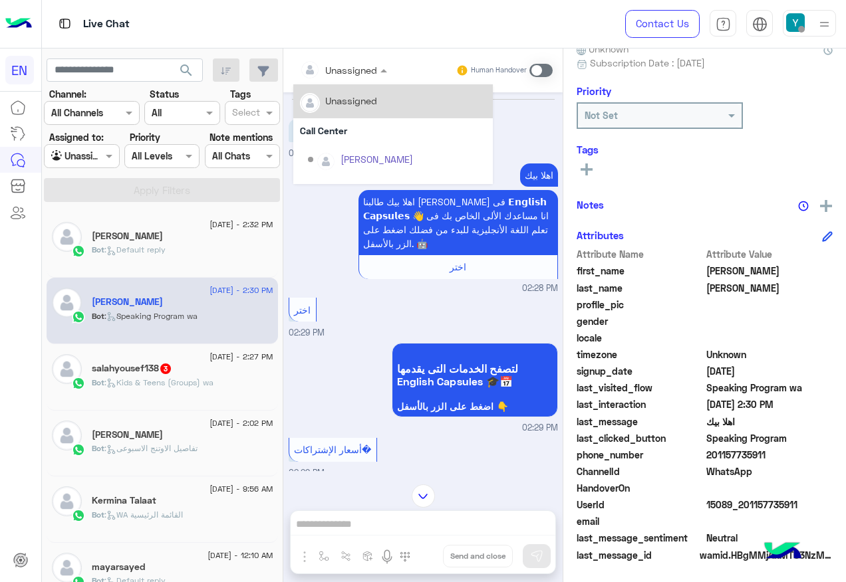
click at [368, 70] on div at bounding box center [343, 69] width 100 height 15
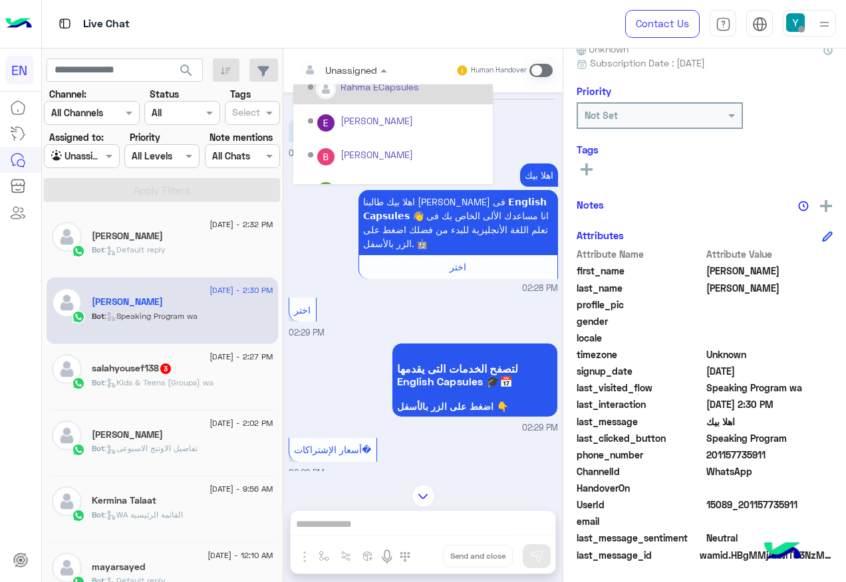
scroll to position [221, 0]
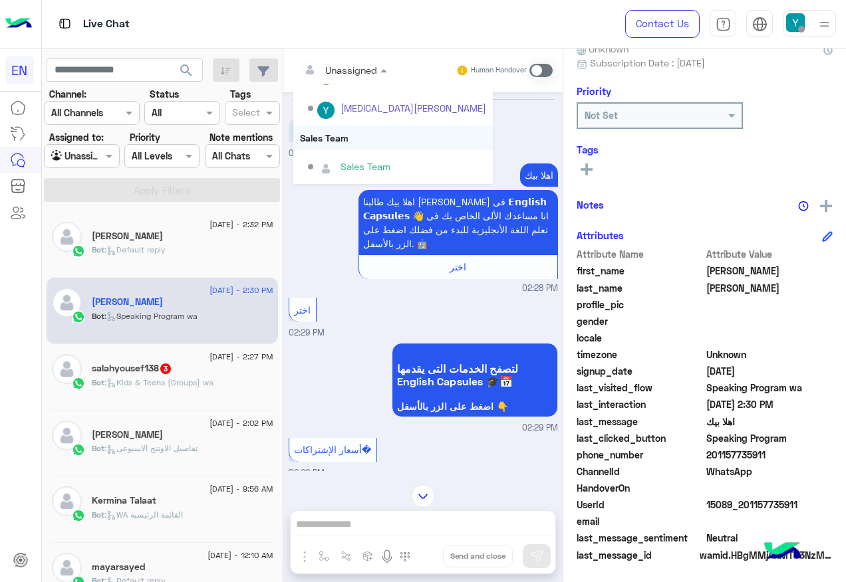
click at [355, 145] on div "Sales Team" at bounding box center [392, 138] width 199 height 25
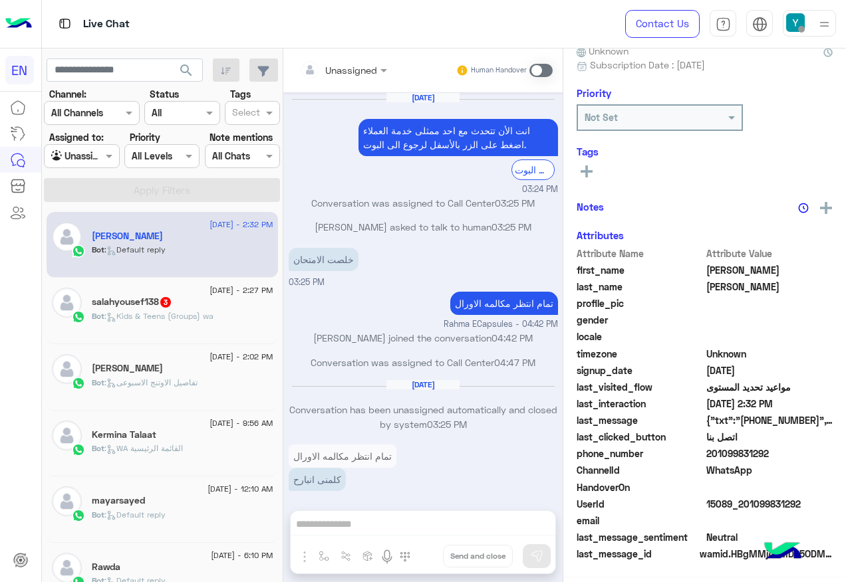
scroll to position [987, 0]
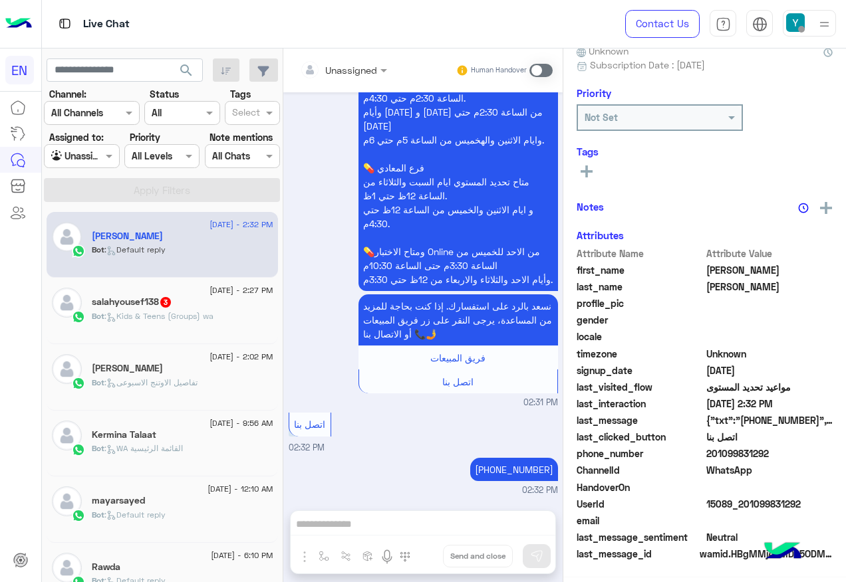
click at [149, 309] on div "salahyousef138 3" at bounding box center [183, 304] width 182 height 14
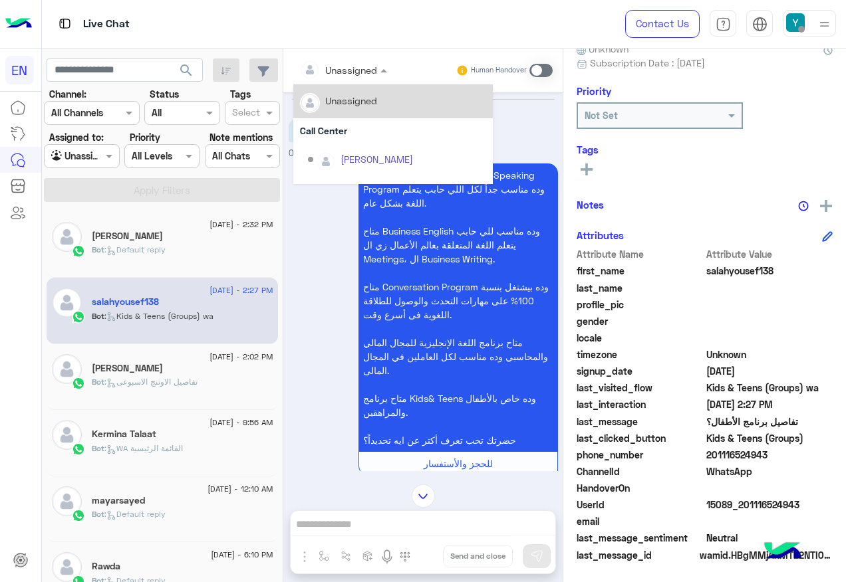
click at [361, 70] on div at bounding box center [343, 69] width 100 height 15
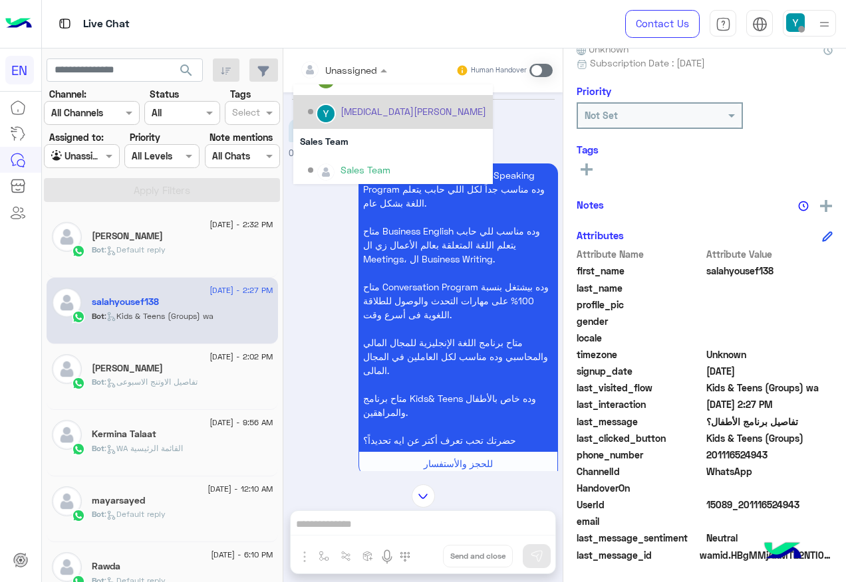
scroll to position [221, 0]
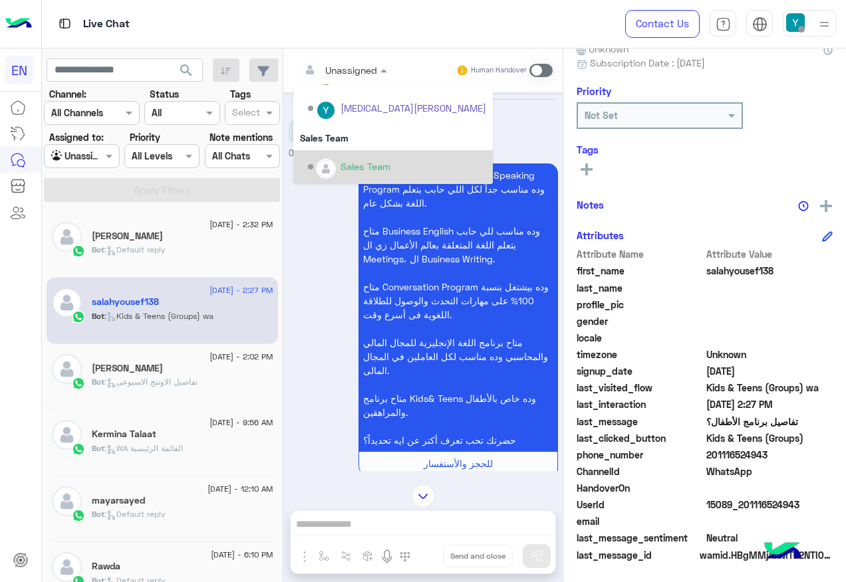
click at [360, 154] on div "Sales Team" at bounding box center [392, 167] width 199 height 34
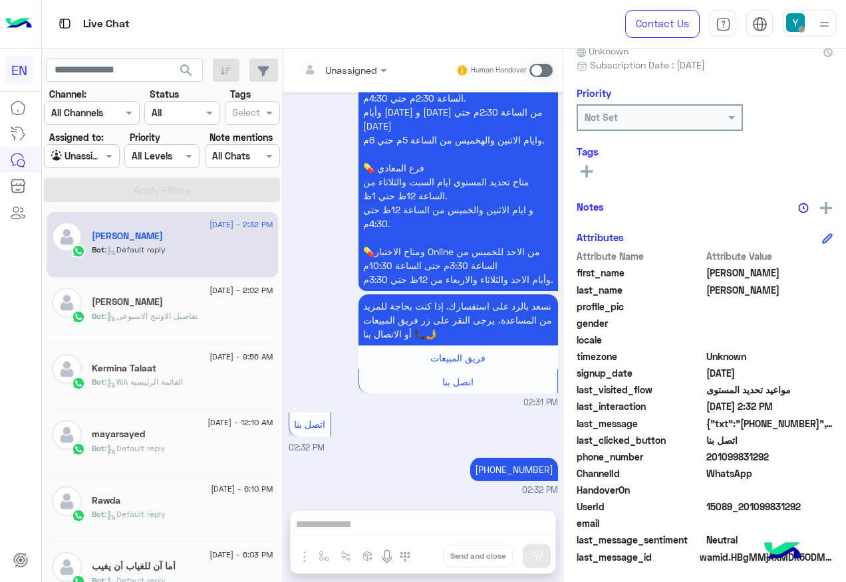
scroll to position [133, 0]
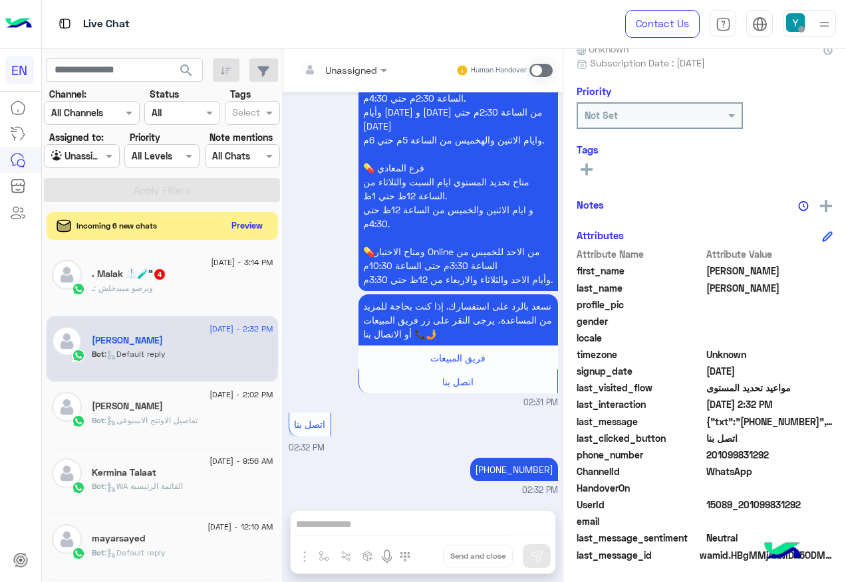
click at [239, 224] on button "Preview" at bounding box center [247, 226] width 41 height 18
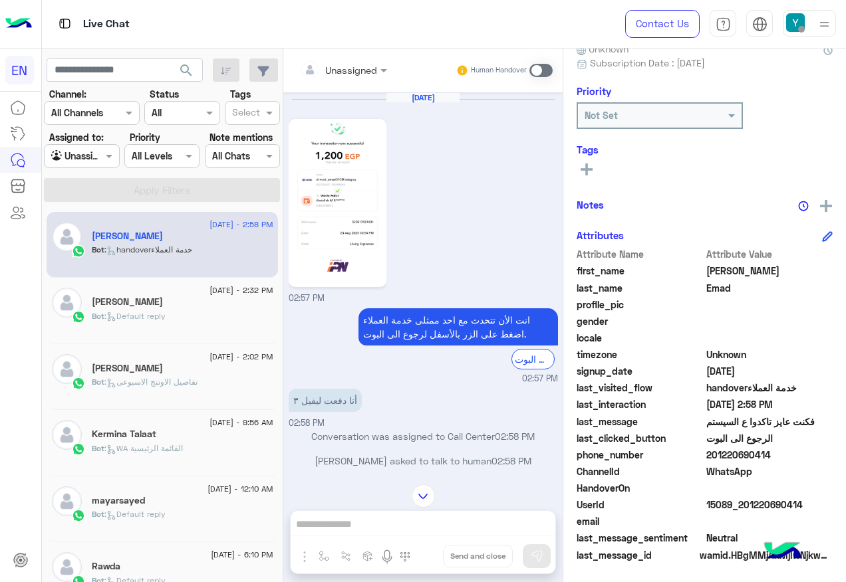
click at [326, 209] on img at bounding box center [337, 203] width 91 height 162
